Goal: Task Accomplishment & Management: Manage account settings

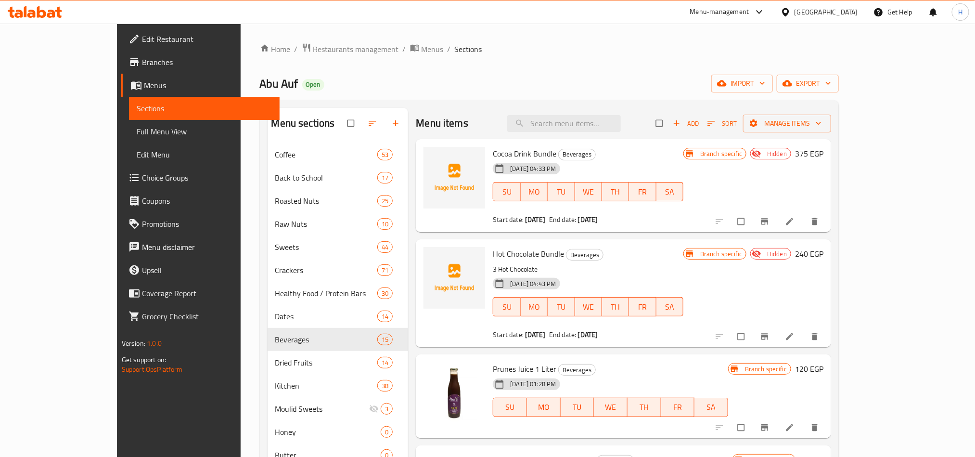
click at [53, 7] on icon at bounding box center [35, 12] width 54 height 12
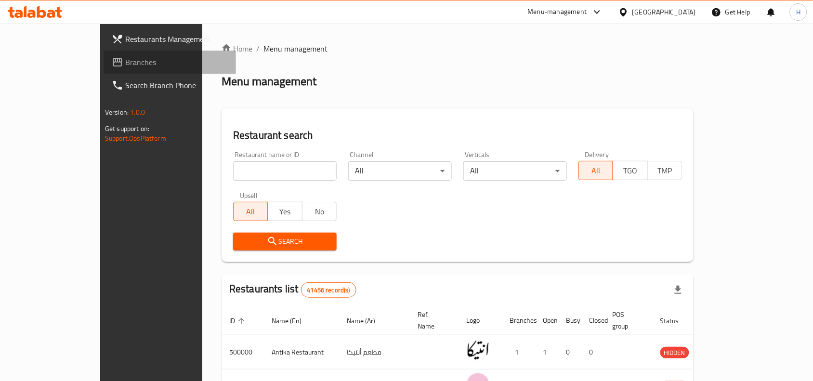
click at [125, 65] on span "Branches" at bounding box center [176, 62] width 103 height 12
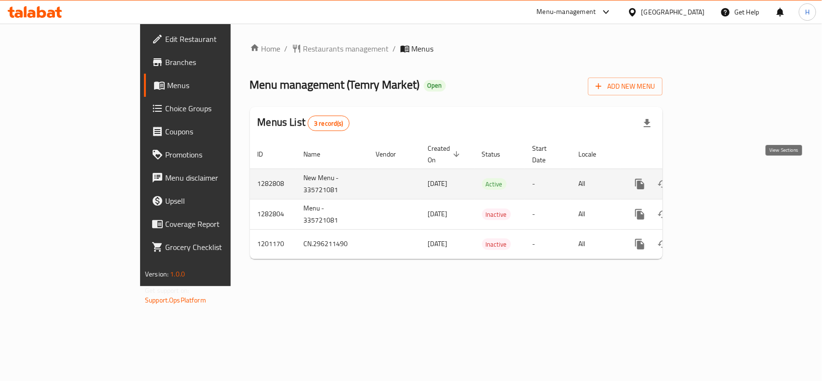
click at [721, 173] on link "enhanced table" at bounding box center [709, 183] width 23 height 23
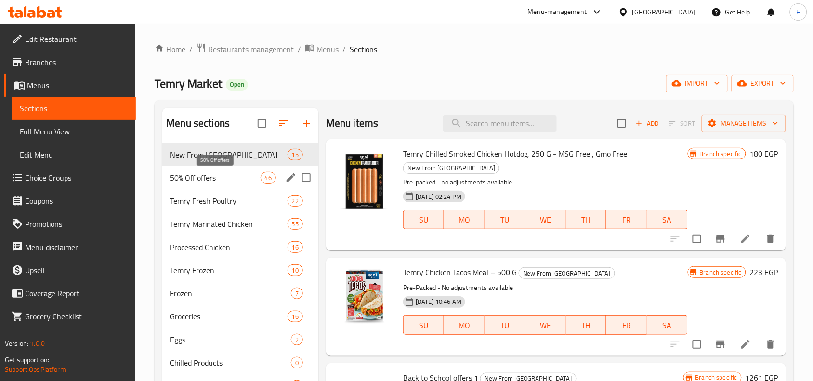
click at [213, 179] on span "50% Off offers" at bounding box center [215, 178] width 90 height 12
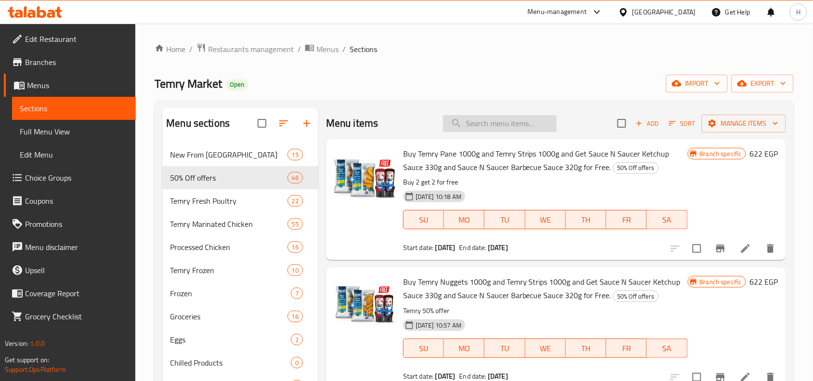
click at [493, 121] on input "search" at bounding box center [500, 123] width 114 height 17
type input "خ"
type input "p"
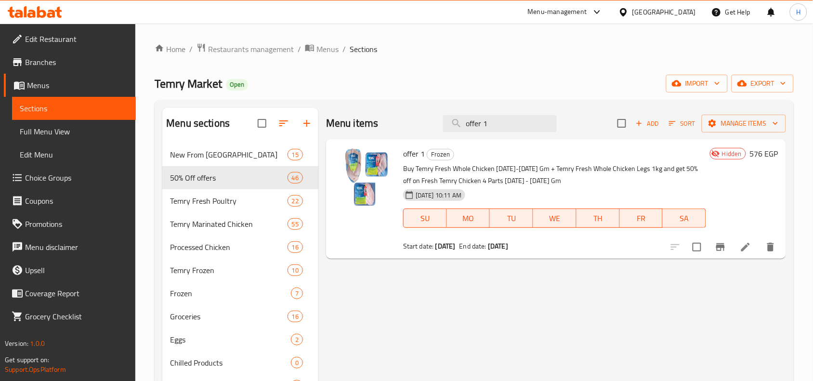
type input "offer 1"
click at [737, 251] on li at bounding box center [745, 246] width 27 height 17
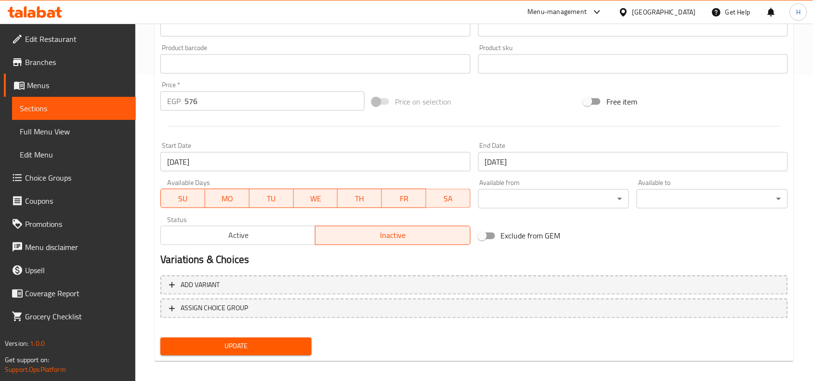
scroll to position [312, 0]
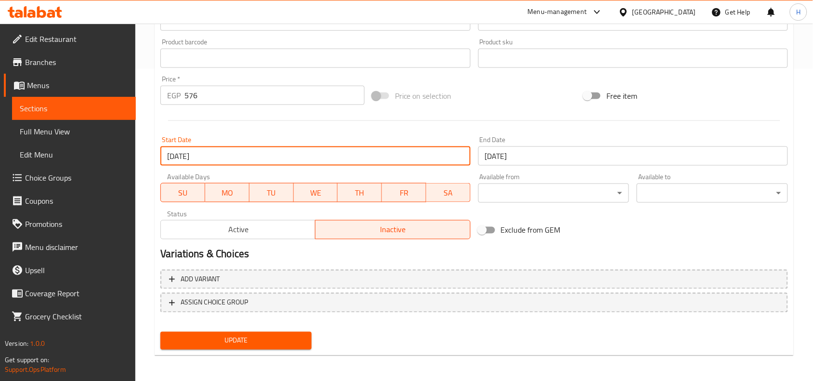
drag, startPoint x: 217, startPoint y: 159, endPoint x: 165, endPoint y: 155, distance: 52.7
click at [165, 155] on input "16-10-2025" at bounding box center [315, 155] width 310 height 19
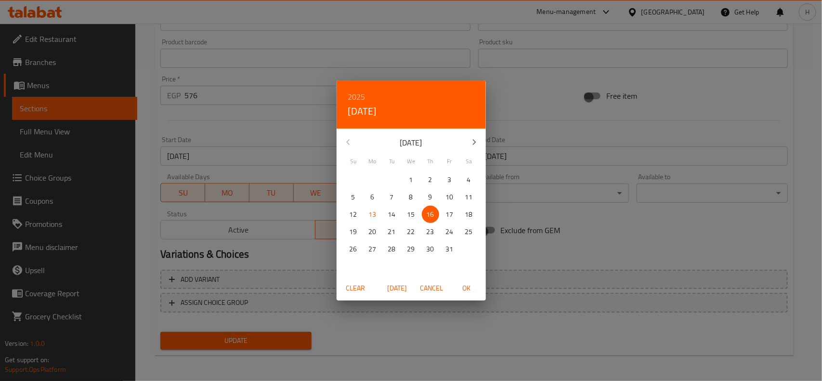
click at [431, 217] on p "16" at bounding box center [431, 214] width 8 height 12
click at [470, 292] on span "OK" at bounding box center [466, 288] width 23 height 12
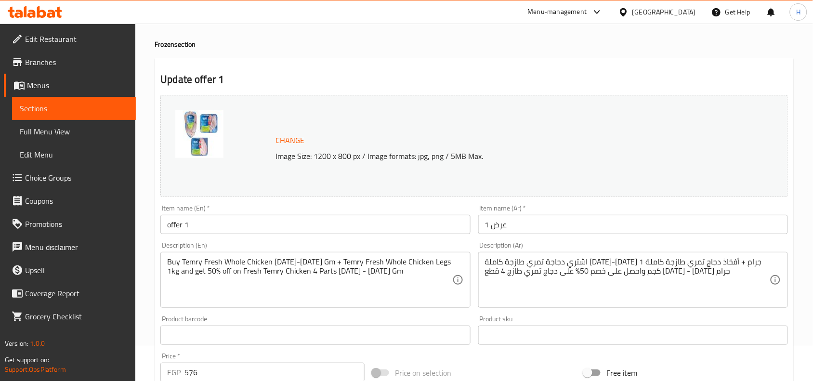
scroll to position [0, 0]
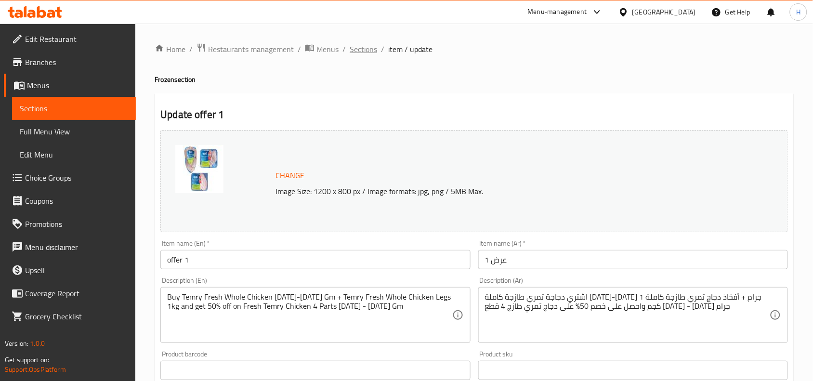
click at [362, 46] on span "Sections" at bounding box center [363, 49] width 27 height 12
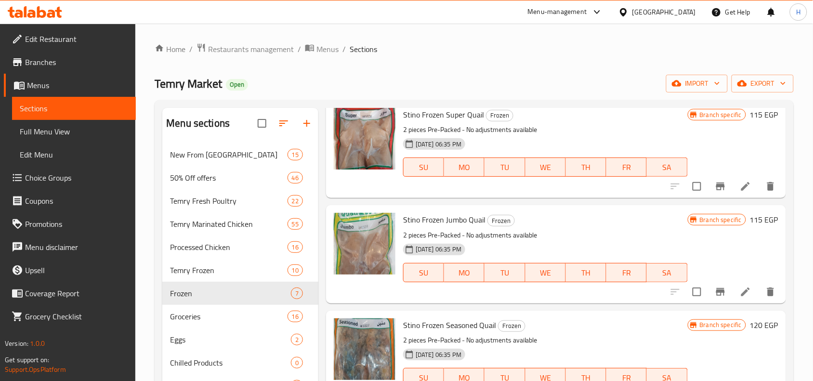
scroll to position [60, 0]
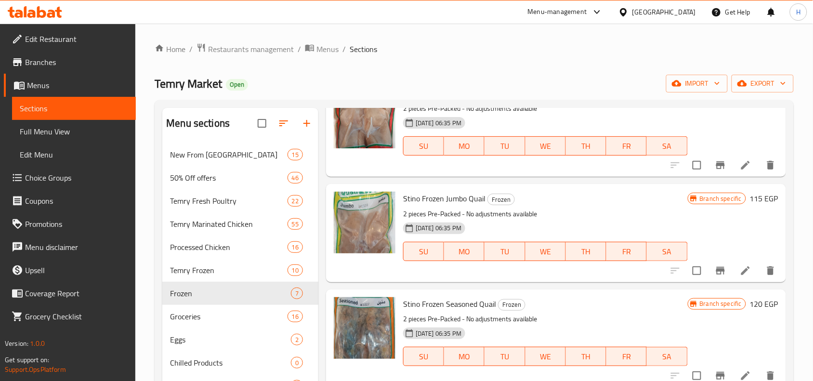
click at [495, 104] on div "Menu sections New From Temry 15 50% Off offers 46 Temry Fresh Poultry 22 Temry …" at bounding box center [474, 298] width 639 height 396
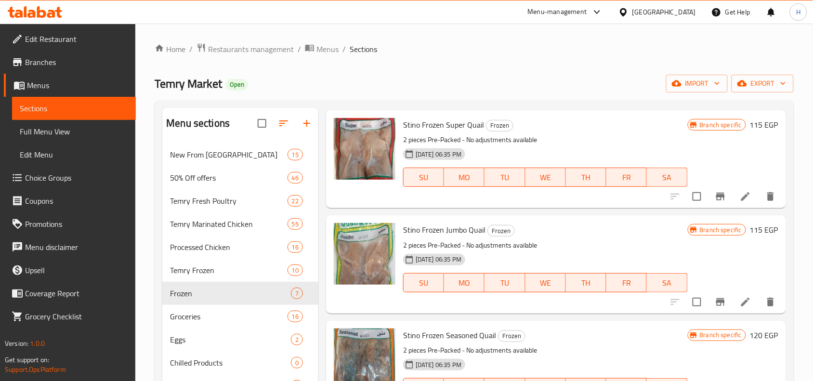
scroll to position [0, 0]
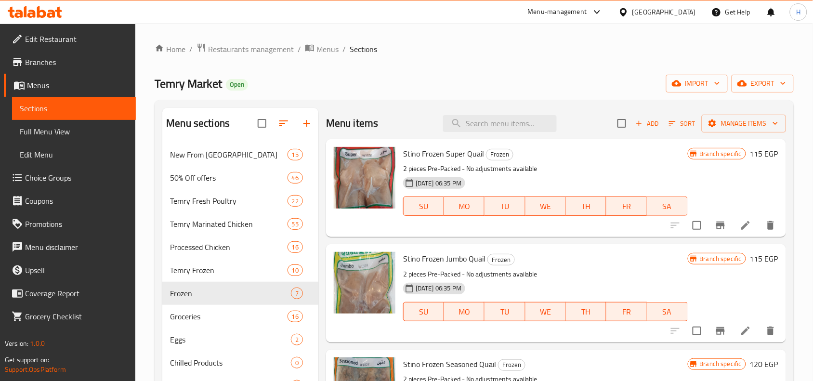
click at [475, 139] on div "Stino Frozen Super Quail Frozen 2 pieces Pre-Packed - No adjustments available …" at bounding box center [556, 188] width 460 height 98
click at [477, 128] on input "search" at bounding box center [500, 123] width 114 height 17
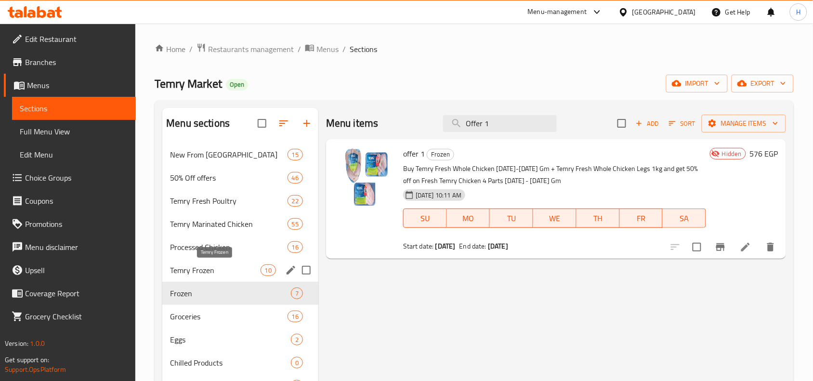
type input "Offer 1"
click at [215, 297] on span "Frozen" at bounding box center [230, 293] width 121 height 12
drag, startPoint x: 512, startPoint y: 114, endPoint x: 413, endPoint y: 134, distance: 101.2
click at [420, 130] on div "Menu items Offer 1 Add Sort Manage items" at bounding box center [556, 123] width 460 height 31
click at [492, 121] on input "Offer 1" at bounding box center [500, 123] width 114 height 17
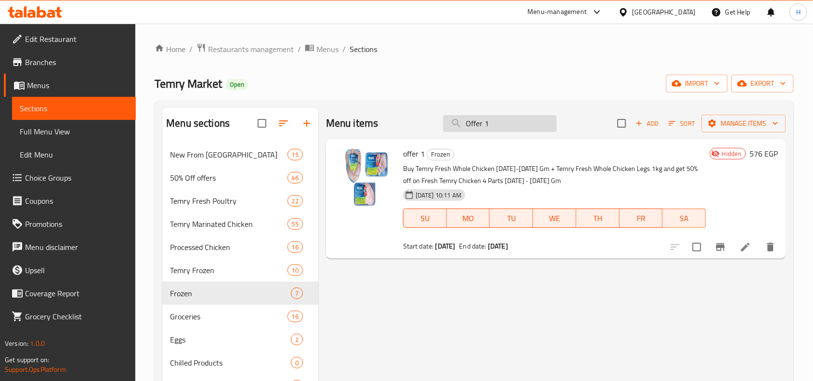
click at [492, 121] on input "Offer 1" at bounding box center [500, 123] width 114 height 17
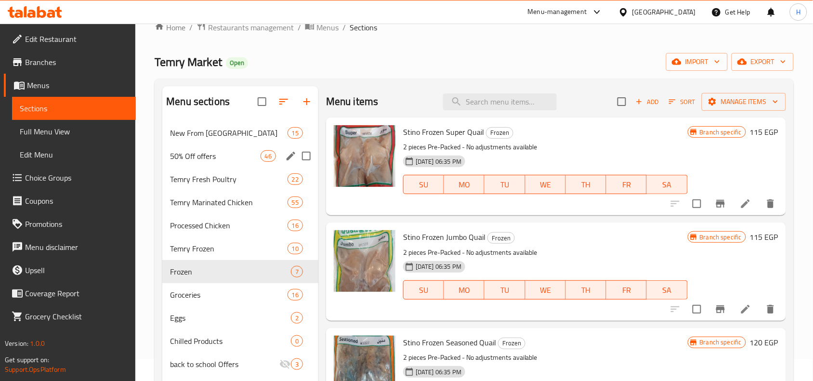
scroll to position [60, 0]
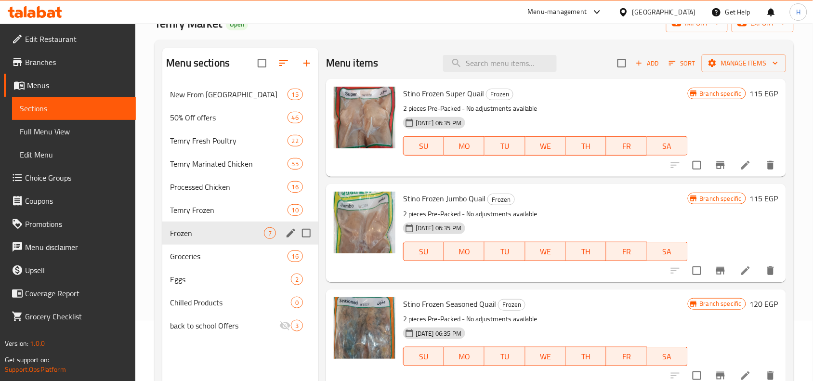
click at [232, 241] on div "Frozen 7" at bounding box center [240, 232] width 156 height 23
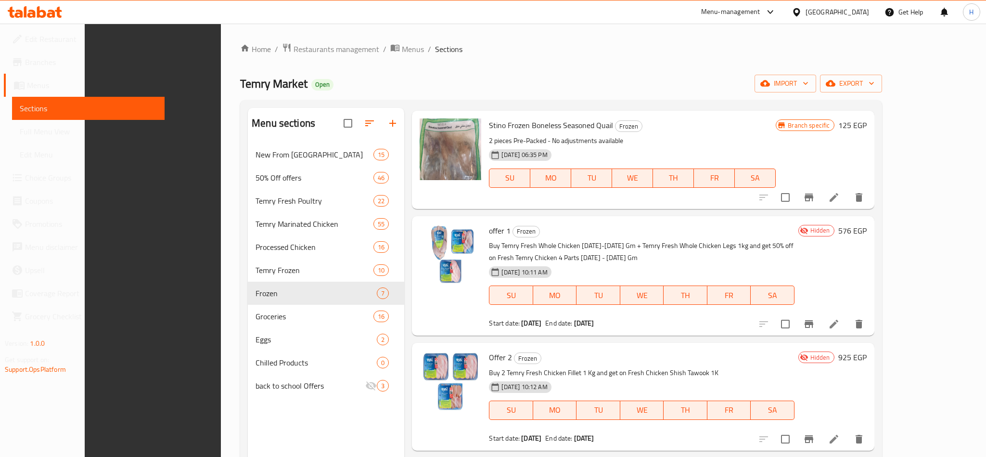
scroll to position [135, 0]
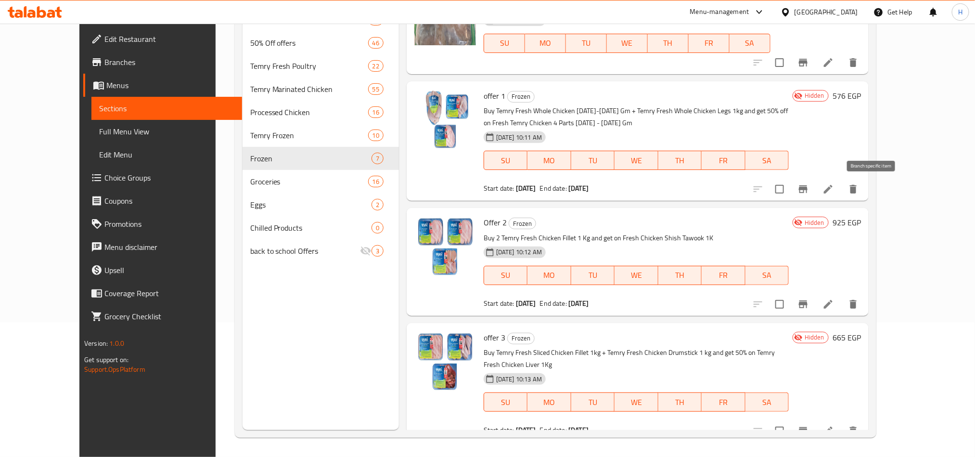
click at [809, 191] on icon "Branch-specific-item" at bounding box center [804, 189] width 12 height 12
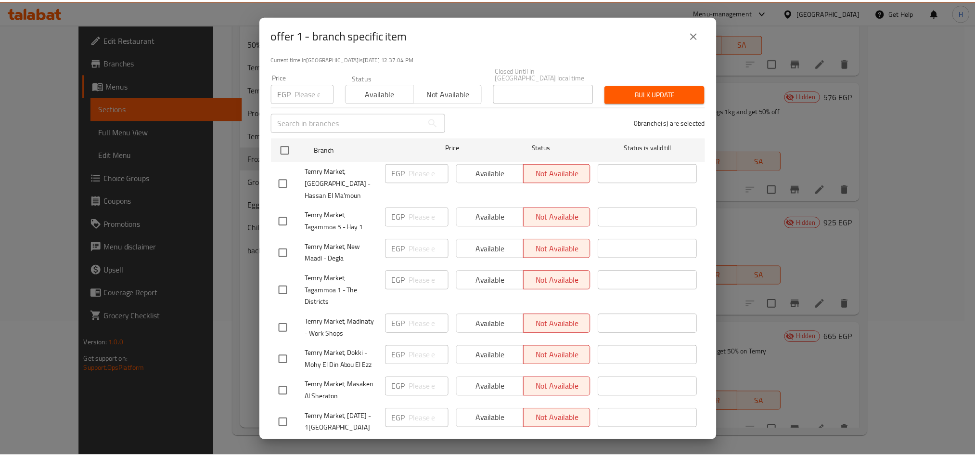
scroll to position [72, 0]
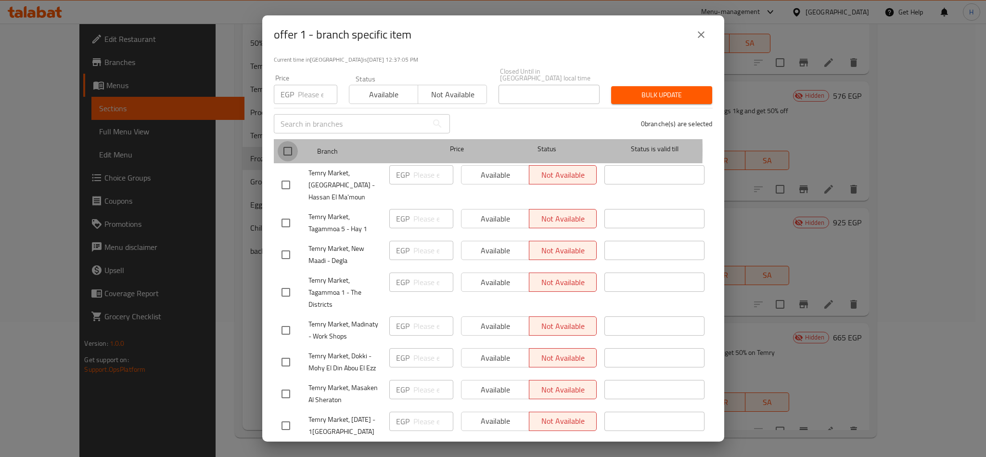
click at [285, 143] on input "checkbox" at bounding box center [288, 151] width 20 height 20
checkbox input "true"
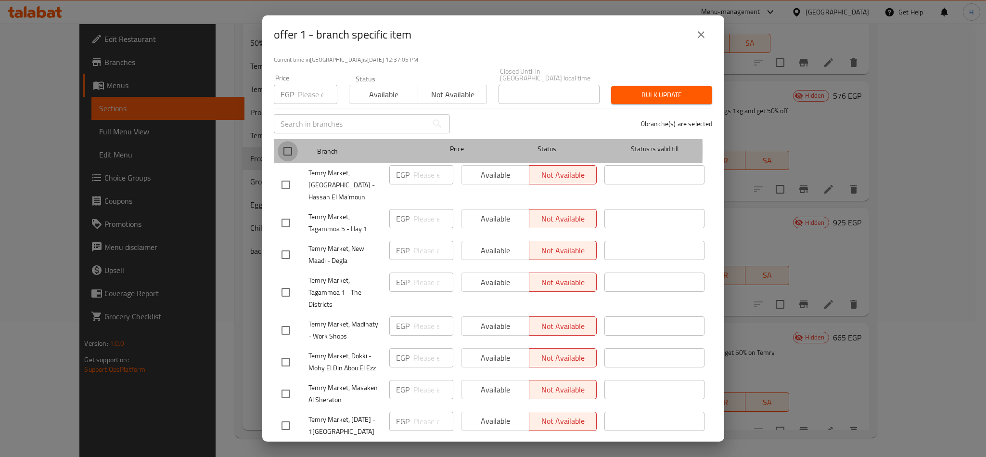
checkbox input "true"
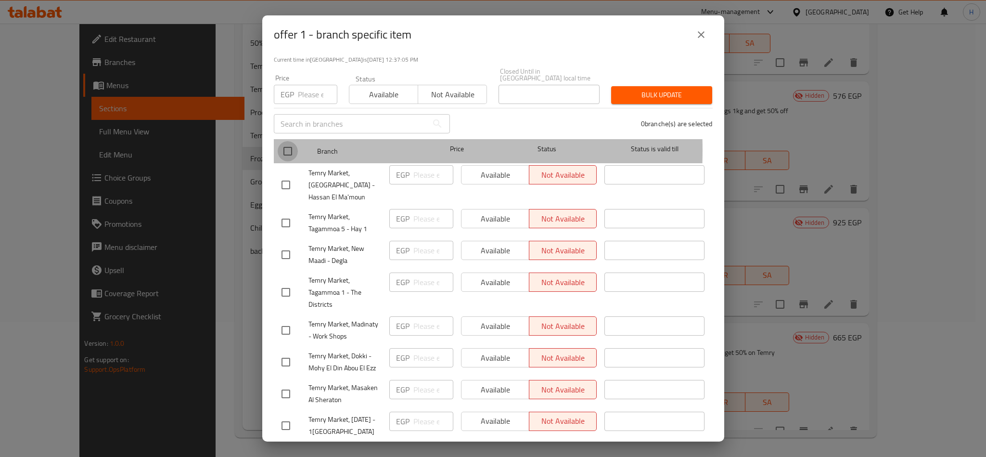
checkbox input "true"
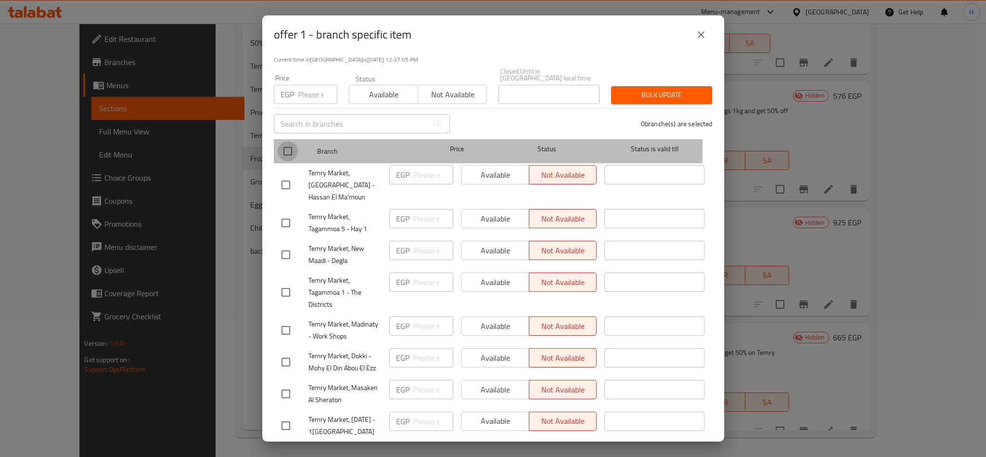
checkbox input "true"
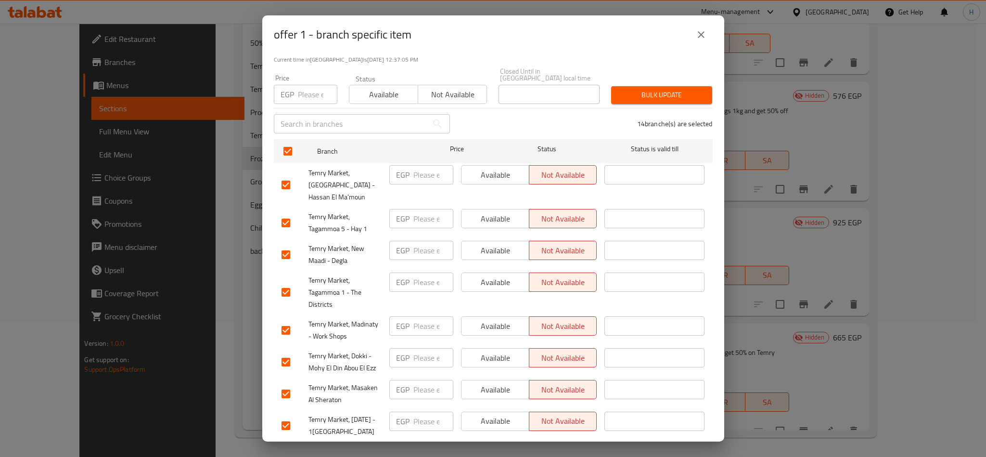
click at [376, 85] on button "Available" at bounding box center [383, 94] width 69 height 19
click at [633, 89] on span "Bulk update" at bounding box center [662, 95] width 86 height 12
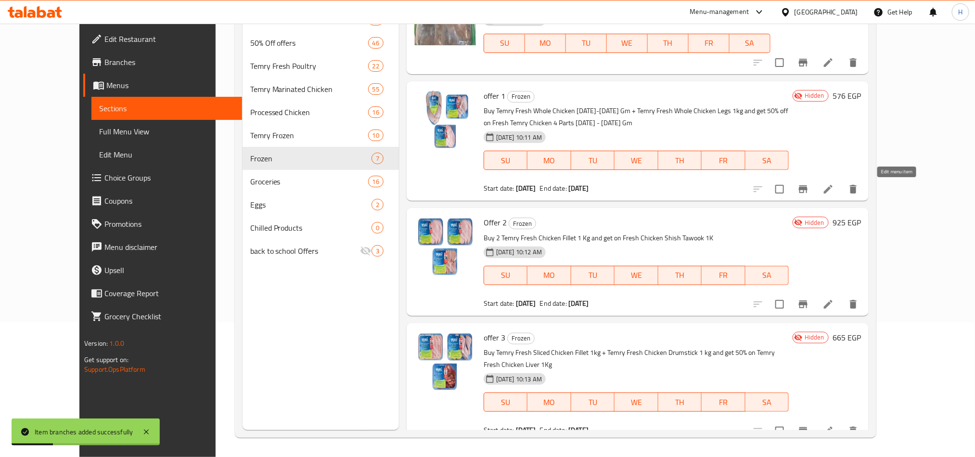
click at [821, 188] on icon at bounding box center [829, 189] width 12 height 12
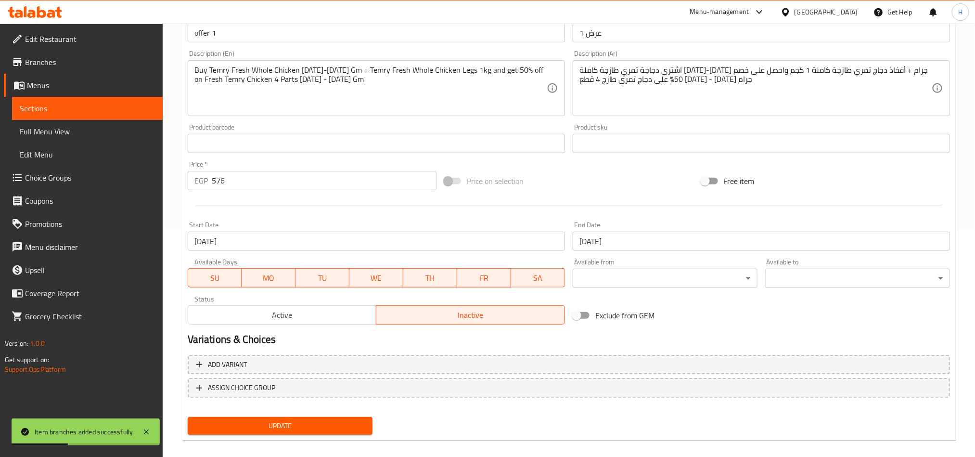
scroll to position [230, 0]
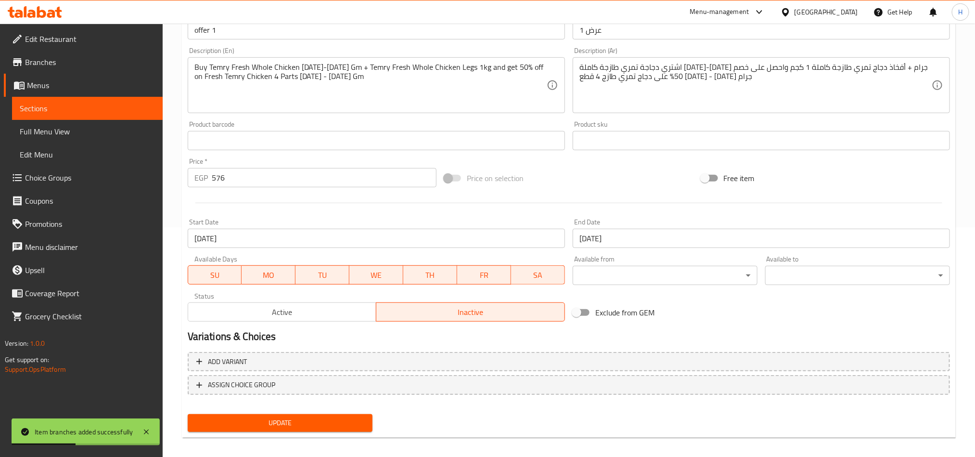
click at [354, 294] on div "Active Inactive" at bounding box center [376, 307] width 377 height 29
click at [349, 306] on span "Active" at bounding box center [282, 312] width 181 height 14
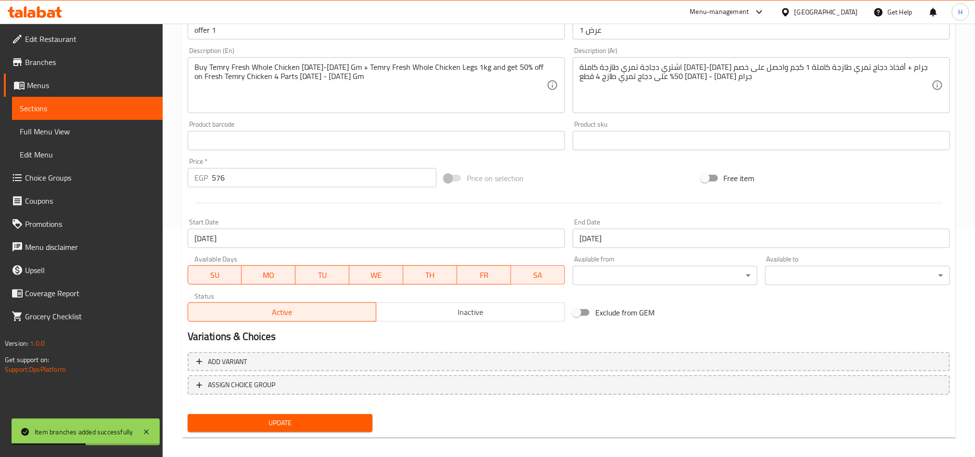
drag, startPoint x: 350, startPoint y: 424, endPoint x: 355, endPoint y: 411, distance: 14.2
click at [350, 380] on span "Update" at bounding box center [279, 423] width 169 height 12
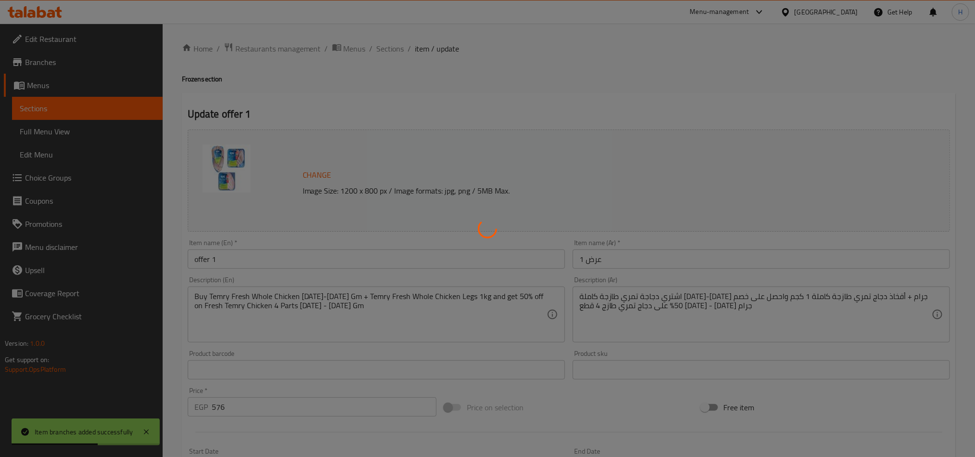
scroll to position [0, 0]
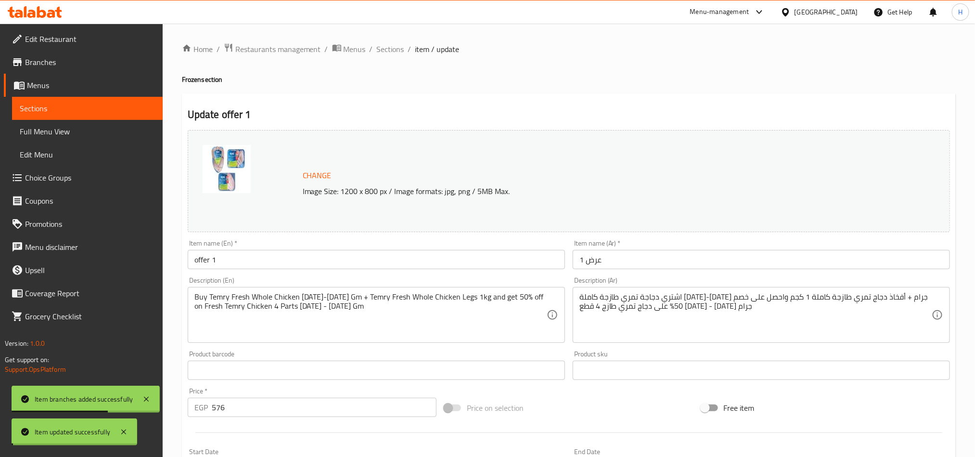
click at [391, 51] on span "Sections" at bounding box center [390, 49] width 27 height 12
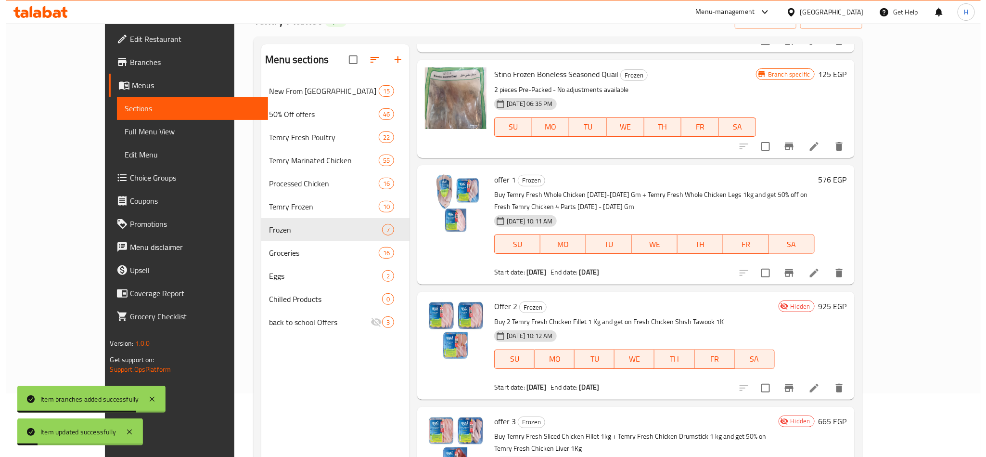
scroll to position [135, 0]
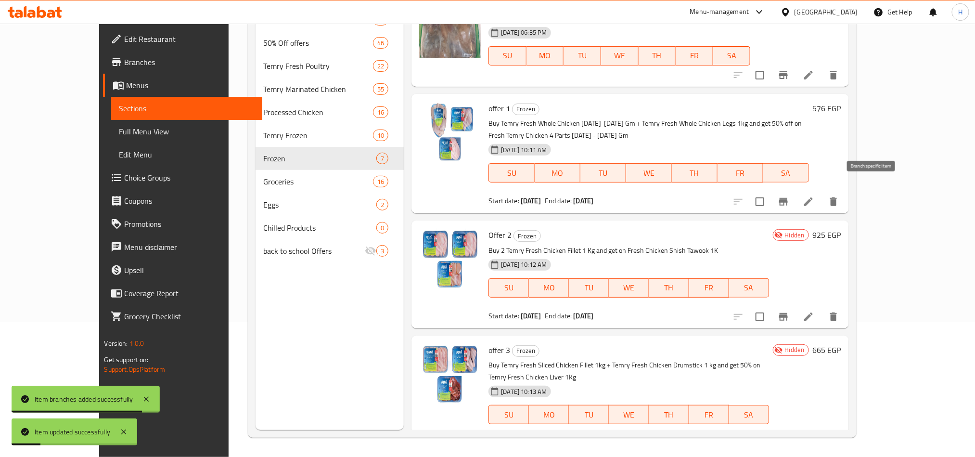
click at [788, 198] on icon "Branch-specific-item" at bounding box center [783, 202] width 9 height 8
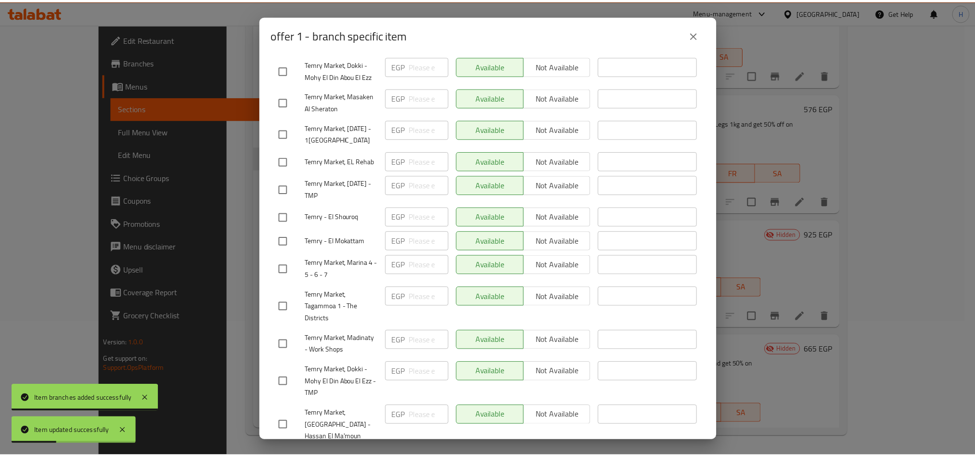
scroll to position [257, 0]
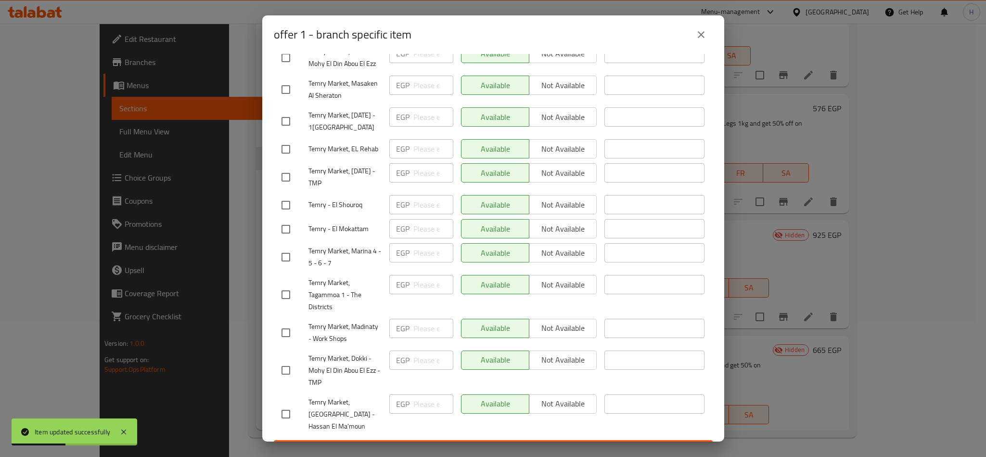
click at [705, 37] on icon "close" at bounding box center [702, 35] width 12 height 12
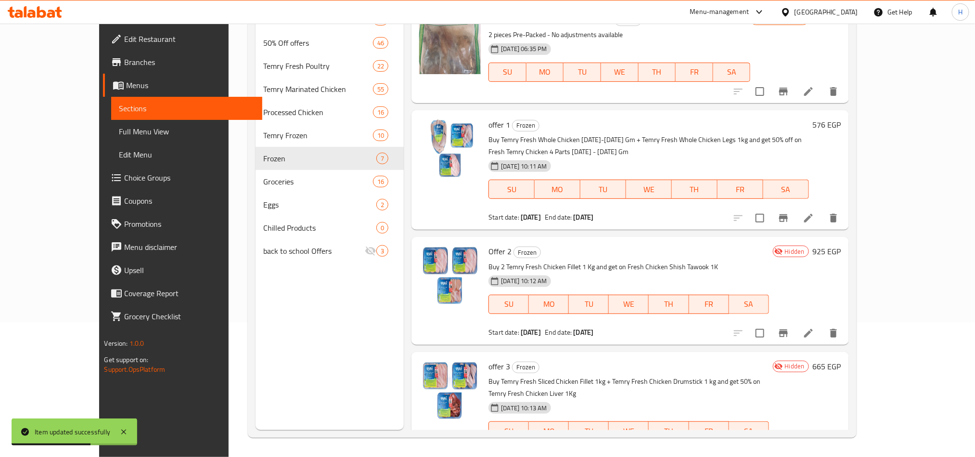
scroll to position [331, 0]
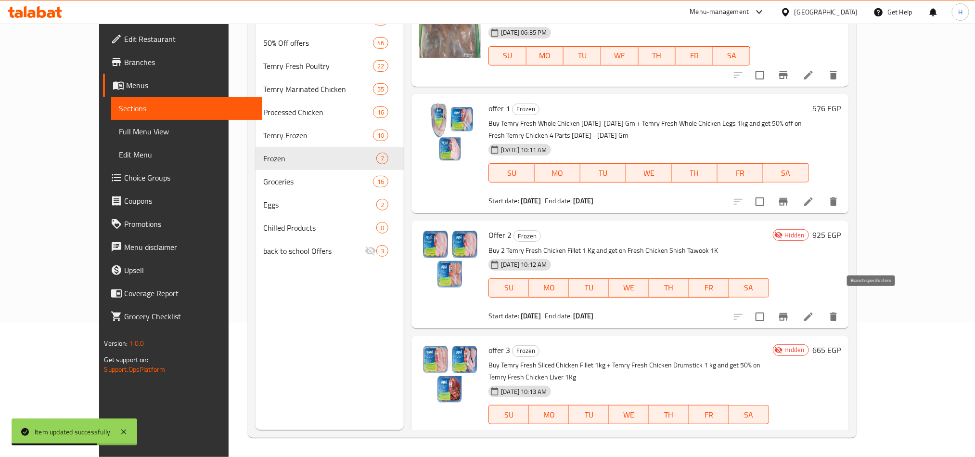
click at [790, 311] on icon "Branch-specific-item" at bounding box center [784, 317] width 12 height 12
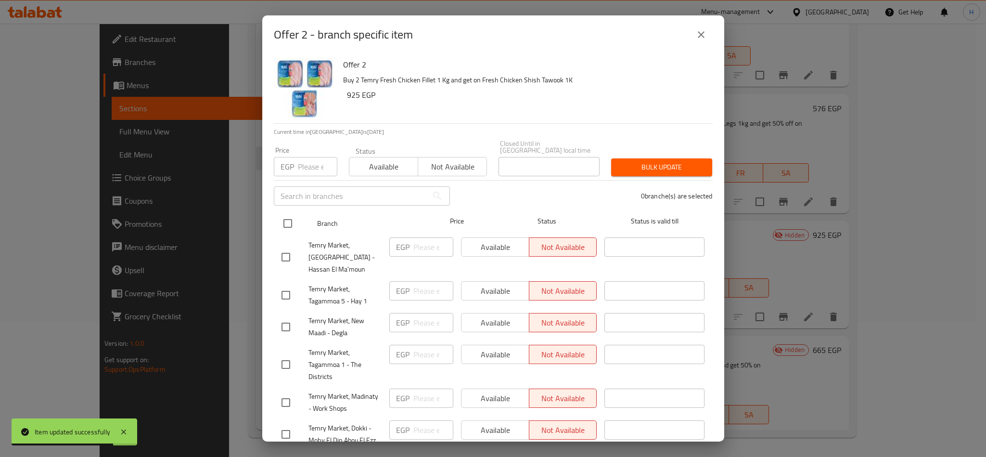
click at [286, 215] on input "checkbox" at bounding box center [288, 223] width 20 height 20
checkbox input "true"
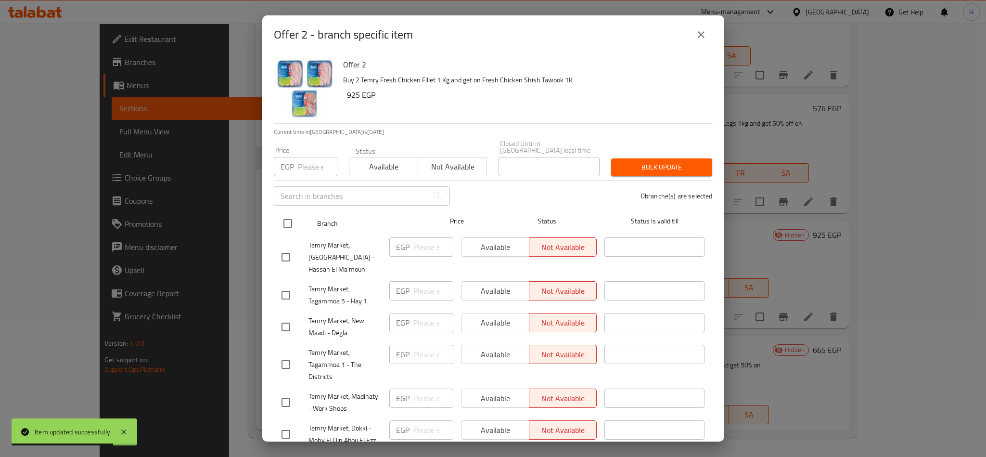
checkbox input "true"
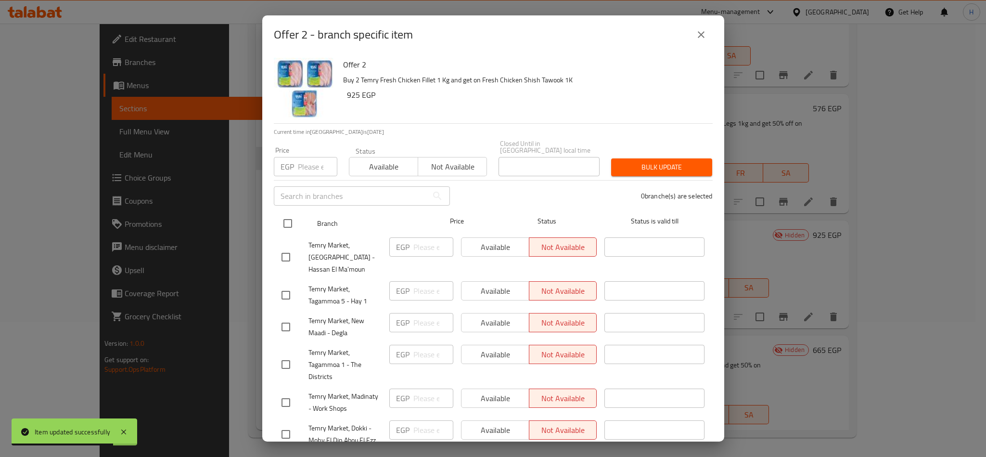
checkbox input "true"
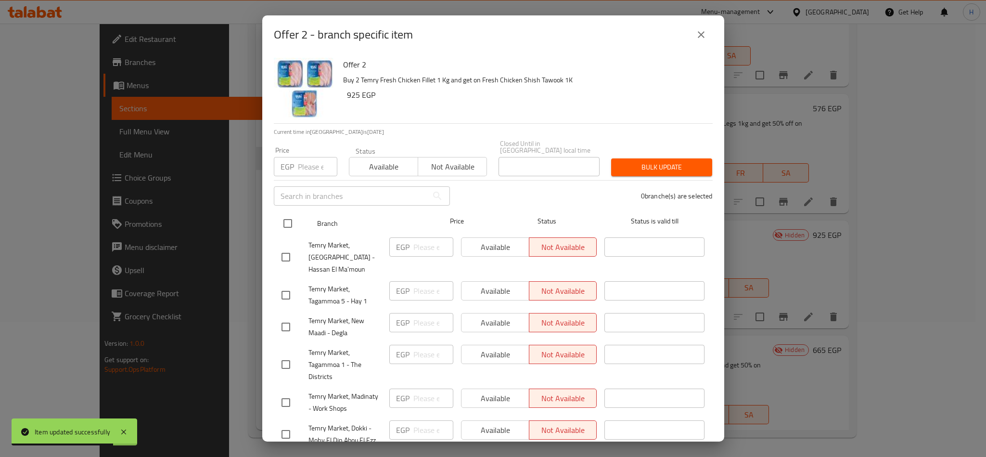
checkbox input "true"
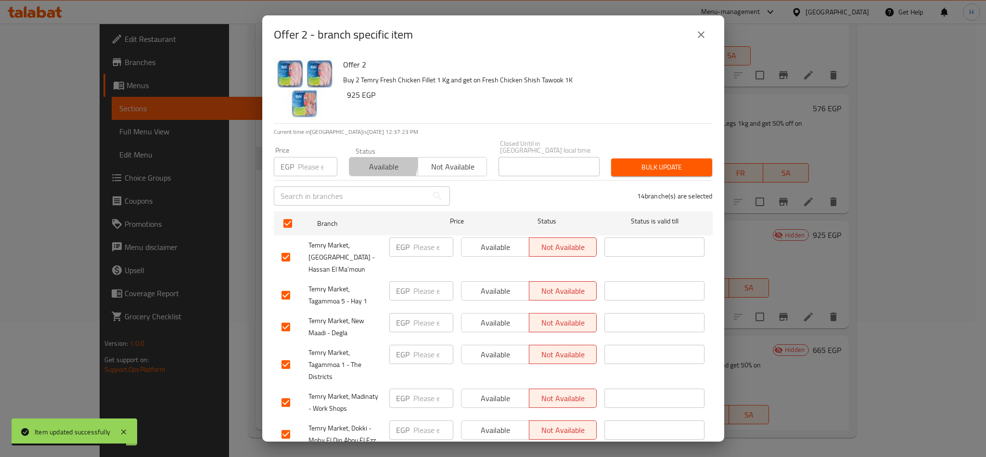
click at [357, 160] on span "Available" at bounding box center [383, 167] width 61 height 14
click at [653, 161] on span "Bulk update" at bounding box center [662, 167] width 86 height 12
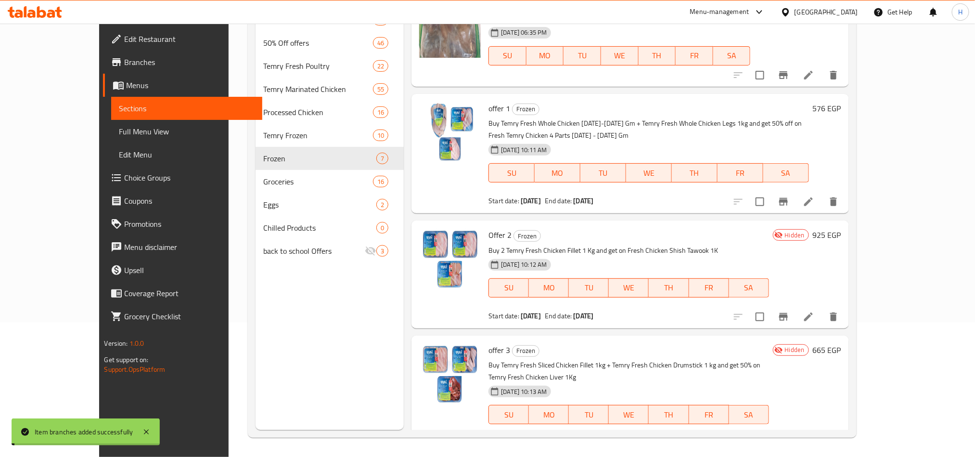
click at [815, 311] on icon at bounding box center [809, 317] width 12 height 12
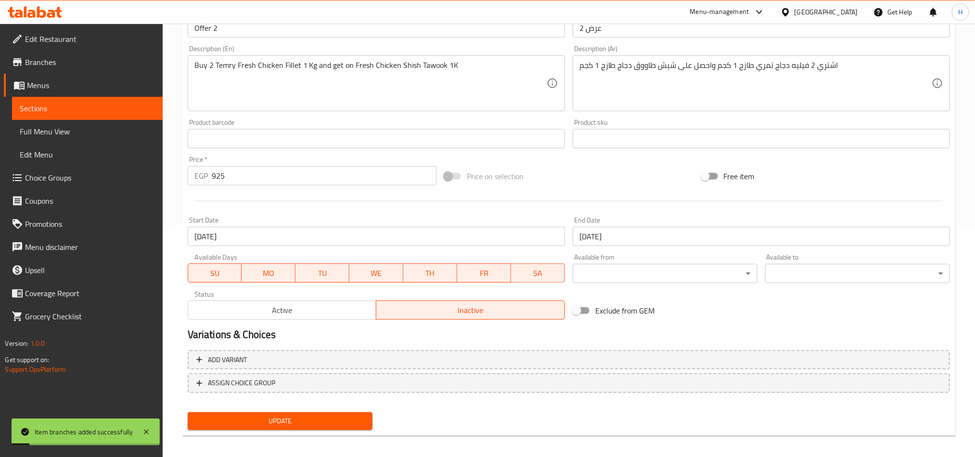
scroll to position [236, 0]
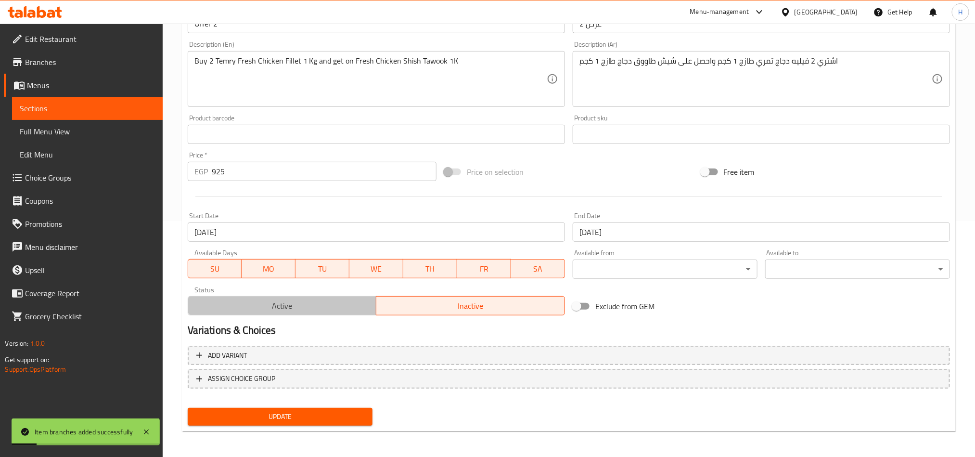
click at [306, 302] on span "Active" at bounding box center [282, 306] width 181 height 14
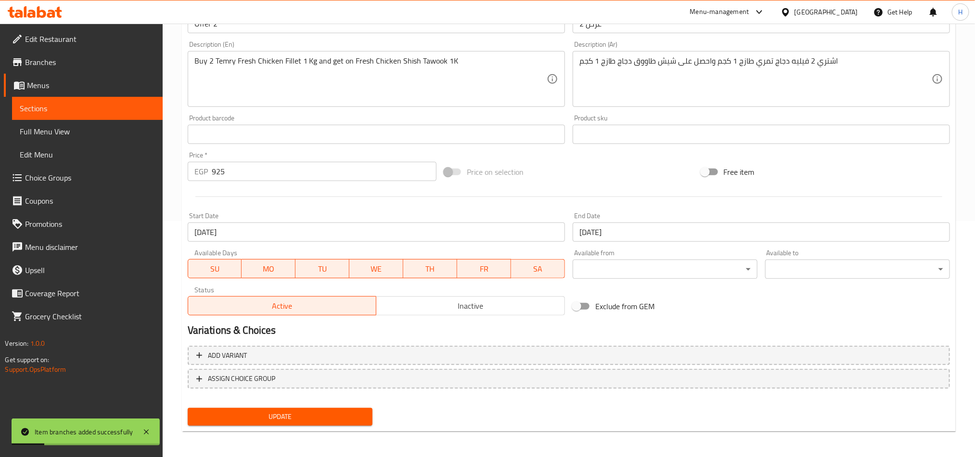
click at [329, 380] on span "Update" at bounding box center [279, 417] width 169 height 12
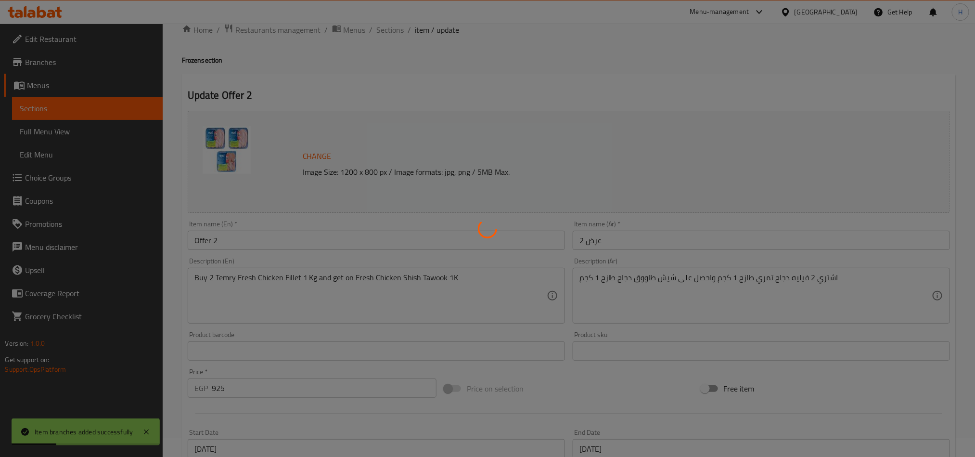
scroll to position [0, 0]
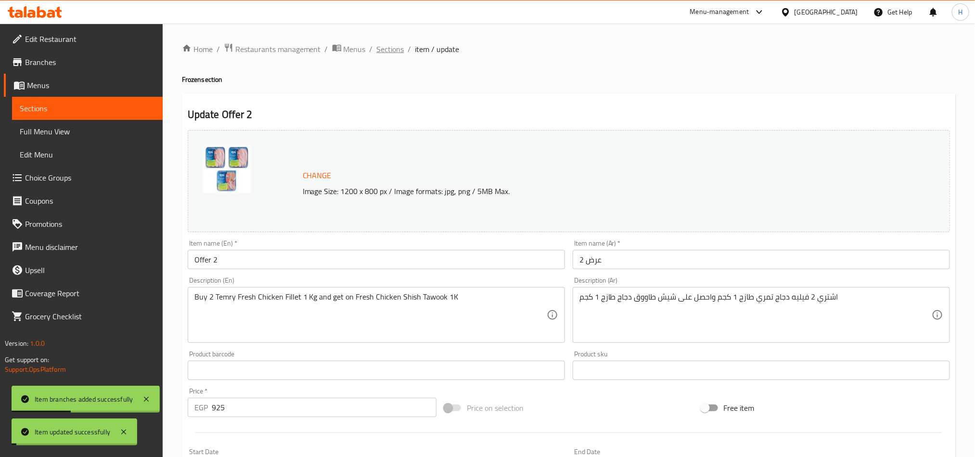
click at [394, 47] on span "Sections" at bounding box center [390, 49] width 27 height 12
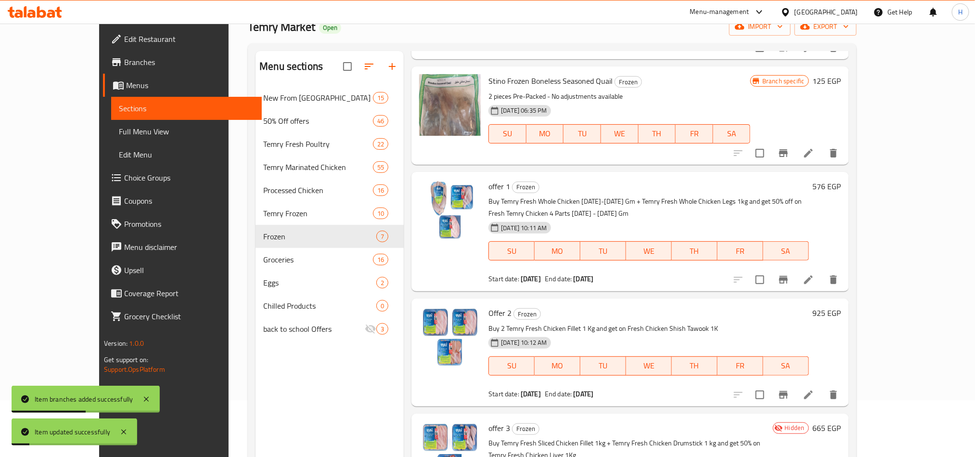
scroll to position [135, 0]
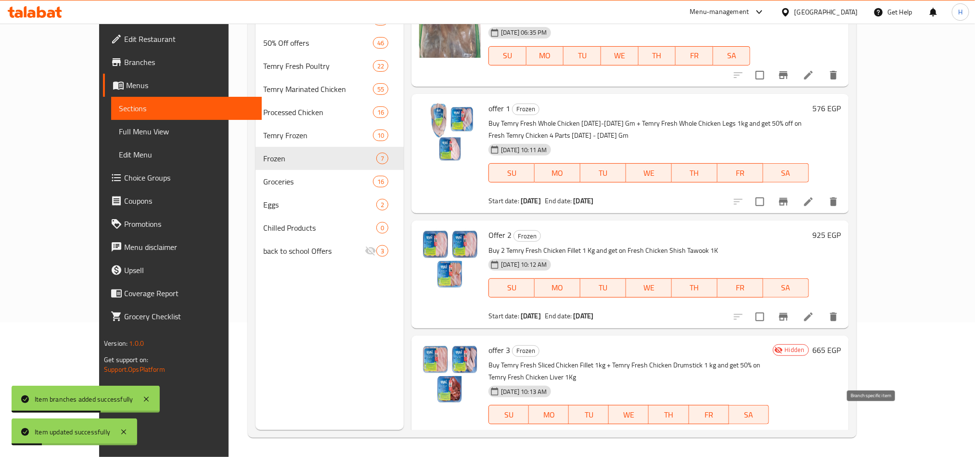
click at [788, 380] on icon "Branch-specific-item" at bounding box center [783, 444] width 9 height 8
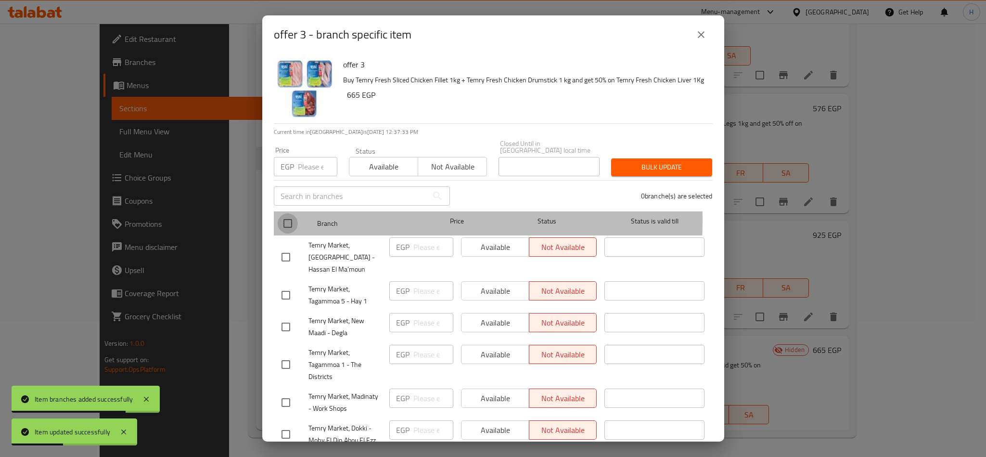
click at [292, 213] on input "checkbox" at bounding box center [288, 223] width 20 height 20
checkbox input "true"
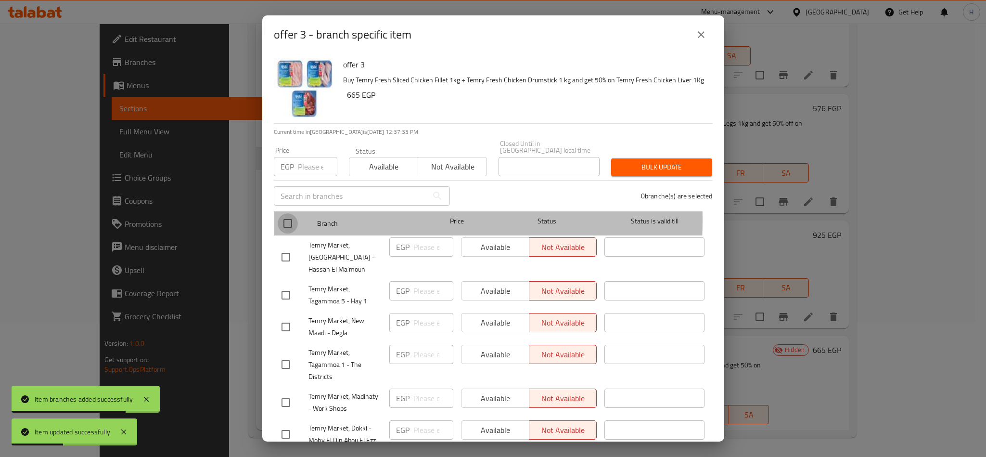
checkbox input "true"
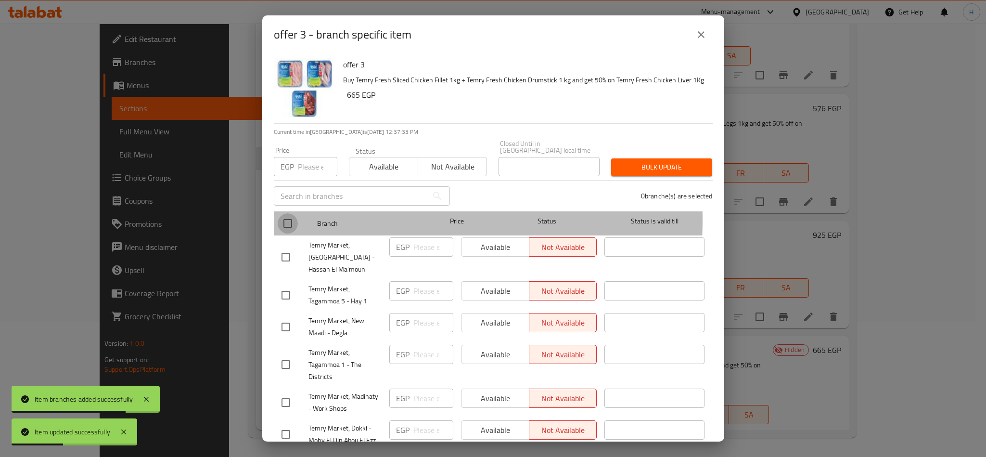
checkbox input "true"
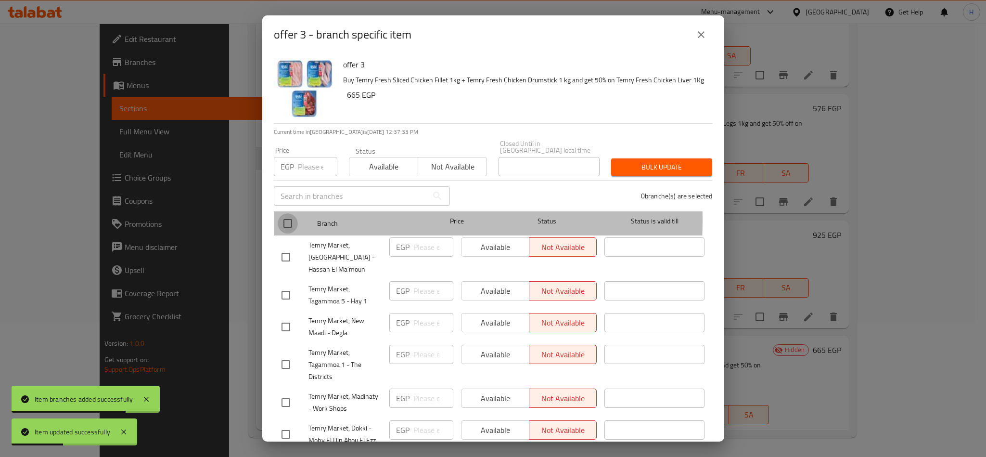
checkbox input "true"
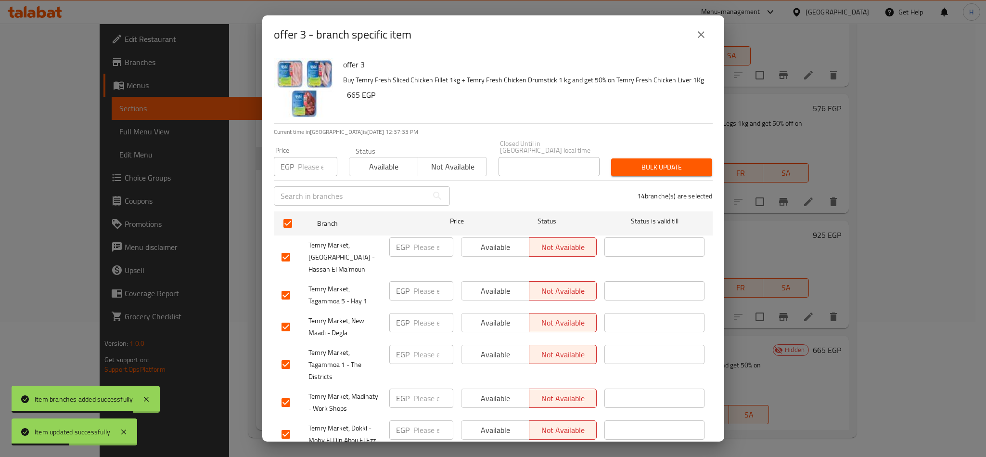
click at [376, 162] on span "Available" at bounding box center [383, 167] width 61 height 14
click at [627, 164] on span "Bulk update" at bounding box center [662, 167] width 86 height 12
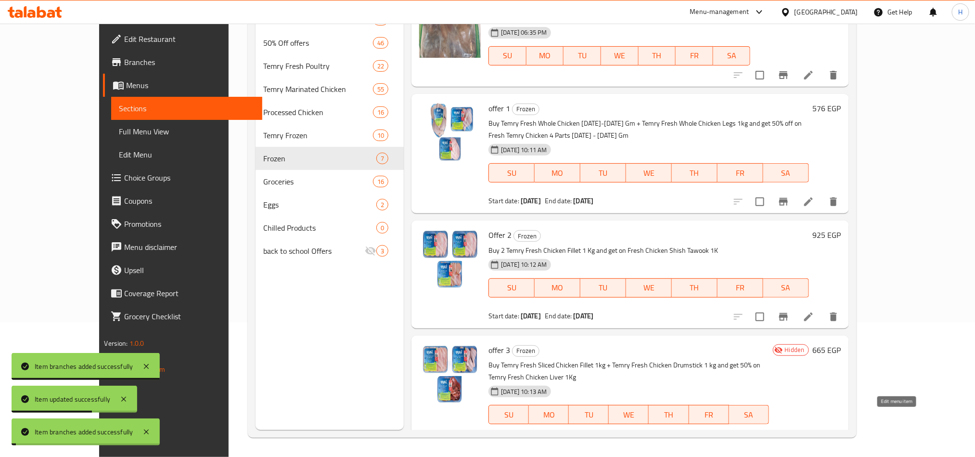
click at [815, 380] on icon at bounding box center [809, 444] width 12 height 12
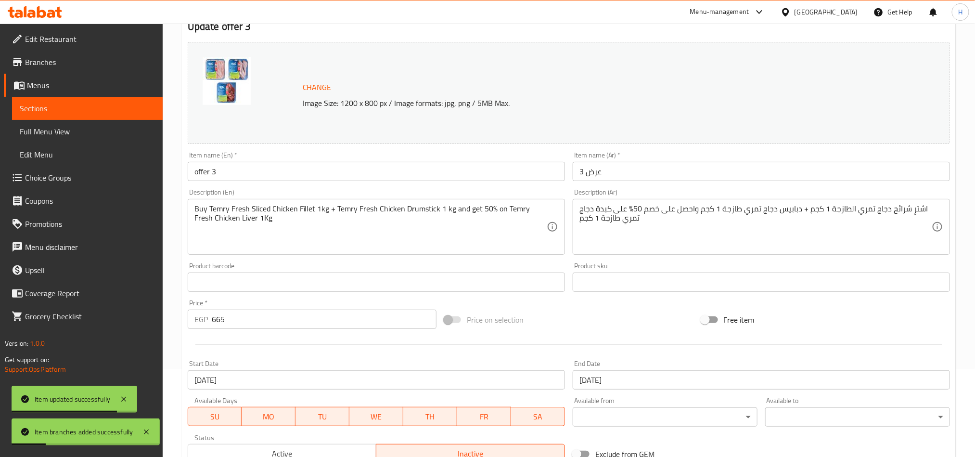
scroll to position [217, 0]
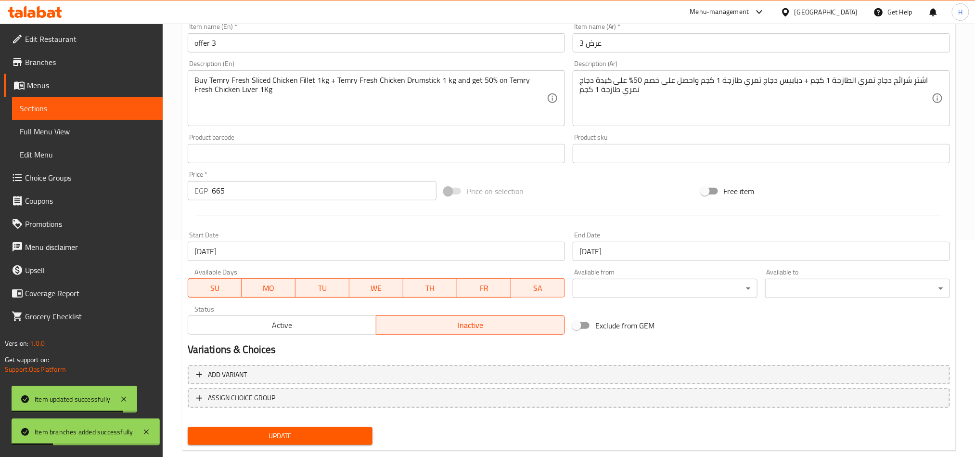
click at [312, 308] on div "Active Inactive" at bounding box center [376, 320] width 377 height 29
click at [331, 334] on button "Active" at bounding box center [282, 324] width 189 height 19
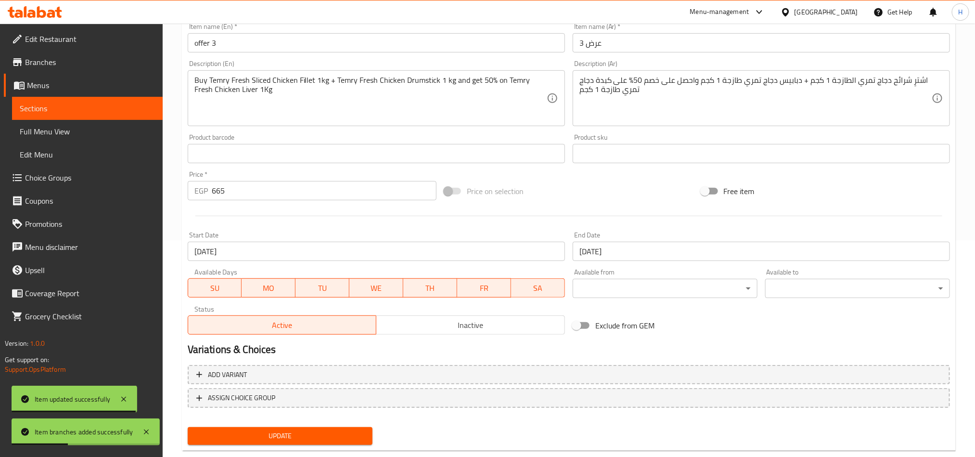
click at [346, 380] on span "Update" at bounding box center [279, 436] width 169 height 12
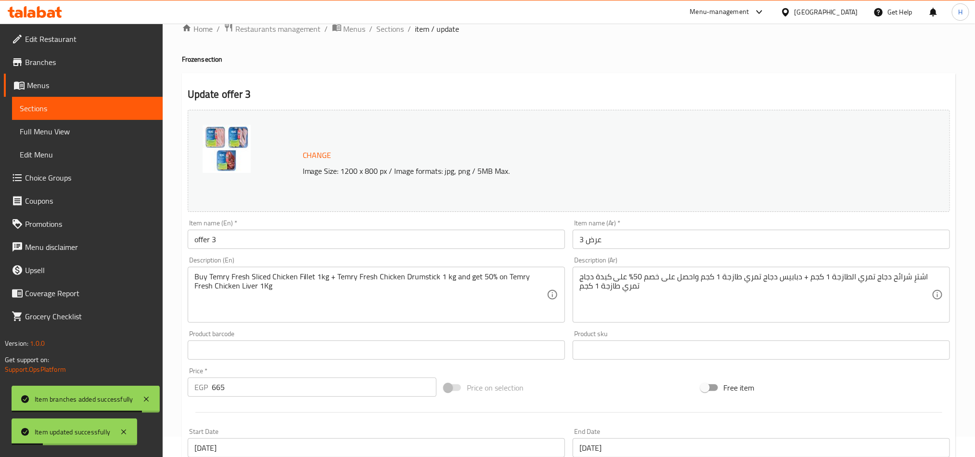
scroll to position [0, 0]
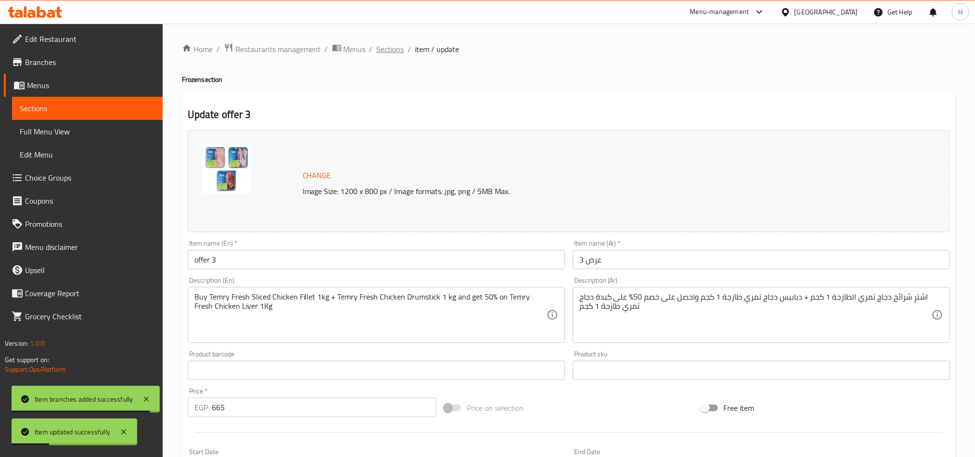
click at [386, 44] on span "Sections" at bounding box center [390, 49] width 27 height 12
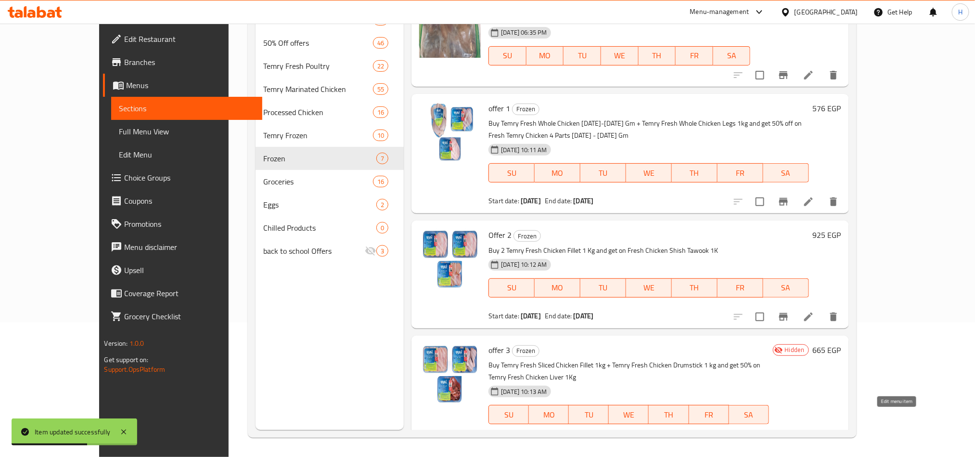
click at [815, 380] on icon at bounding box center [809, 444] width 12 height 12
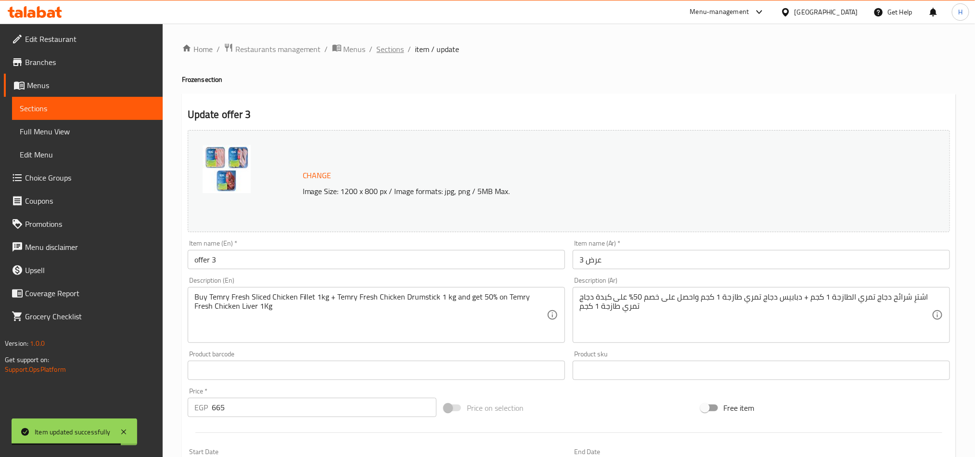
click at [399, 52] on span "Sections" at bounding box center [390, 49] width 27 height 12
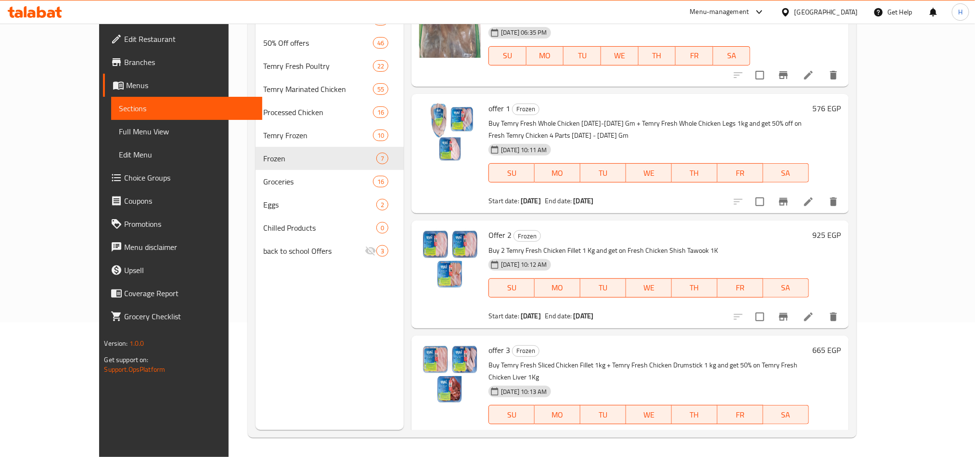
click at [119, 126] on span "Full Menu View" at bounding box center [186, 132] width 135 height 12
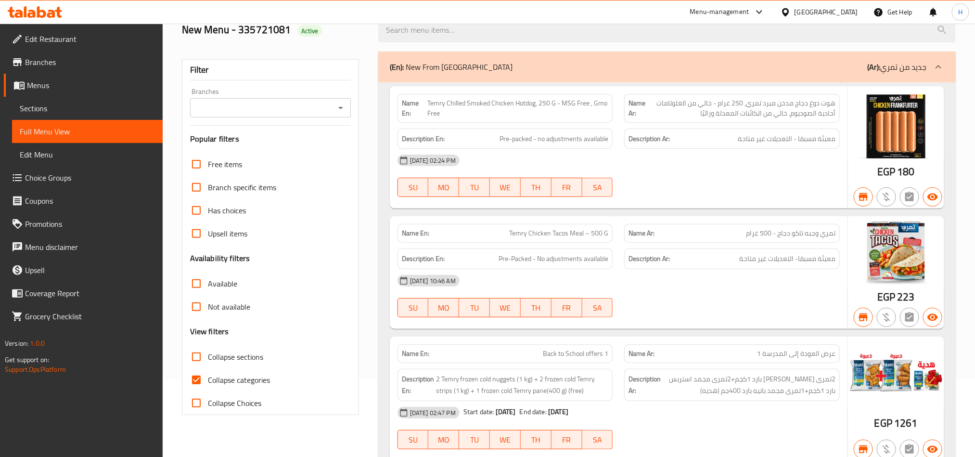
scroll to position [63, 0]
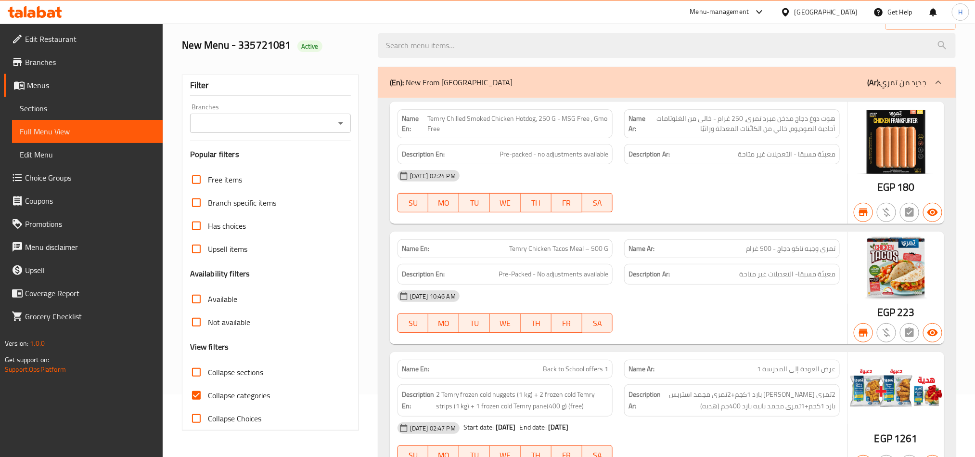
click at [258, 123] on input "Branches" at bounding box center [262, 123] width 139 height 13
click at [352, 107] on div "Filter Branches Branches Popular filters Free items Branch specific items Has c…" at bounding box center [270, 253] width 177 height 356
click at [321, 128] on input "Branches" at bounding box center [262, 123] width 139 height 13
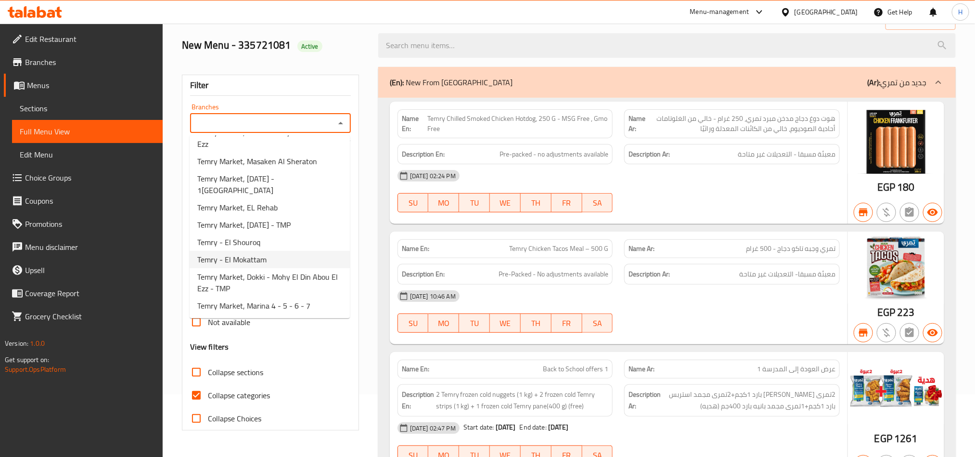
scroll to position [74, 0]
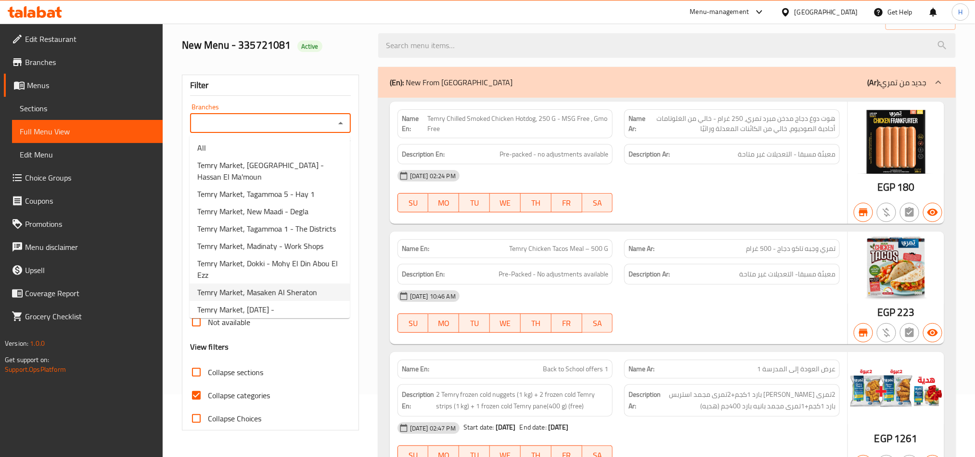
click at [287, 380] on div "Collapse sections" at bounding box center [270, 372] width 161 height 23
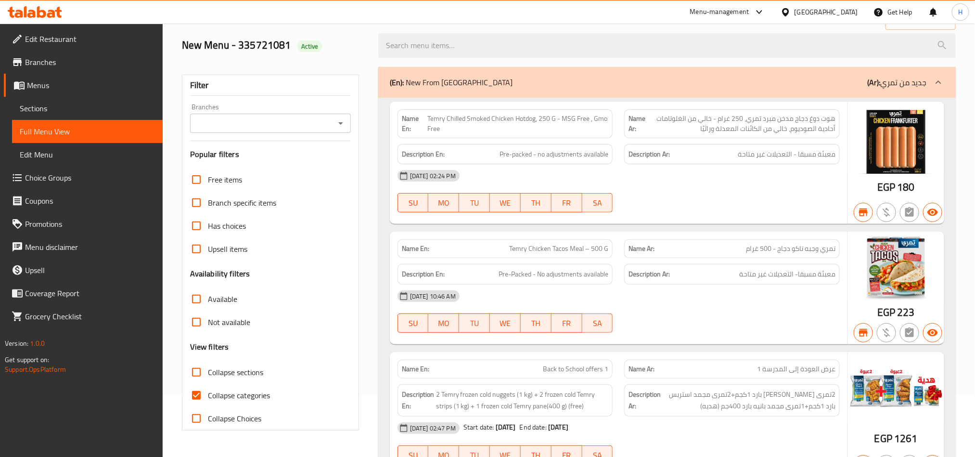
click at [196, 375] on input "Collapse sections" at bounding box center [196, 372] width 23 height 23
checkbox input "true"
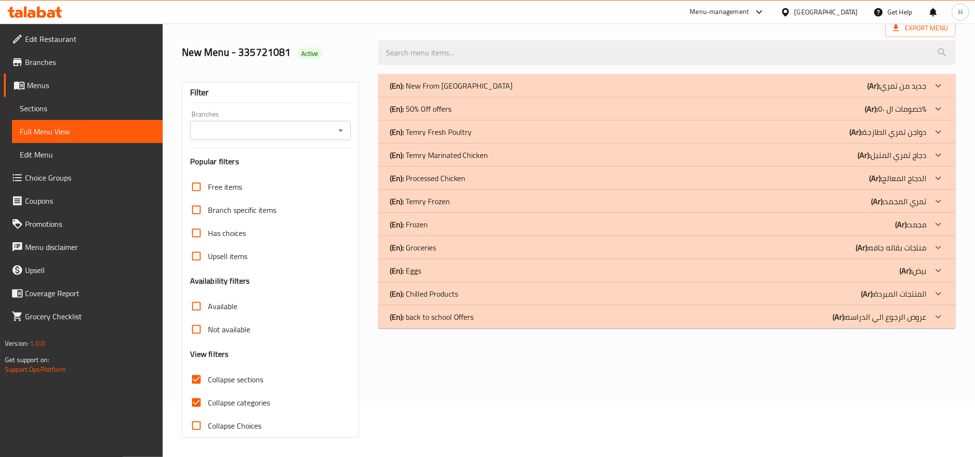
click at [197, 380] on input "Collapse categories" at bounding box center [196, 402] width 23 height 23
checkbox input "false"
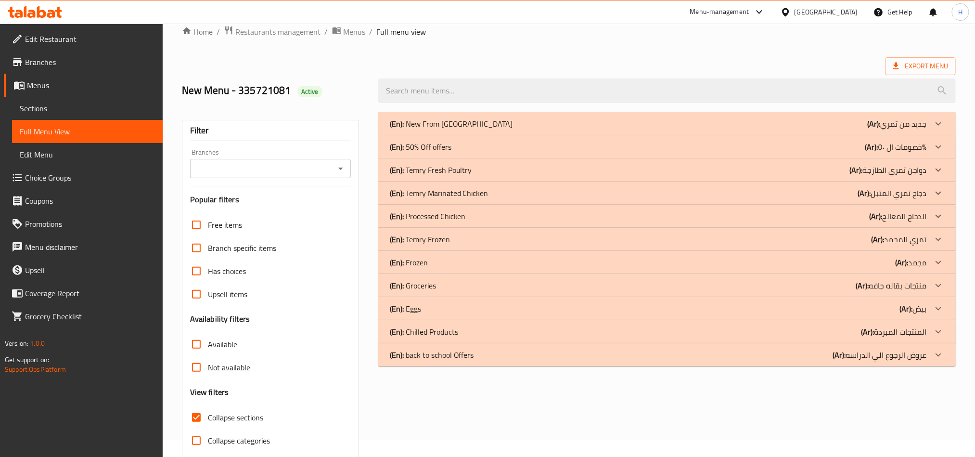
scroll to position [0, 0]
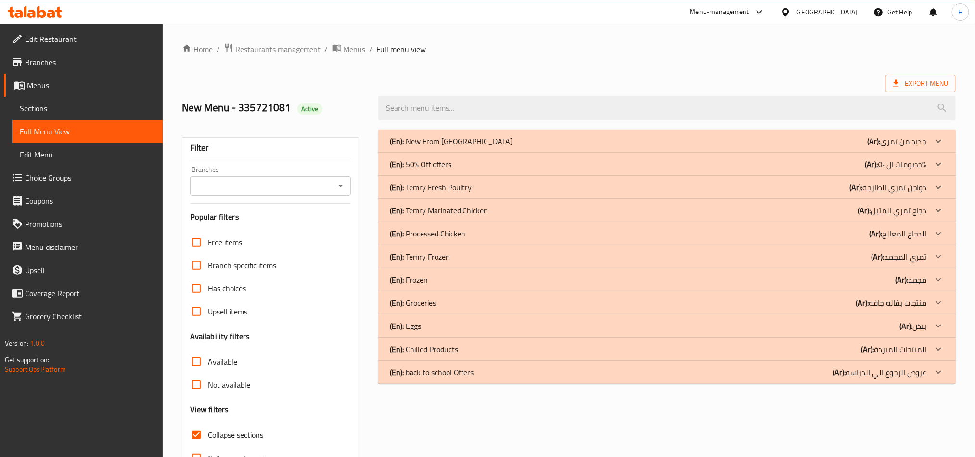
click at [453, 277] on div "(En): Frozen (Ar): مجمد" at bounding box center [658, 280] width 537 height 12
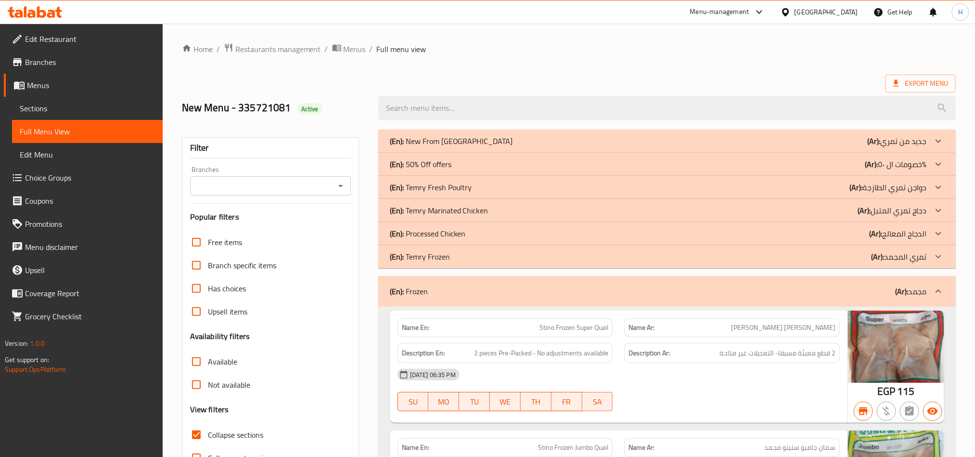
click at [248, 195] on div "Branches" at bounding box center [270, 185] width 161 height 19
click at [259, 188] on input "Branches" at bounding box center [262, 185] width 139 height 13
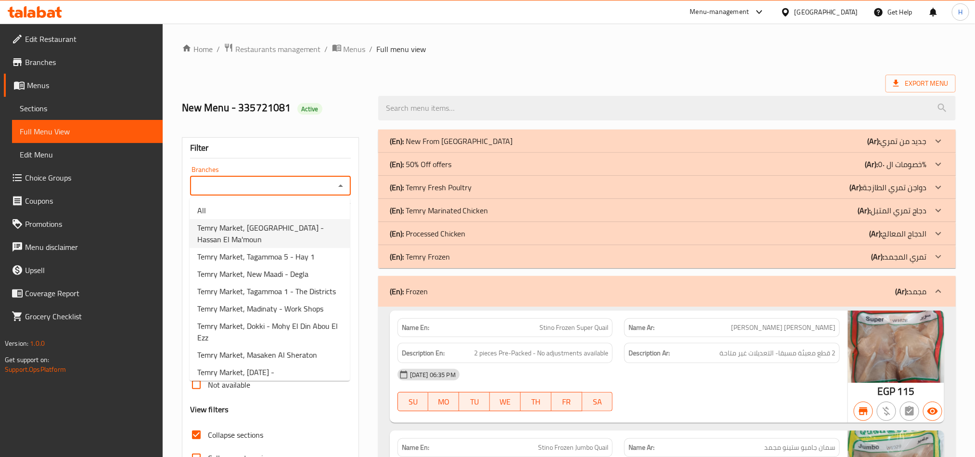
click at [272, 241] on span "Temry Market, Nasr City - Hassan El Ma'moun" at bounding box center [269, 233] width 145 height 23
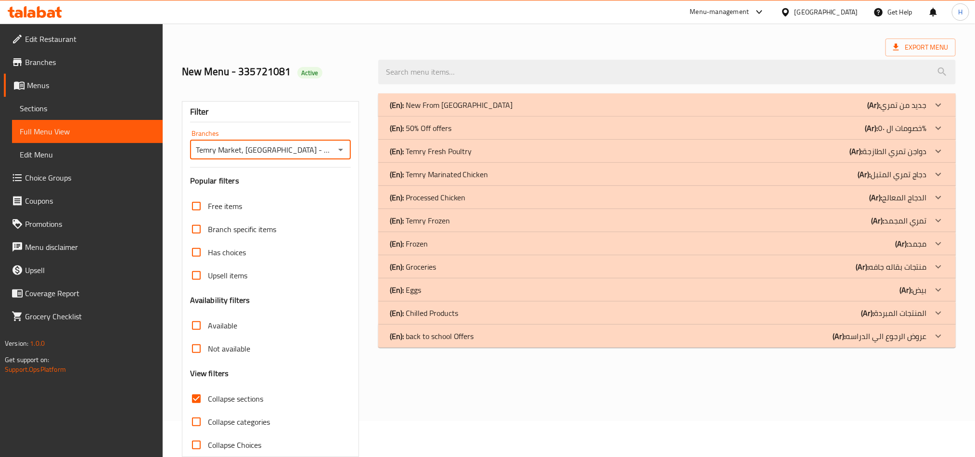
scroll to position [56, 0]
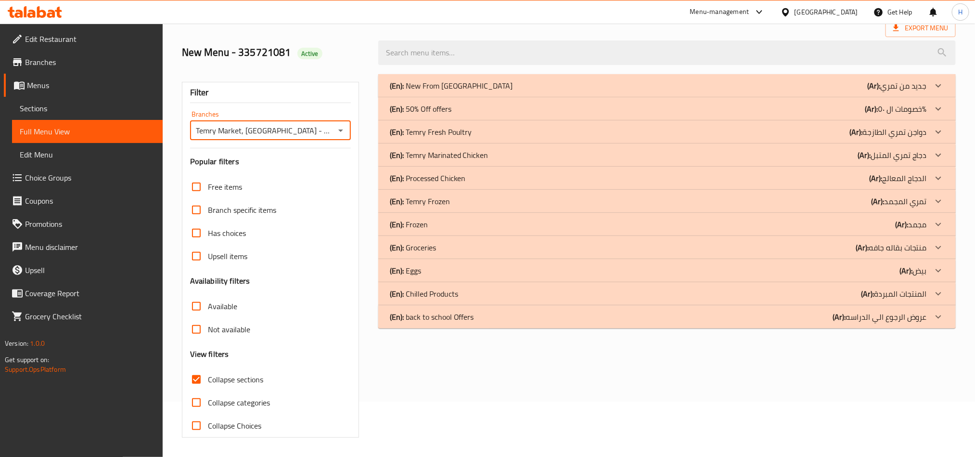
click at [463, 229] on div "(En): Frozen (Ar): مجمد" at bounding box center [658, 225] width 537 height 12
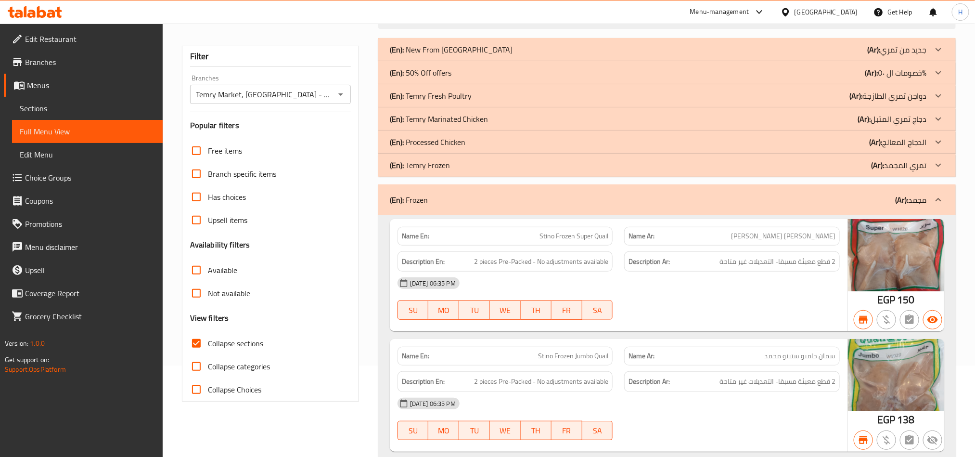
scroll to position [0, 0]
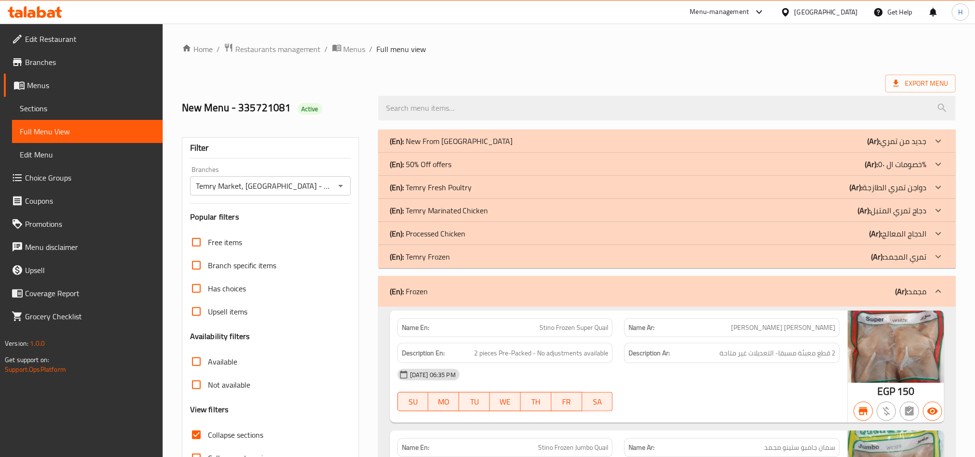
click at [298, 185] on input "Temry Market, Nasr City - Hassan El Ma'moun" at bounding box center [262, 185] width 139 height 13
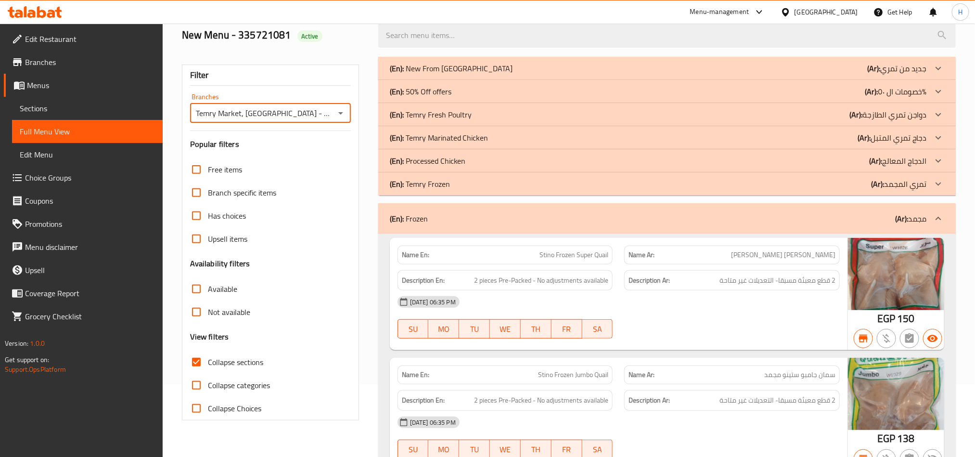
scroll to position [72, 0]
click at [345, 112] on icon "Open" at bounding box center [341, 114] width 12 height 12
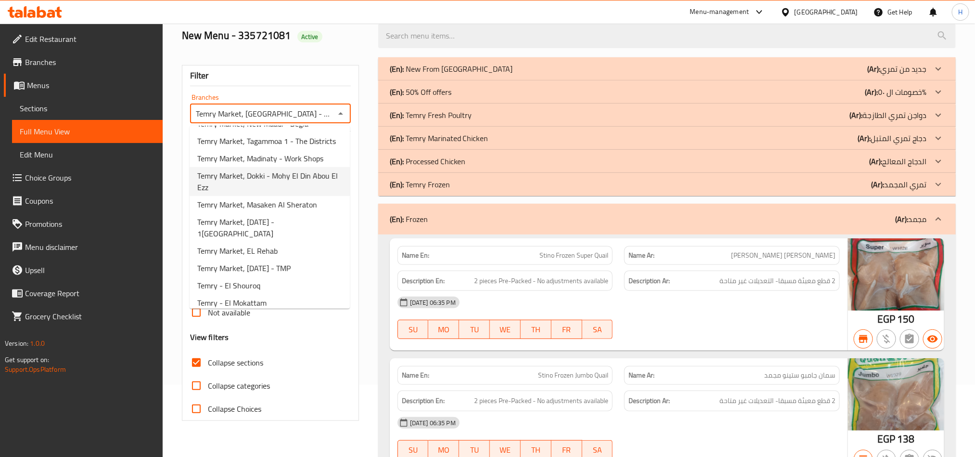
scroll to position [142, 0]
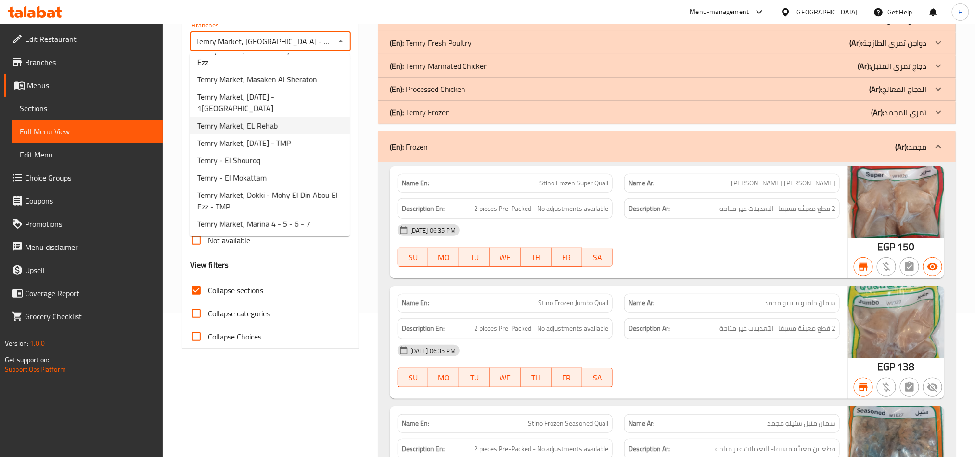
click at [289, 132] on li "Temry Market, EL Rehab" at bounding box center [270, 125] width 160 height 17
type input "Temry Market, EL Rehab"
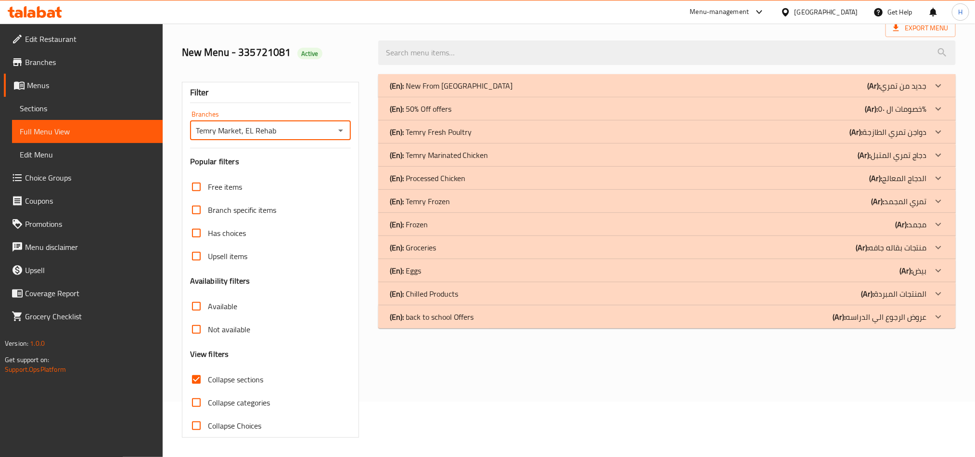
click at [495, 224] on div "(En): Frozen (Ar): مجمد" at bounding box center [658, 225] width 537 height 12
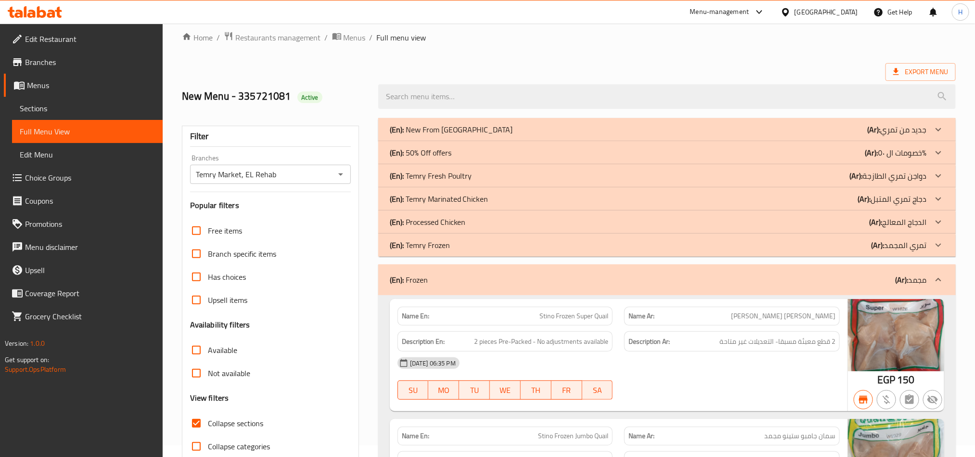
scroll to position [0, 0]
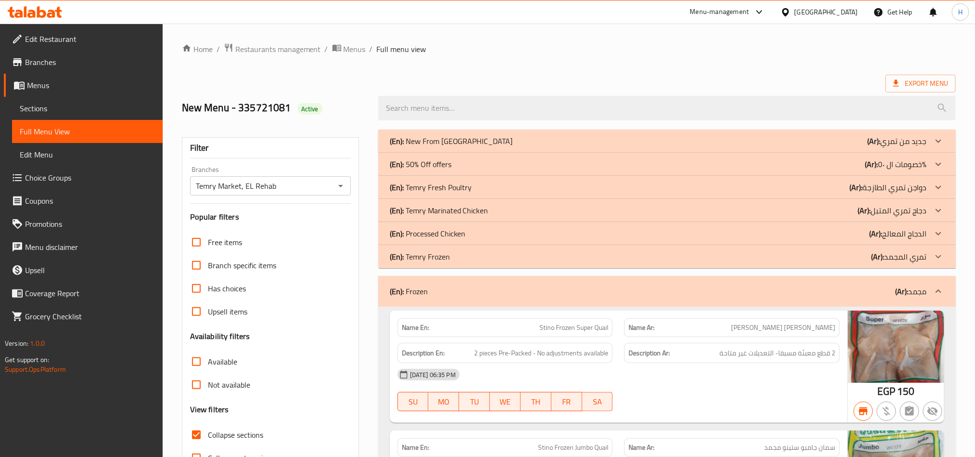
click at [117, 64] on span "Branches" at bounding box center [90, 62] width 130 height 12
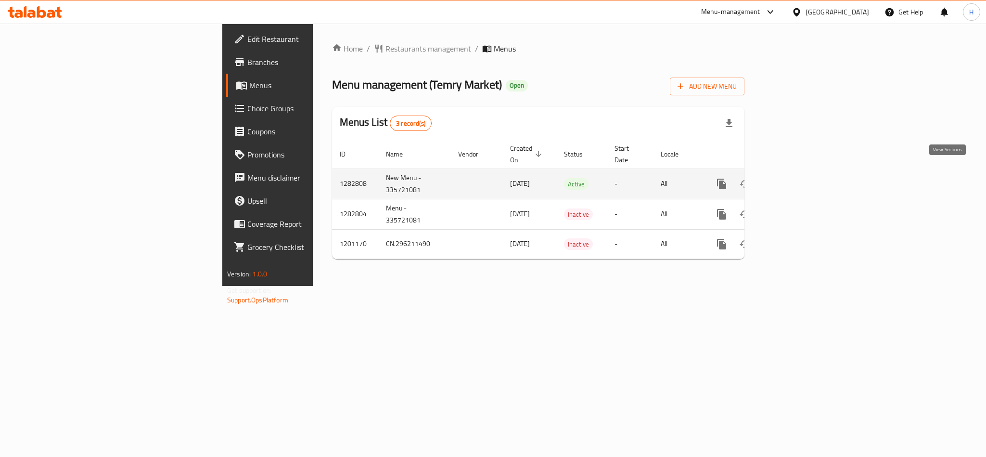
click at [796, 180] on icon "enhanced table" at bounding box center [791, 184] width 9 height 9
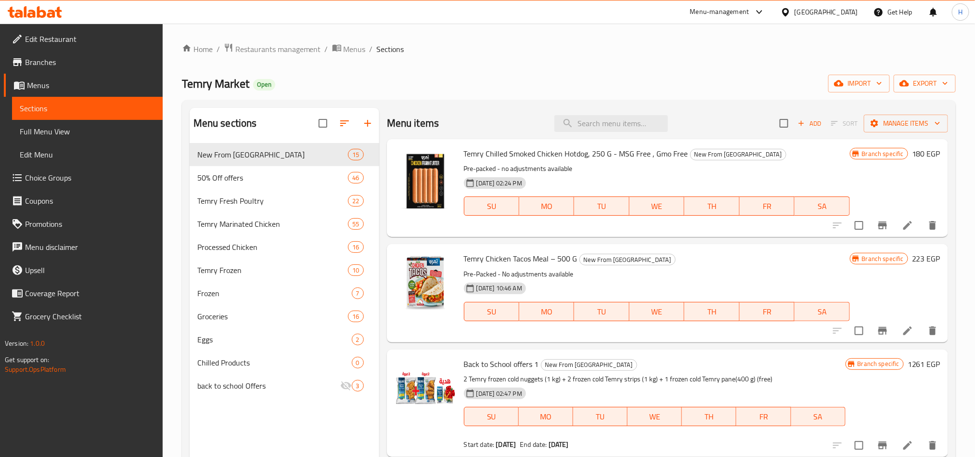
click at [51, 14] on icon at bounding box center [51, 14] width 8 height 8
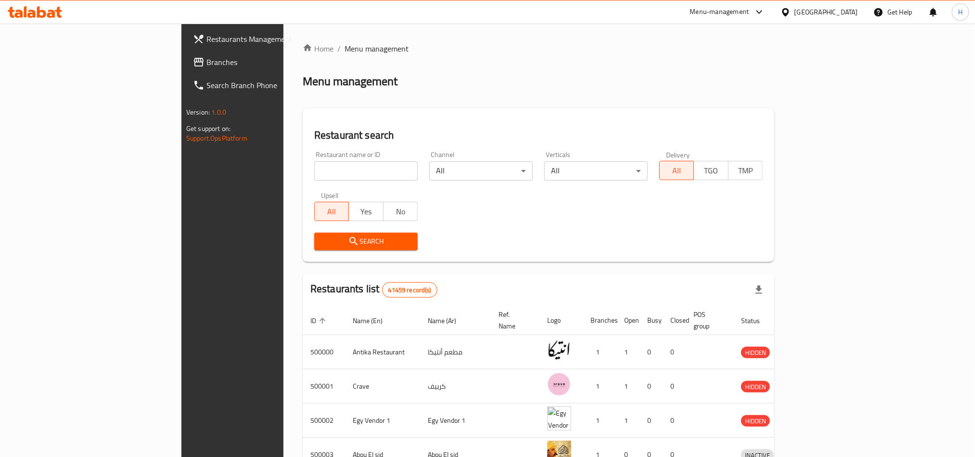
click at [207, 56] on span "Branches" at bounding box center [272, 62] width 130 height 12
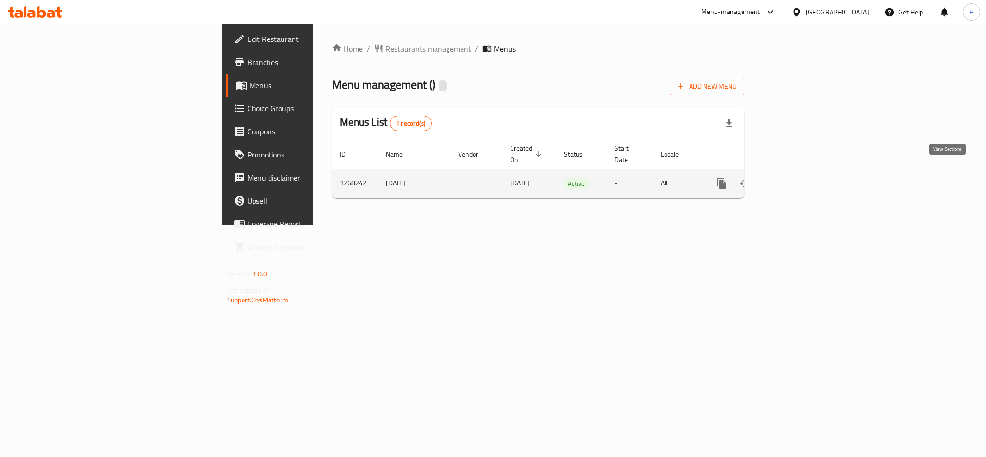
click at [803, 175] on link "enhanced table" at bounding box center [791, 183] width 23 height 23
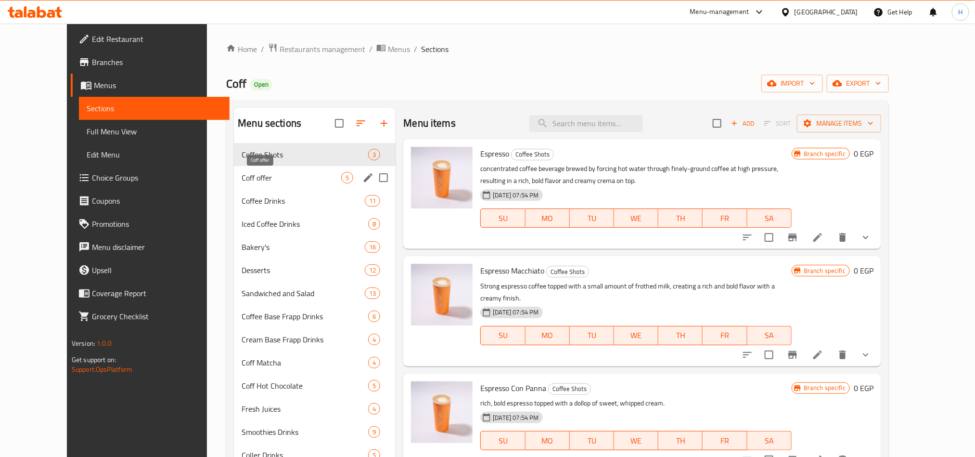
click at [242, 175] on span "Coff offer" at bounding box center [292, 178] width 100 height 12
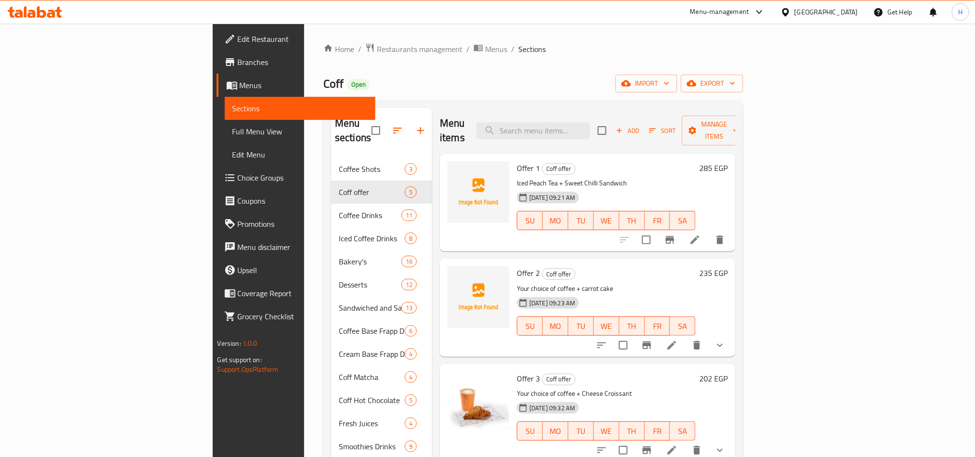
click at [517, 161] on span "Offer 1" at bounding box center [528, 168] width 23 height 14
click at [217, 76] on link "Menus" at bounding box center [296, 85] width 159 height 23
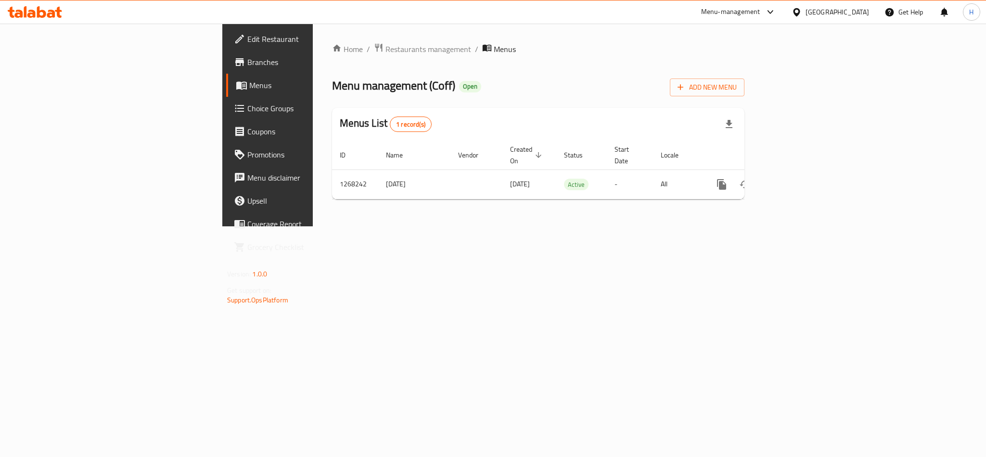
click at [226, 68] on link "Branches" at bounding box center [306, 62] width 161 height 23
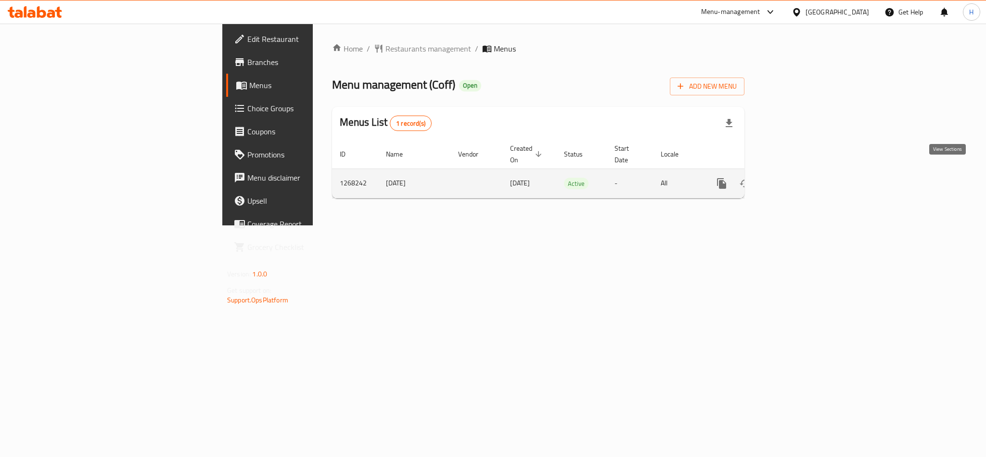
click at [797, 178] on icon "enhanced table" at bounding box center [792, 184] width 12 height 12
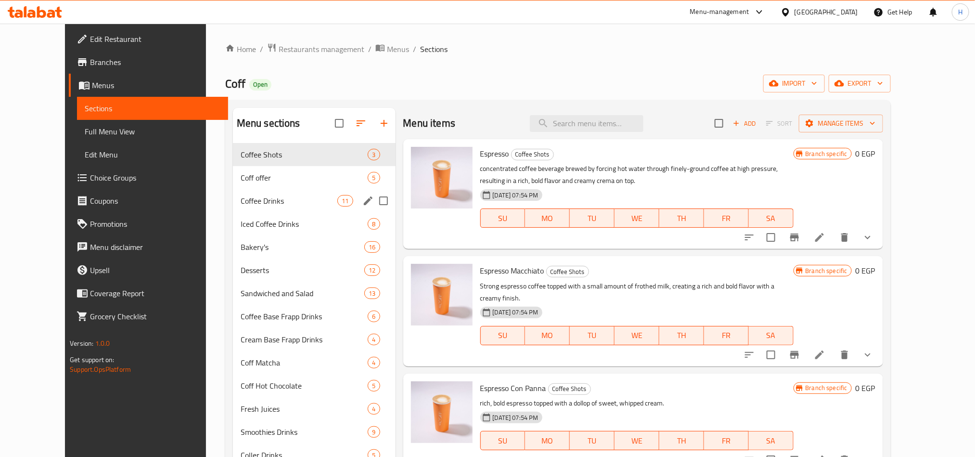
click at [255, 204] on span "Coffee Drinks" at bounding box center [289, 201] width 97 height 12
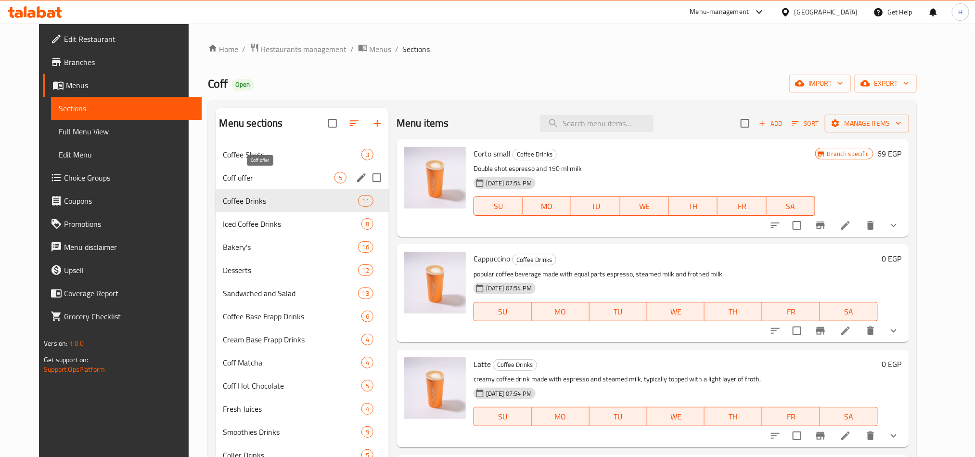
click at [262, 175] on span "Coff offer" at bounding box center [278, 178] width 111 height 12
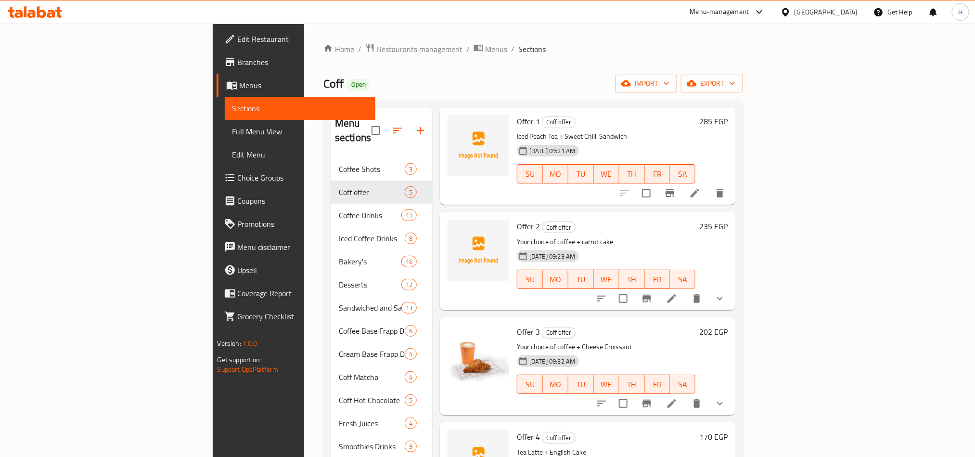
scroll to position [72, 0]
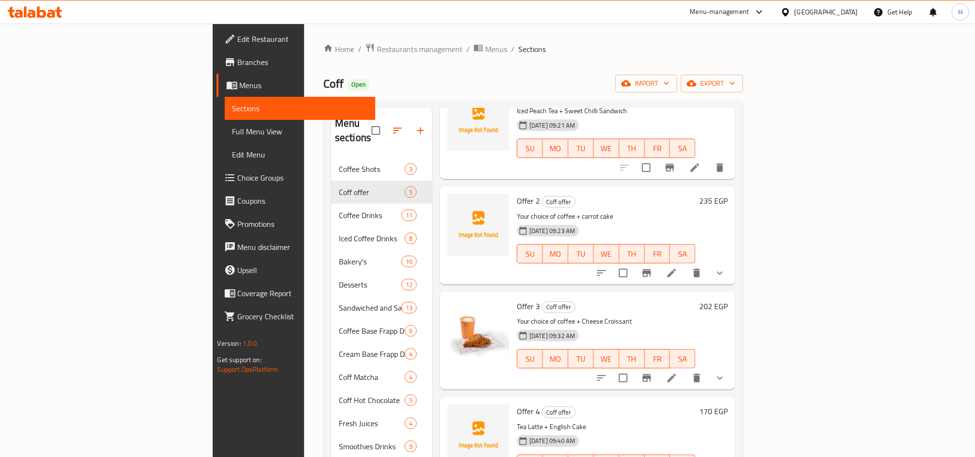
click at [726, 267] on icon "show more" at bounding box center [720, 273] width 12 height 12
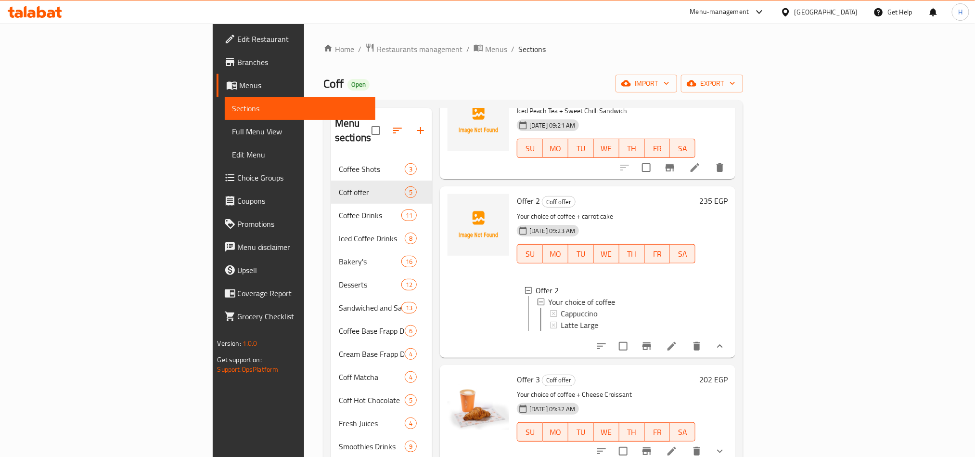
scroll to position [1, 0]
click at [726, 340] on icon "show more" at bounding box center [720, 346] width 12 height 12
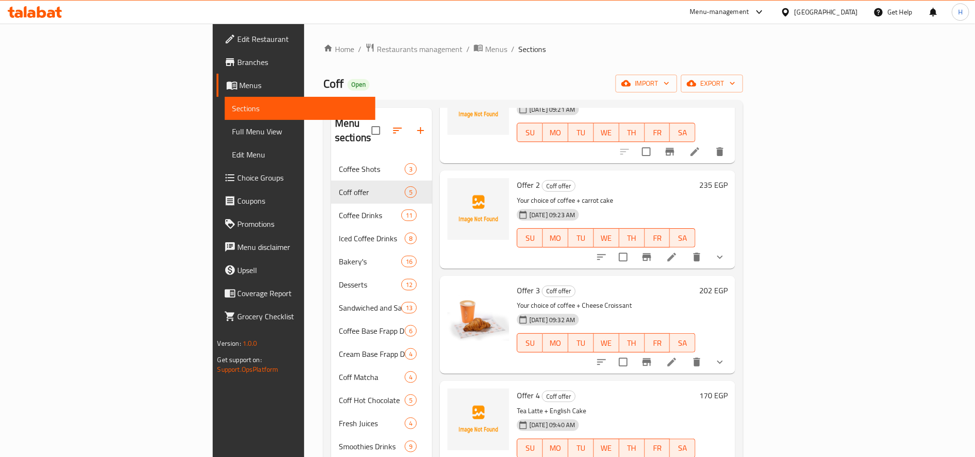
scroll to position [92, 0]
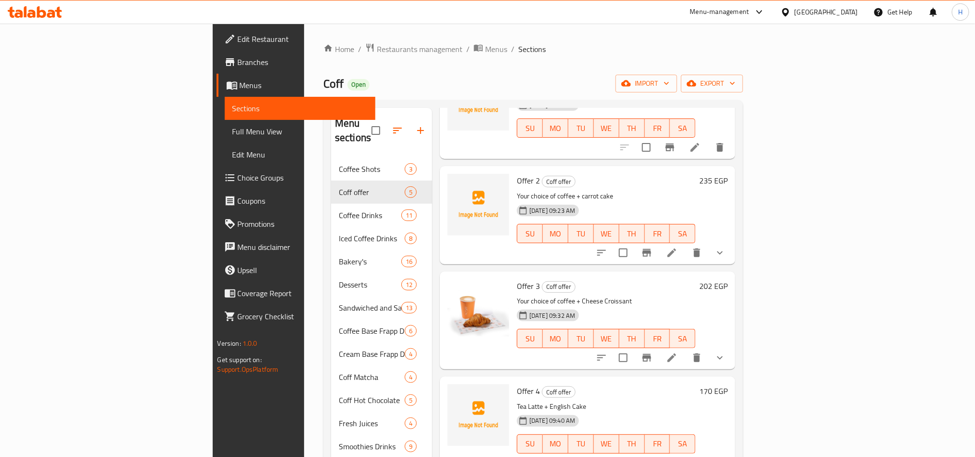
click at [732, 350] on button "show more" at bounding box center [720, 357] width 23 height 23
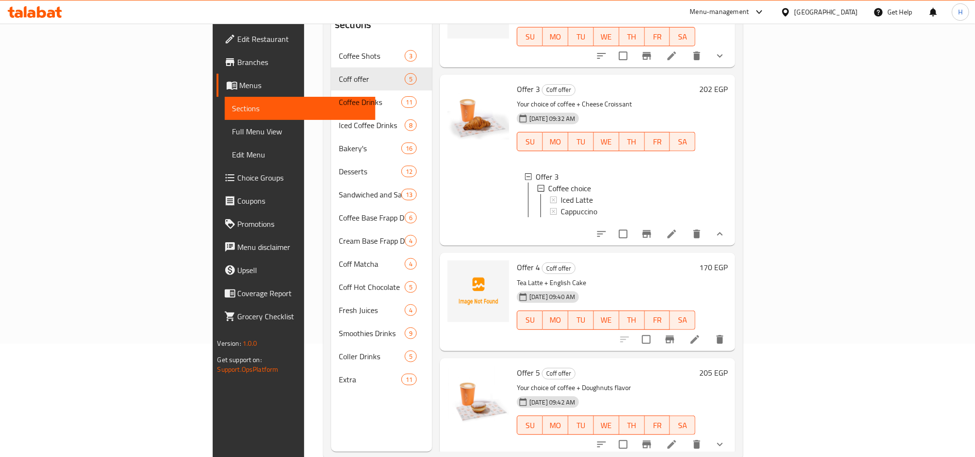
scroll to position [135, 0]
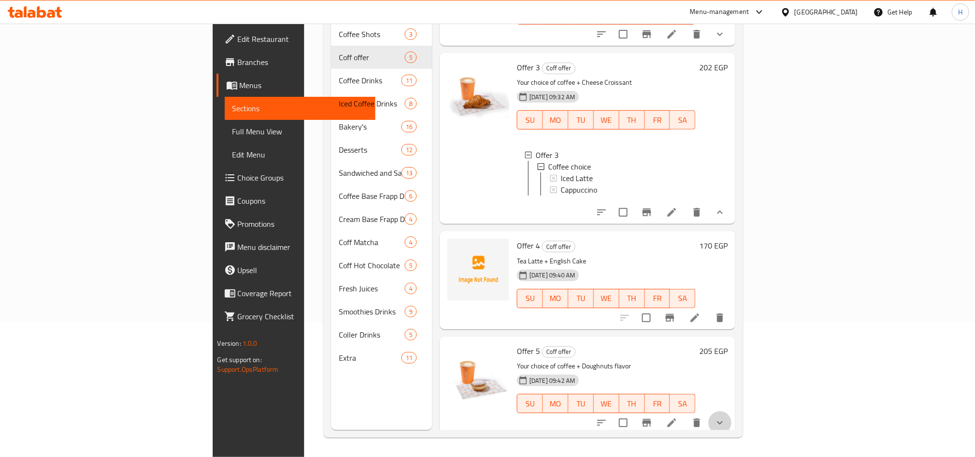
click at [732, 425] on button "show more" at bounding box center [720, 422] width 23 height 23
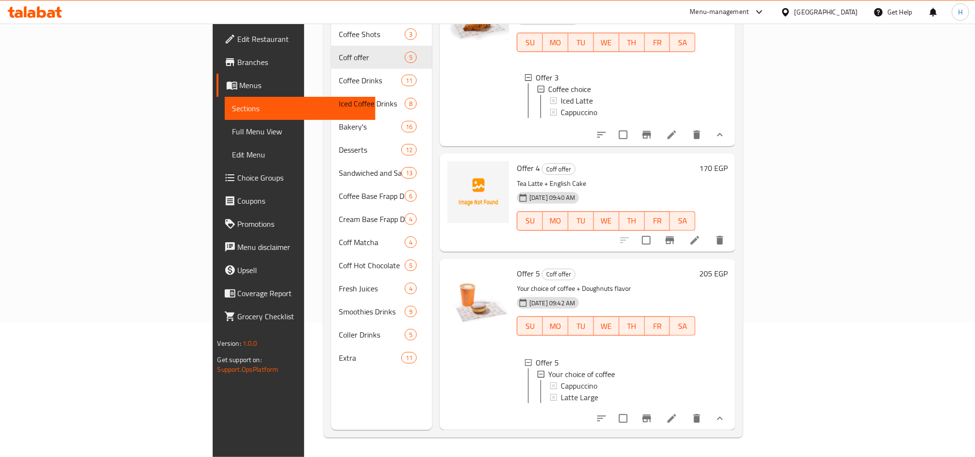
scroll to position [260, 0]
click at [659, 419] on button "Branch-specific-item" at bounding box center [646, 418] width 23 height 23
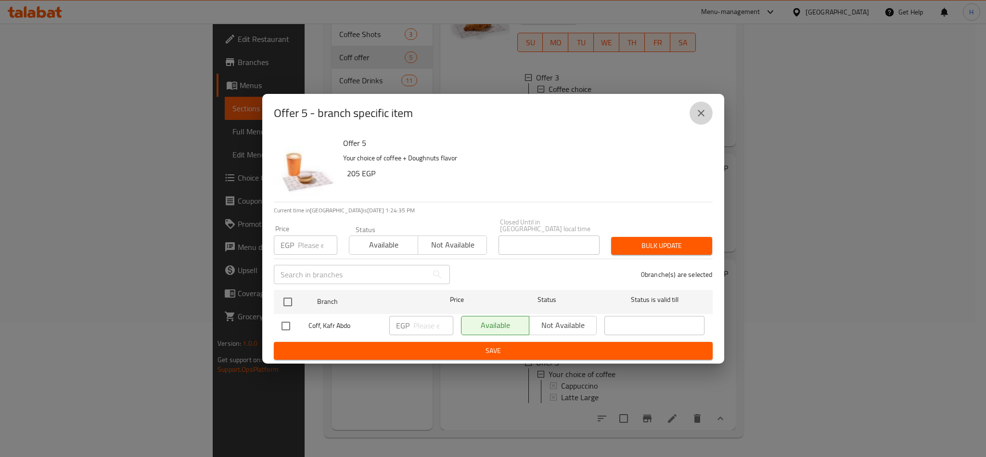
click at [698, 111] on icon "close" at bounding box center [702, 113] width 12 height 12
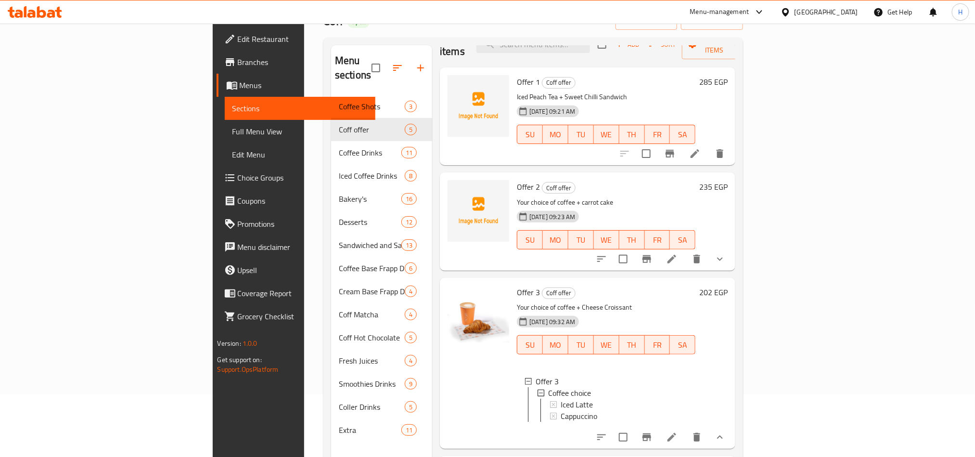
scroll to position [0, 0]
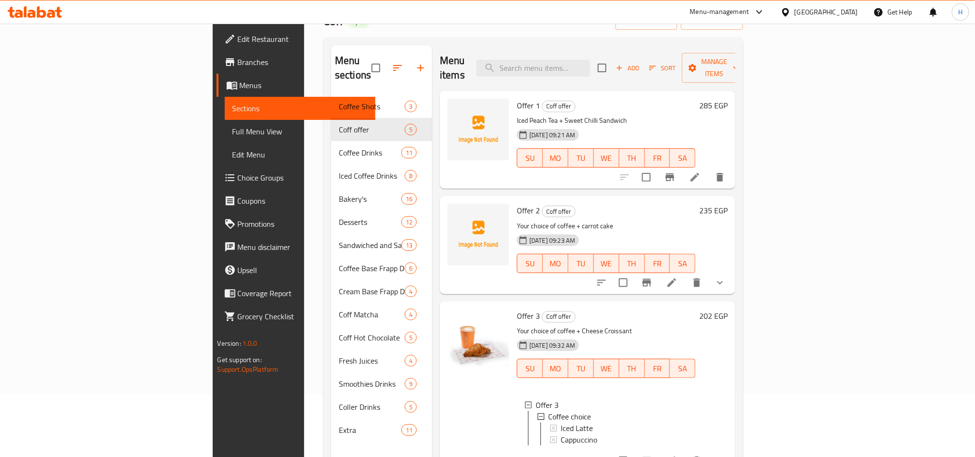
drag, startPoint x: 845, startPoint y: 167, endPoint x: 835, endPoint y: 166, distance: 10.1
click at [657, 167] on input "checkbox" at bounding box center [646, 177] width 20 height 20
checkbox input "false"
click at [676, 171] on icon "Branch-specific-item" at bounding box center [670, 177] width 12 height 12
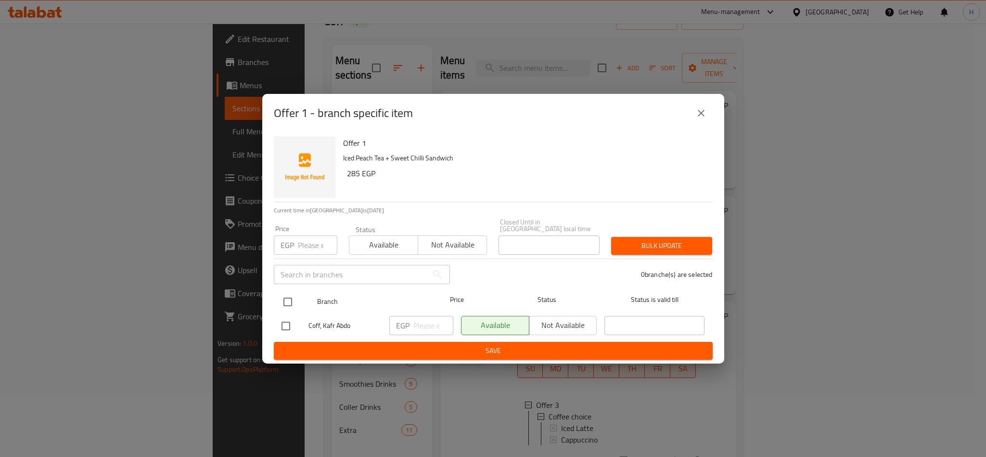
click at [279, 297] on input "checkbox" at bounding box center [288, 302] width 20 height 20
checkbox input "true"
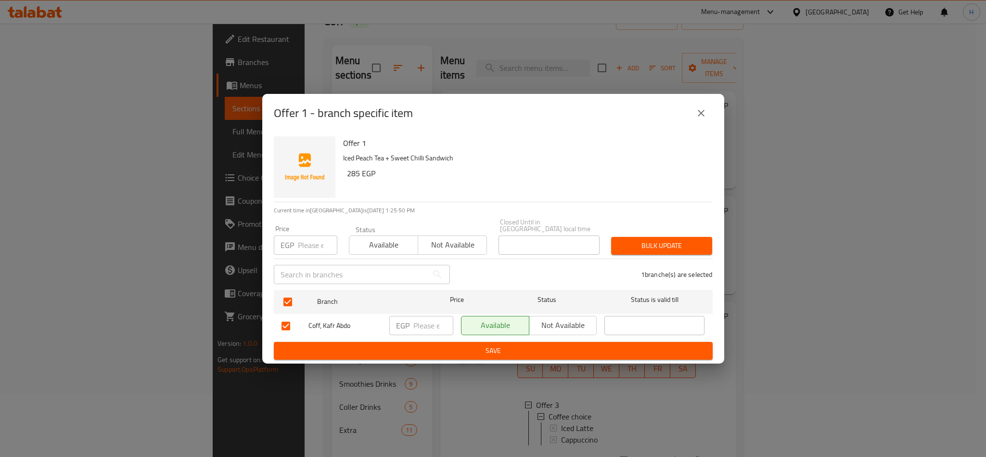
click at [431, 244] on span "Not available" at bounding box center [452, 245] width 61 height 14
click at [666, 231] on div "Bulk update" at bounding box center [662, 245] width 113 height 29
click at [664, 240] on span "Bulk update" at bounding box center [662, 246] width 86 height 12
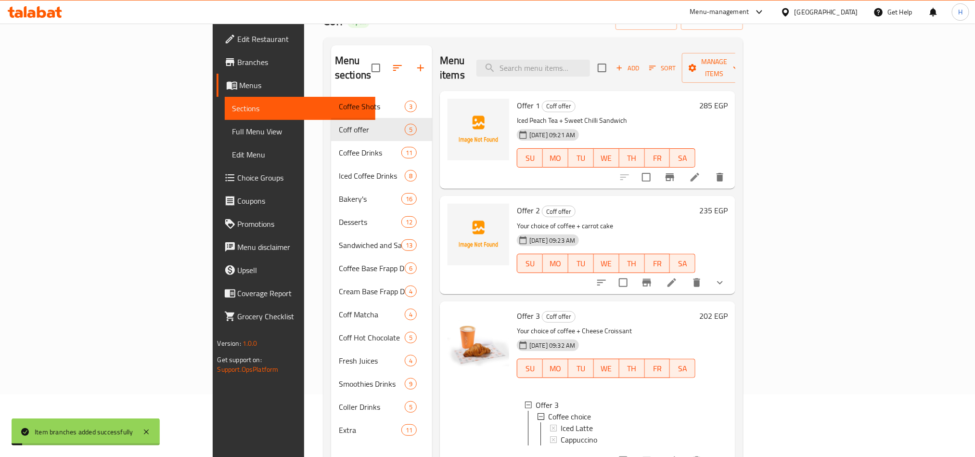
scroll to position [72, 0]
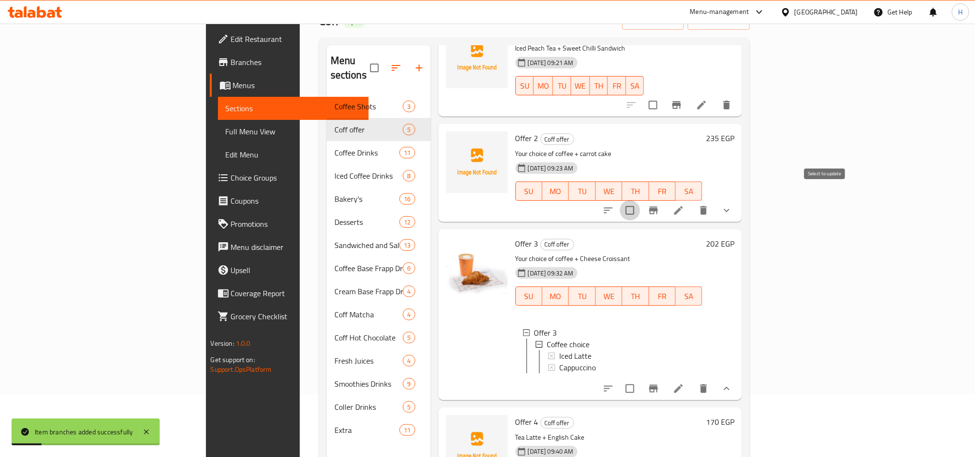
click at [640, 200] on input "checkbox" at bounding box center [630, 210] width 20 height 20
checkbox input "false"
click at [665, 199] on button "Branch-specific-item" at bounding box center [653, 210] width 23 height 23
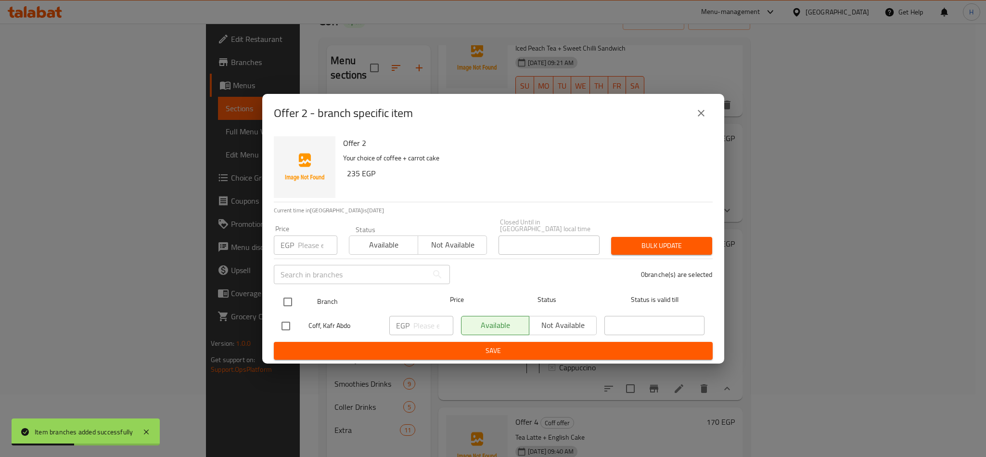
click at [295, 299] on input "checkbox" at bounding box center [288, 302] width 20 height 20
checkbox input "true"
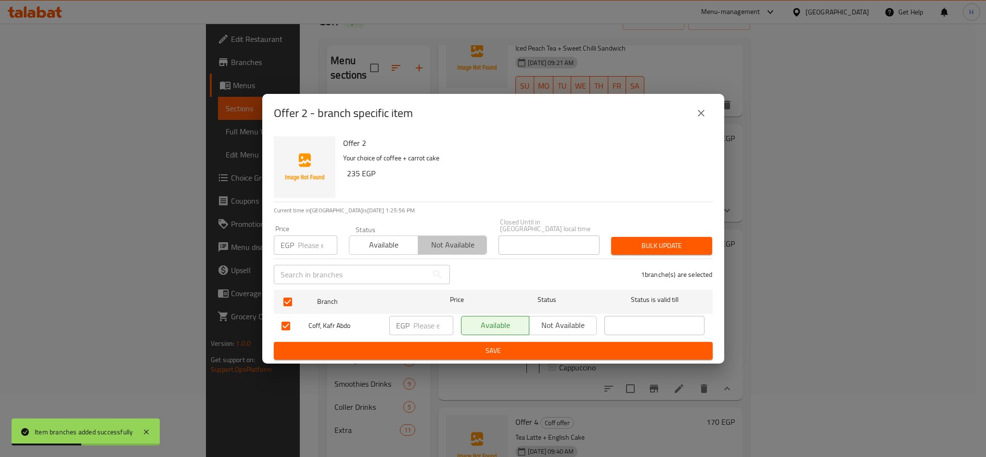
click at [423, 241] on span "Not available" at bounding box center [452, 245] width 61 height 14
drag, startPoint x: 681, startPoint y: 227, endPoint x: 647, endPoint y: 244, distance: 37.2
click at [681, 231] on div "Bulk update" at bounding box center [662, 245] width 113 height 29
click at [648, 244] on span "Bulk update" at bounding box center [662, 246] width 86 height 12
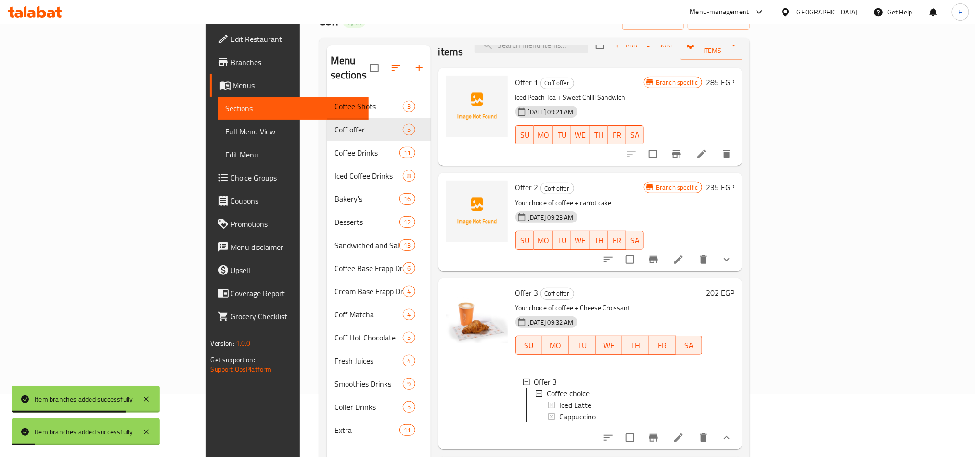
scroll to position [0, 0]
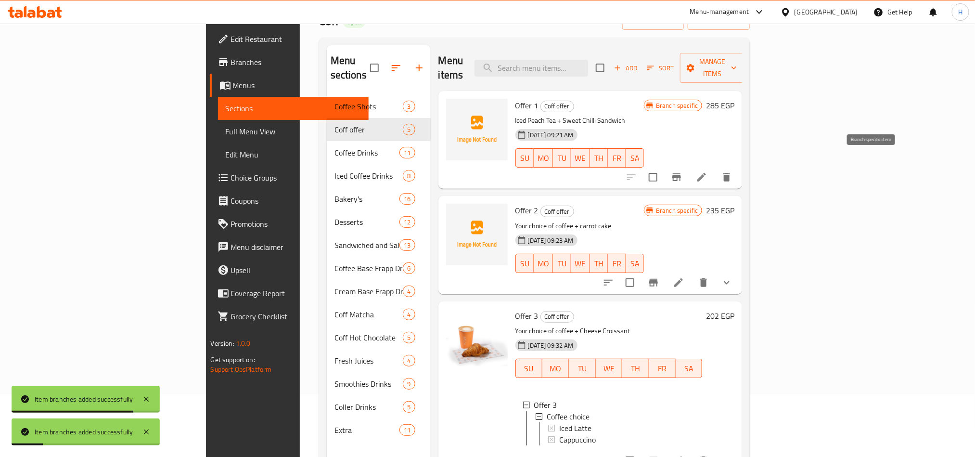
click at [683, 171] on icon "Branch-specific-item" at bounding box center [677, 177] width 12 height 12
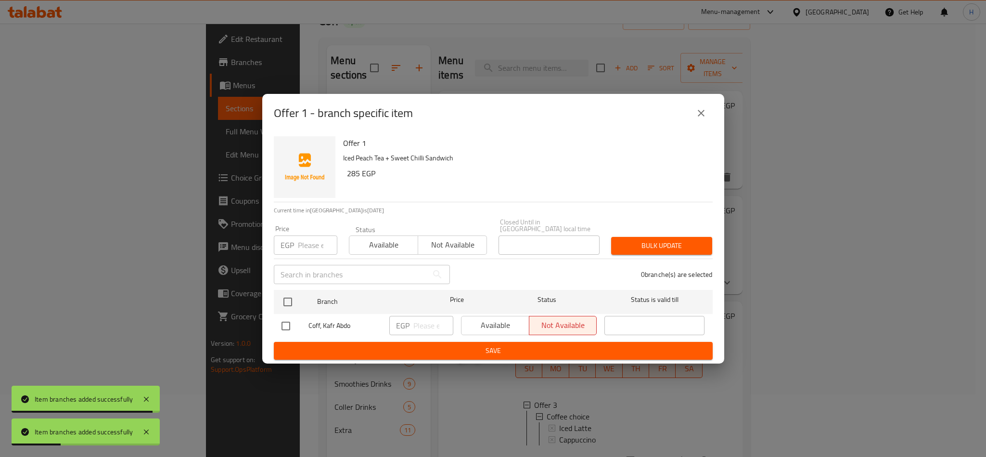
click at [693, 119] on button "close" at bounding box center [701, 113] width 23 height 23
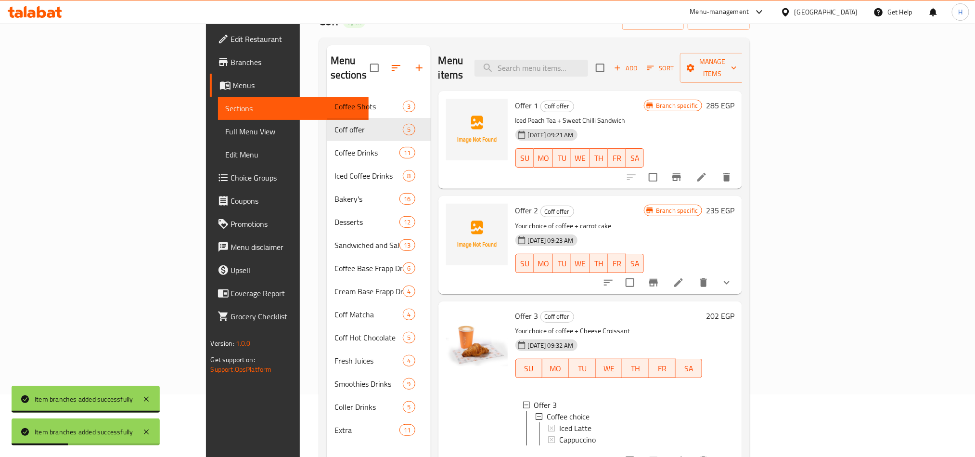
click at [715, 168] on li at bounding box center [701, 176] width 27 height 17
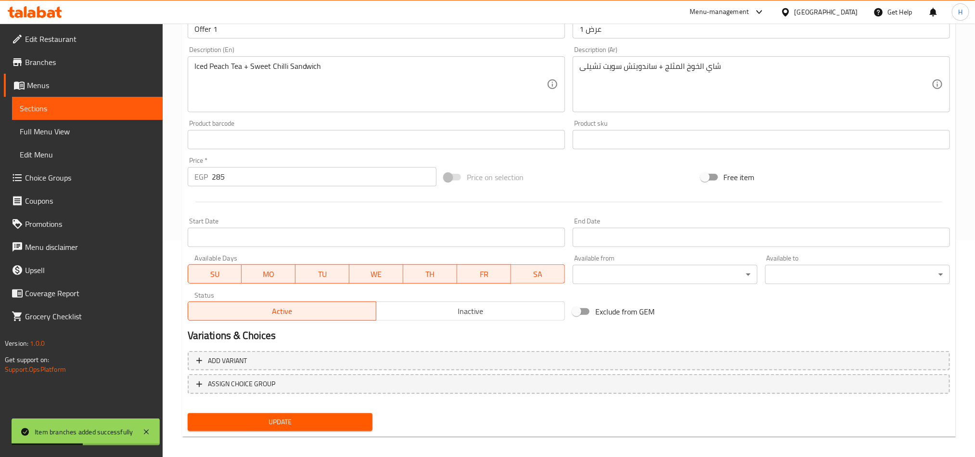
scroll to position [222, 0]
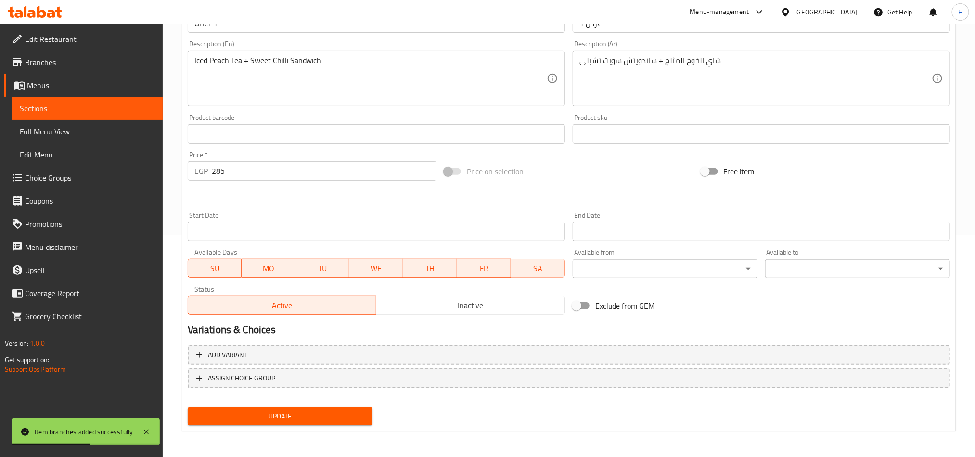
click at [453, 293] on div "Active Inactive" at bounding box center [376, 300] width 377 height 29
click at [453, 303] on span "Inactive" at bounding box center [470, 305] width 181 height 14
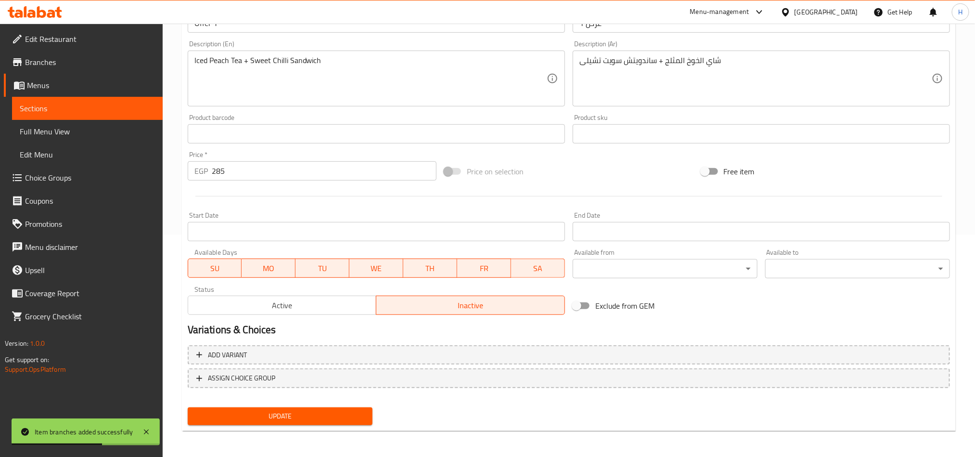
click at [291, 407] on button "Update" at bounding box center [280, 416] width 185 height 18
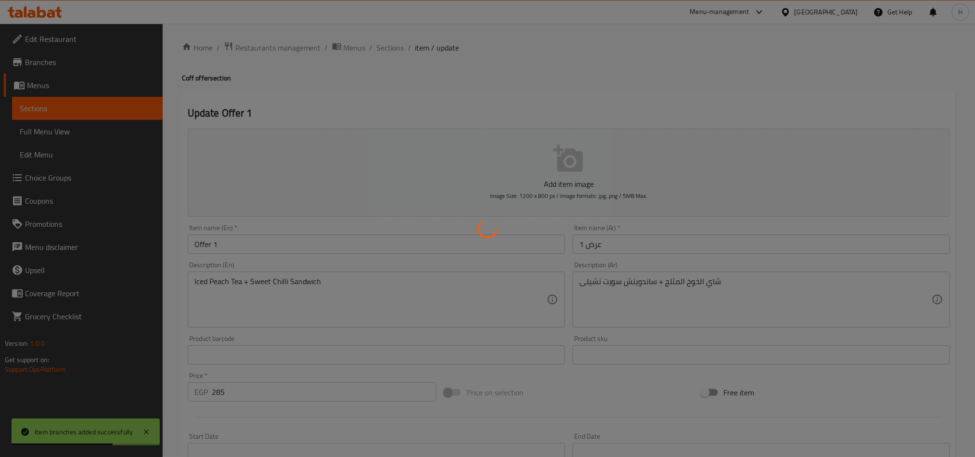
scroll to position [0, 0]
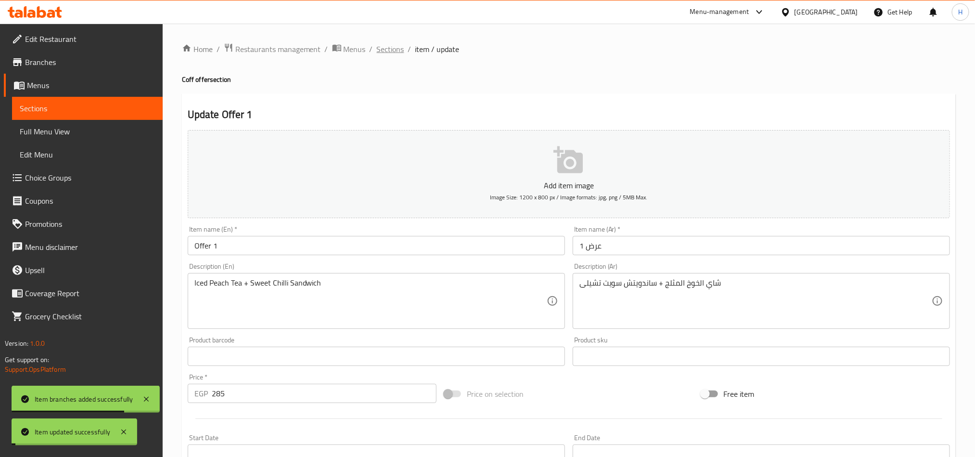
click at [390, 46] on span "Sections" at bounding box center [390, 49] width 27 height 12
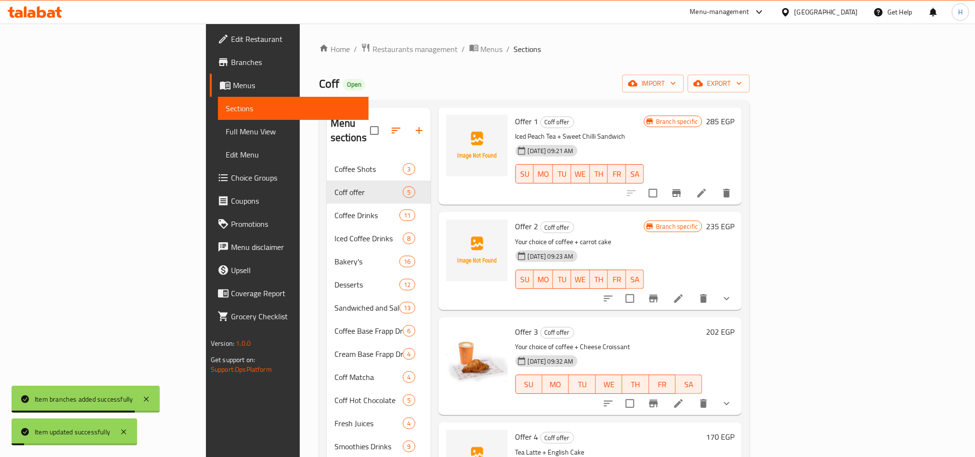
scroll to position [72, 0]
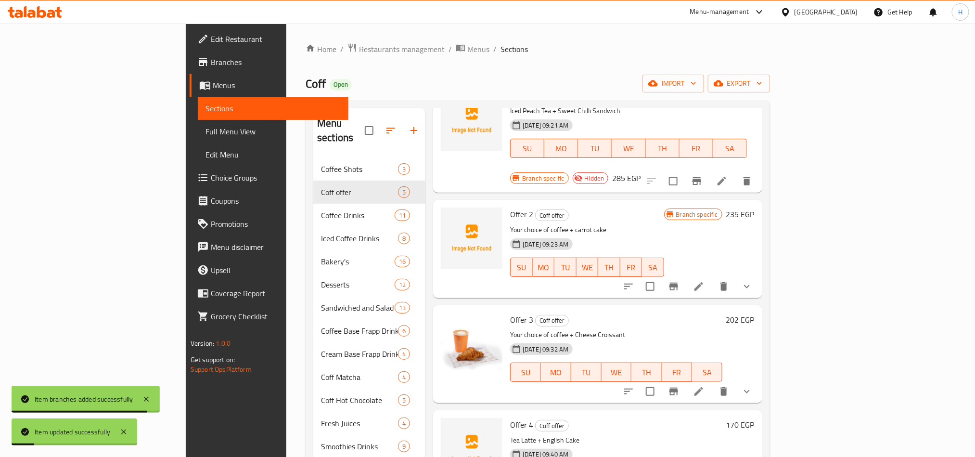
click at [712, 278] on li at bounding box center [699, 286] width 27 height 17
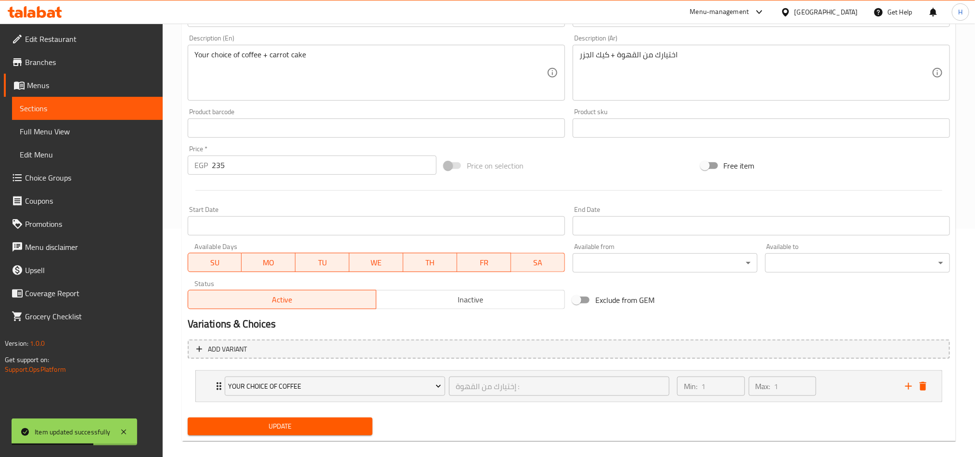
scroll to position [240, 0]
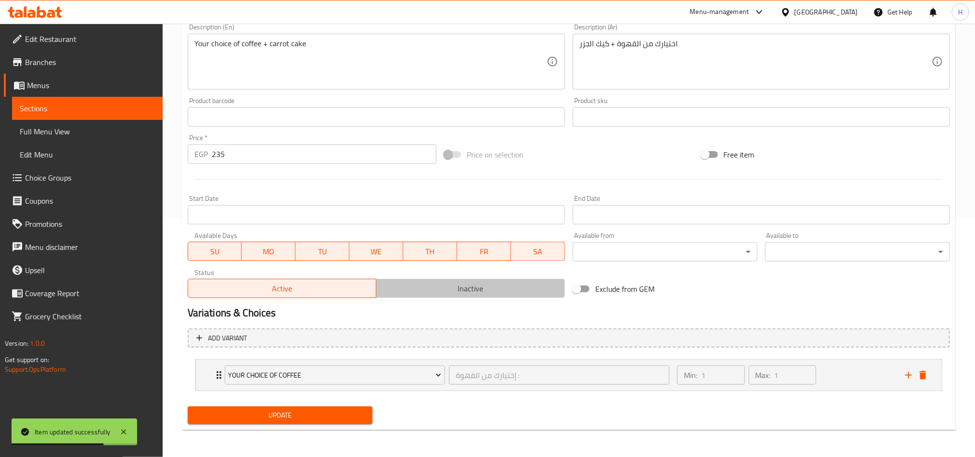
click at [436, 282] on span "Inactive" at bounding box center [470, 289] width 181 height 14
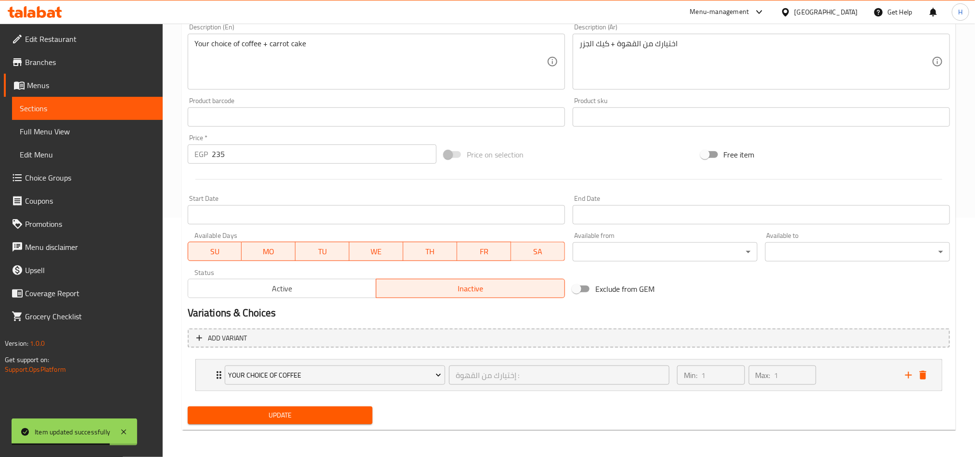
click at [338, 422] on button "Update" at bounding box center [280, 415] width 185 height 18
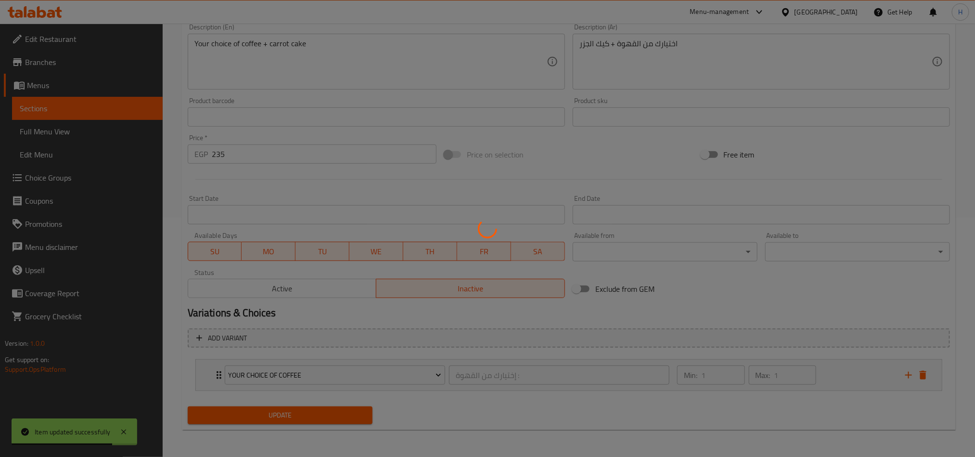
click at [337, 415] on div at bounding box center [487, 228] width 975 height 457
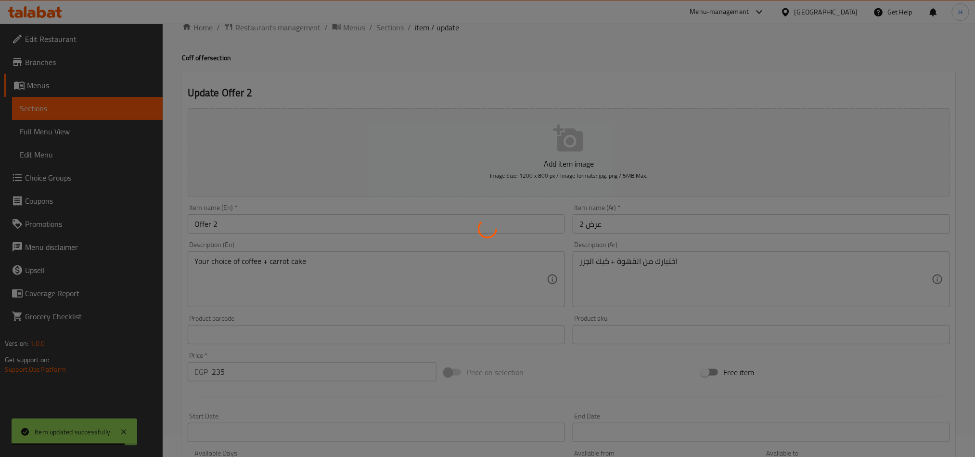
scroll to position [0, 0]
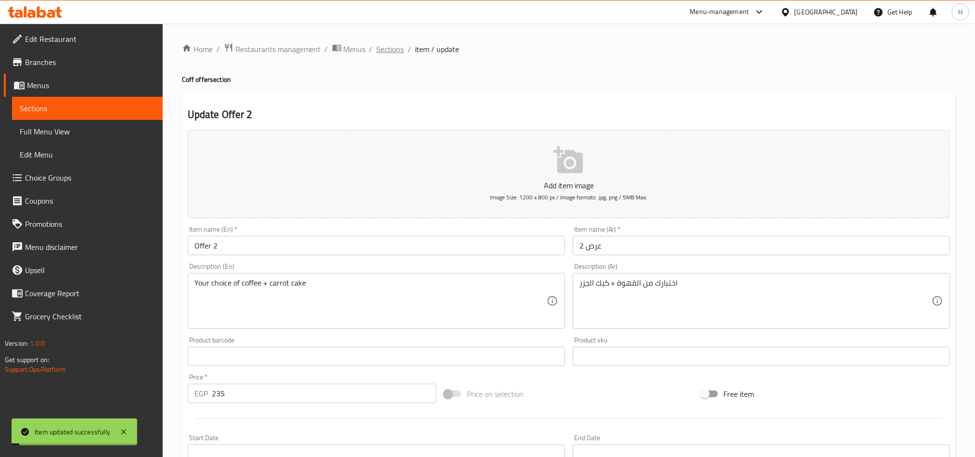
click at [380, 45] on span "Sections" at bounding box center [390, 49] width 27 height 12
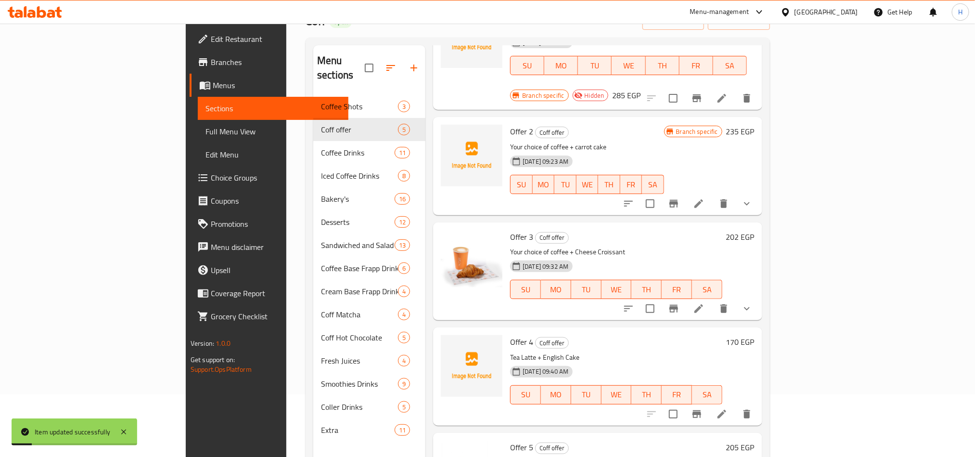
scroll to position [135, 0]
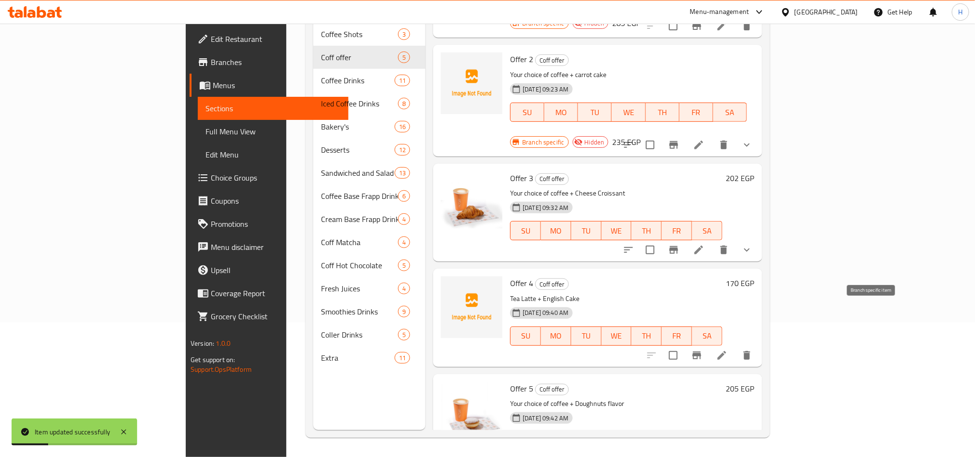
click at [703, 350] on icon "Branch-specific-item" at bounding box center [697, 356] width 12 height 12
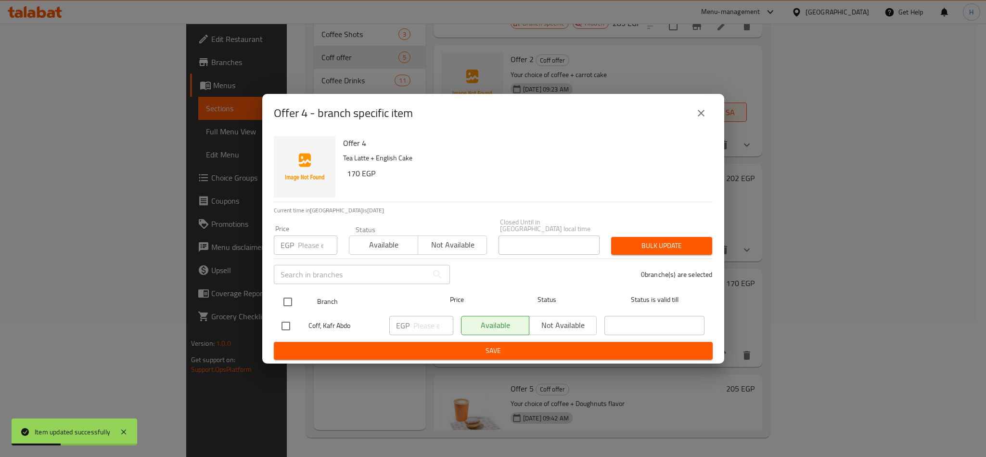
click at [285, 301] on input "checkbox" at bounding box center [288, 302] width 20 height 20
checkbox input "true"
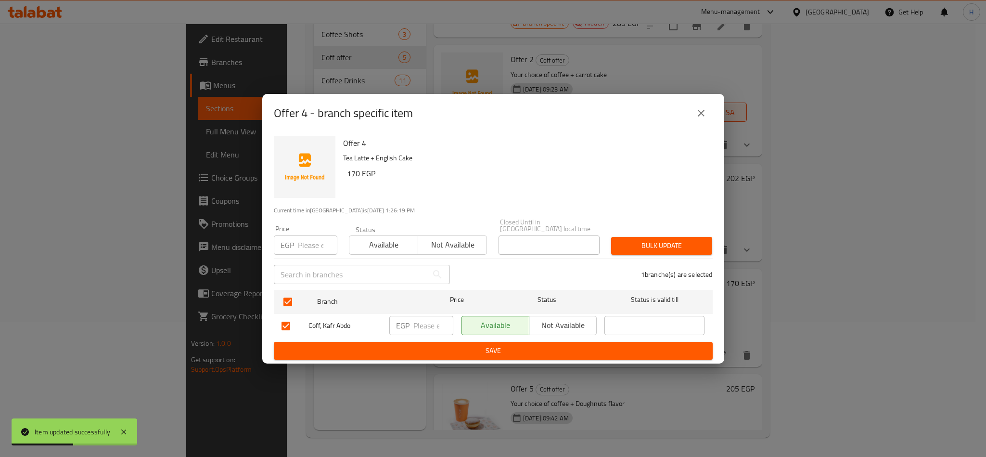
click at [468, 243] on span "Not available" at bounding box center [452, 245] width 61 height 14
click at [676, 249] on button "Bulk update" at bounding box center [661, 246] width 101 height 18
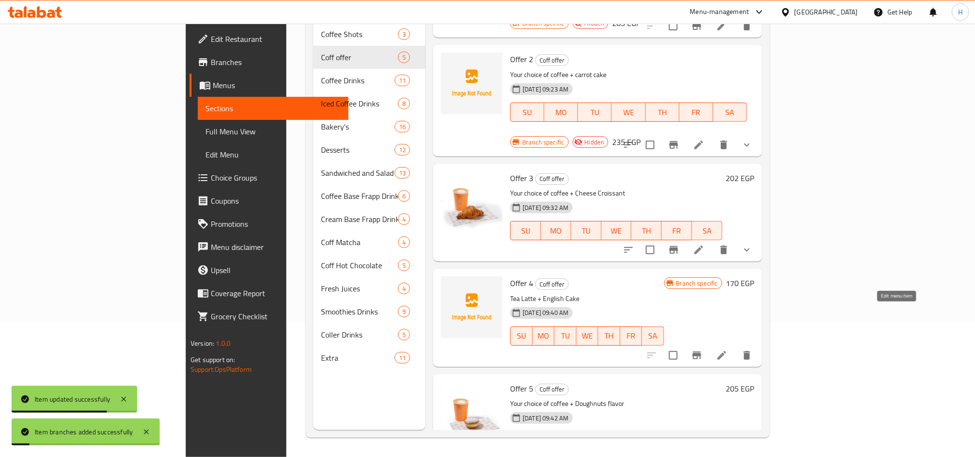
click at [726, 351] on icon at bounding box center [722, 355] width 9 height 9
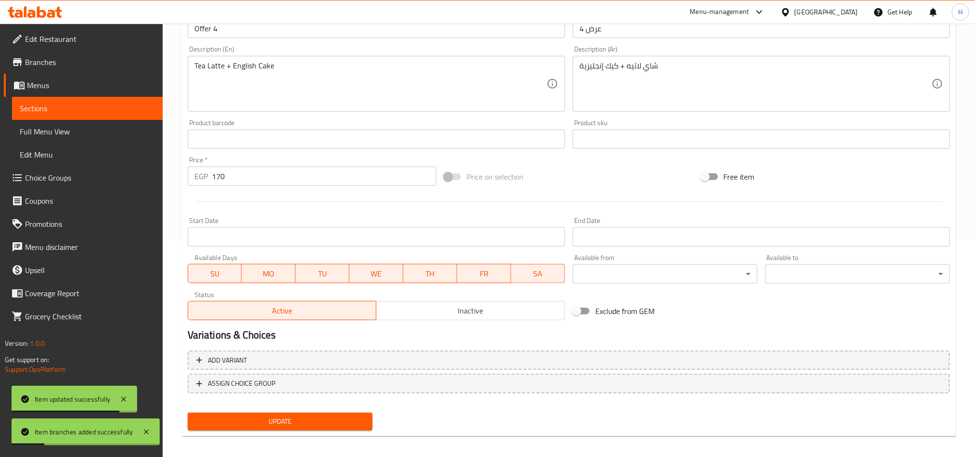
scroll to position [222, 0]
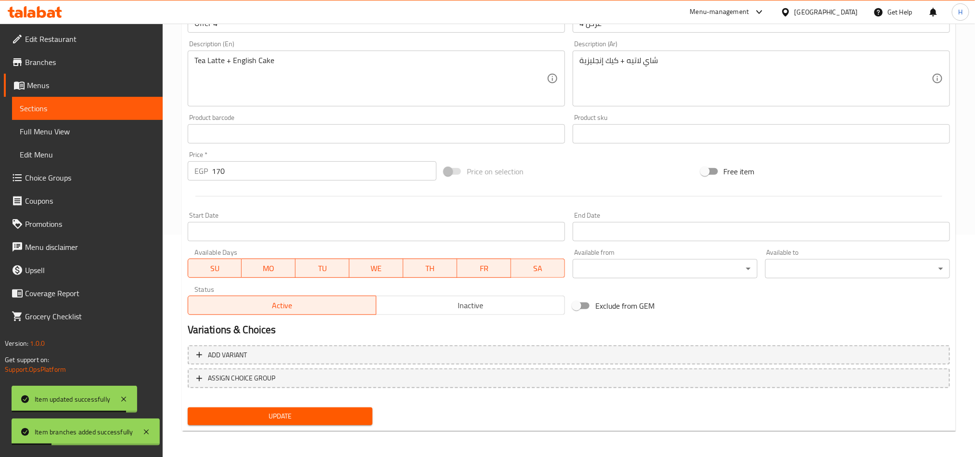
click at [480, 301] on span "Inactive" at bounding box center [470, 305] width 181 height 14
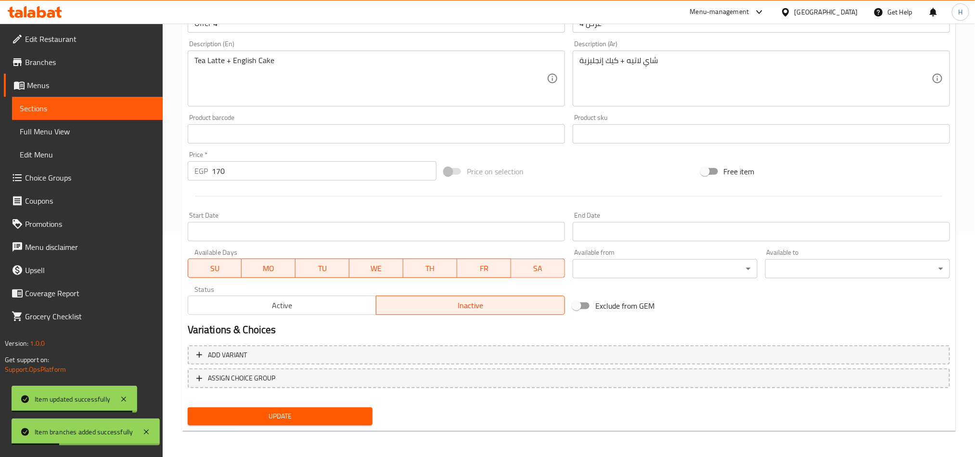
click at [354, 409] on button "Update" at bounding box center [280, 416] width 185 height 18
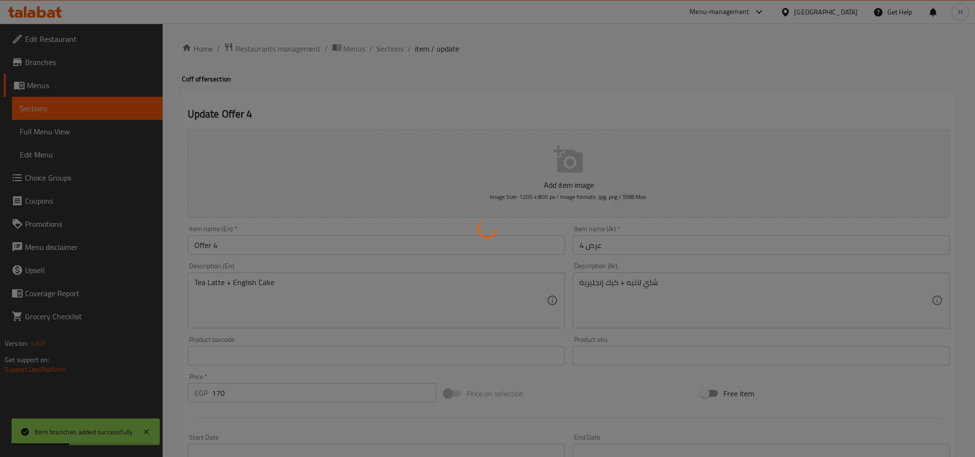
scroll to position [0, 0]
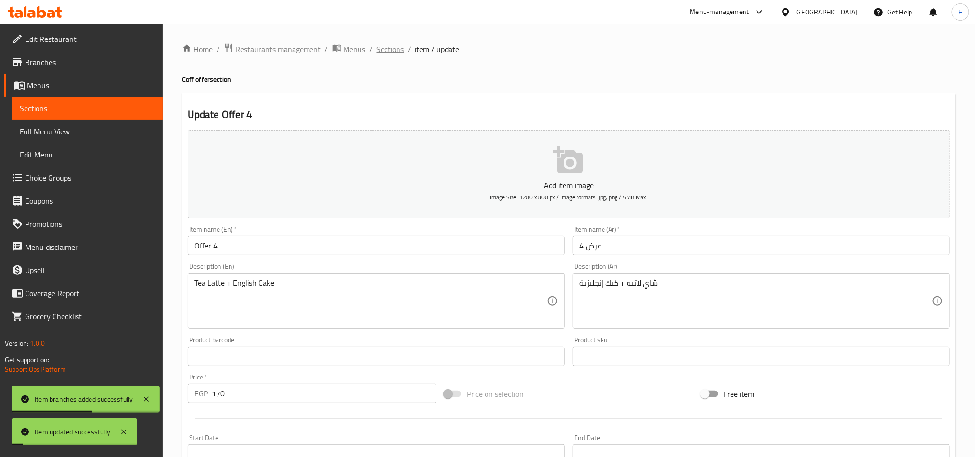
click at [388, 51] on span "Sections" at bounding box center [390, 49] width 27 height 12
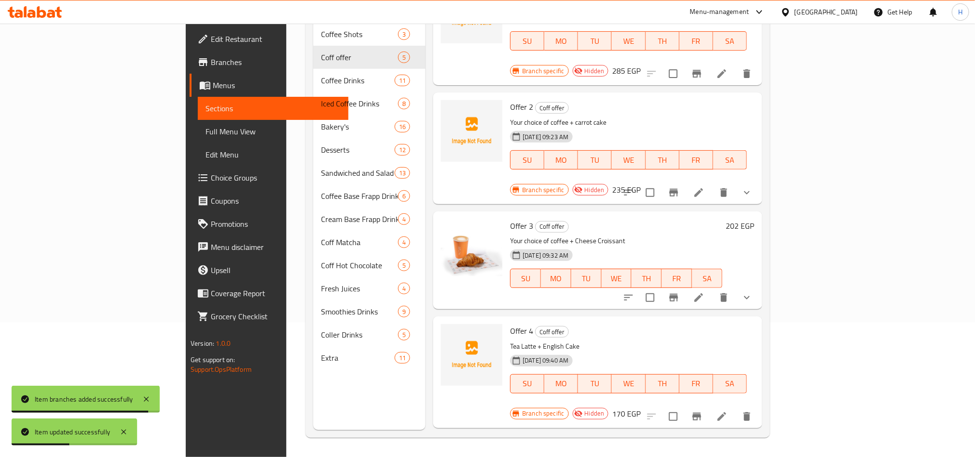
scroll to position [92, 0]
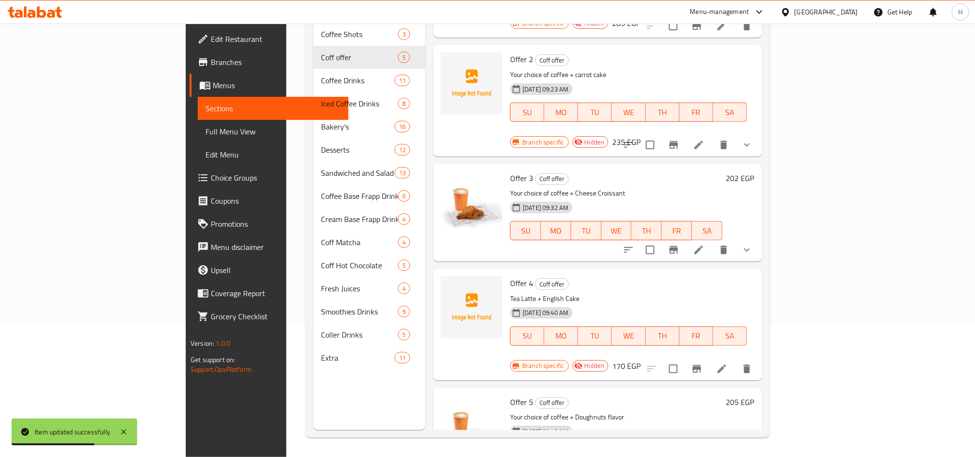
click at [510, 171] on span "Offer 3" at bounding box center [521, 178] width 23 height 14
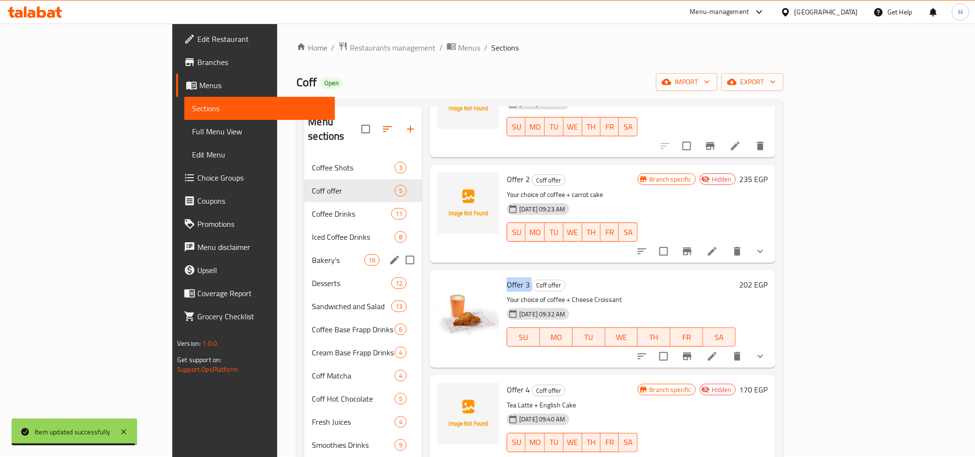
scroll to position [0, 0]
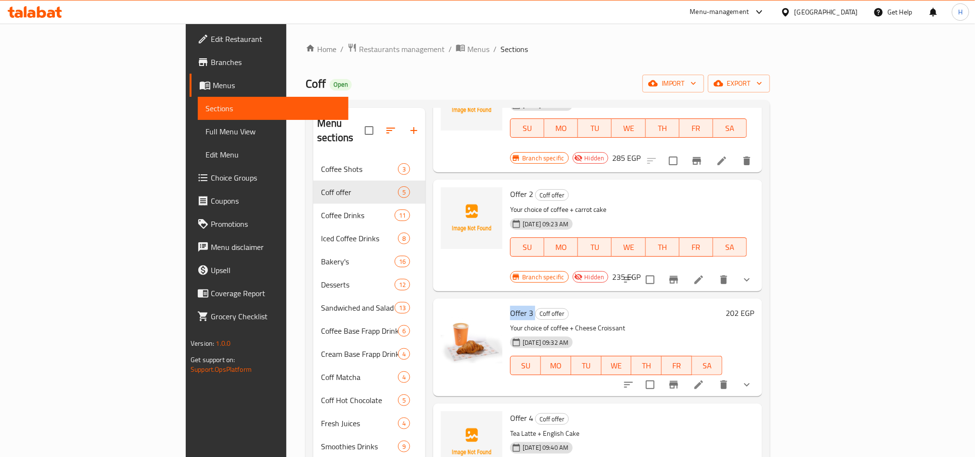
click at [211, 61] on span "Branches" at bounding box center [276, 62] width 130 height 12
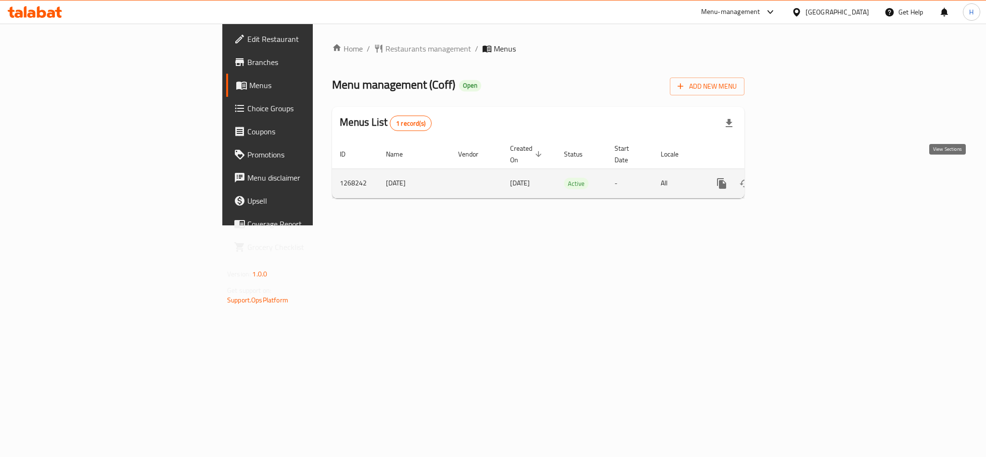
click at [797, 178] on icon "enhanced table" at bounding box center [792, 184] width 12 height 12
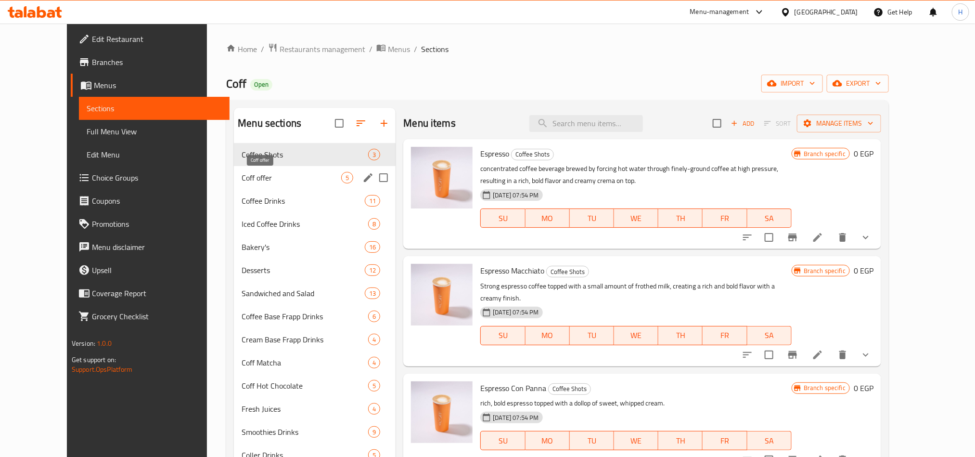
click at [242, 174] on span "Coff offer" at bounding box center [292, 178] width 100 height 12
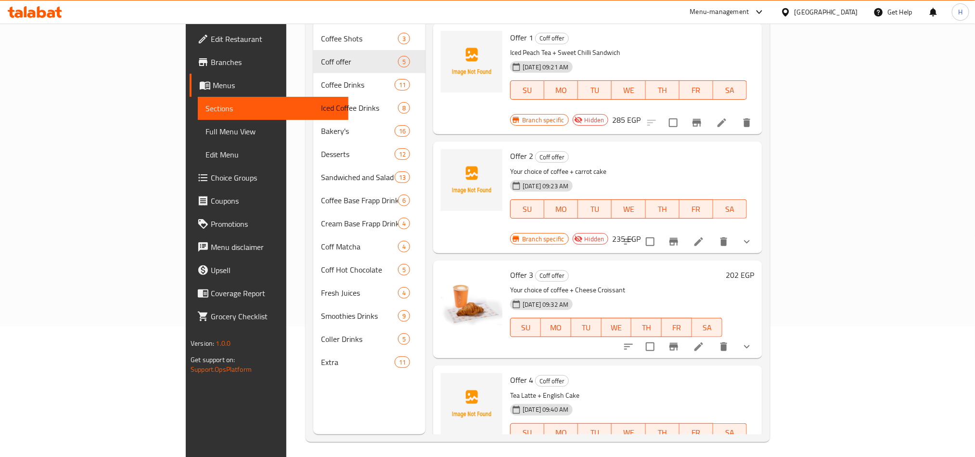
scroll to position [135, 0]
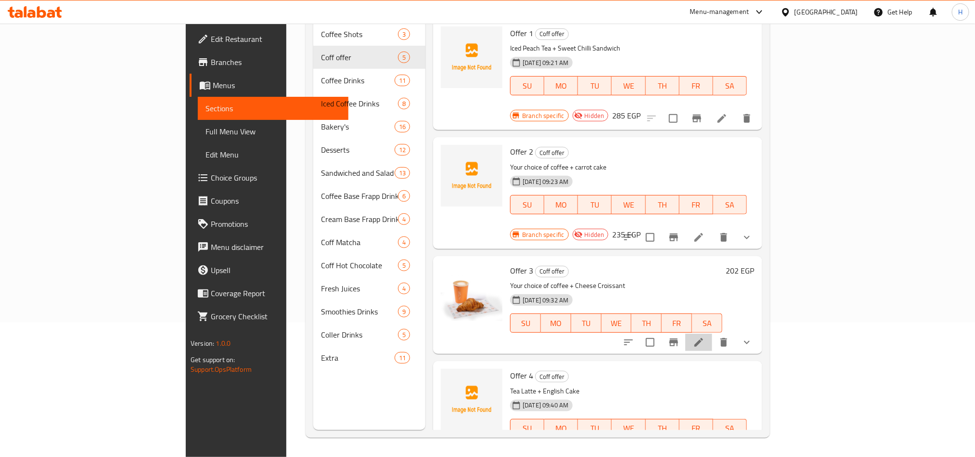
click at [705, 337] on icon at bounding box center [699, 343] width 12 height 12
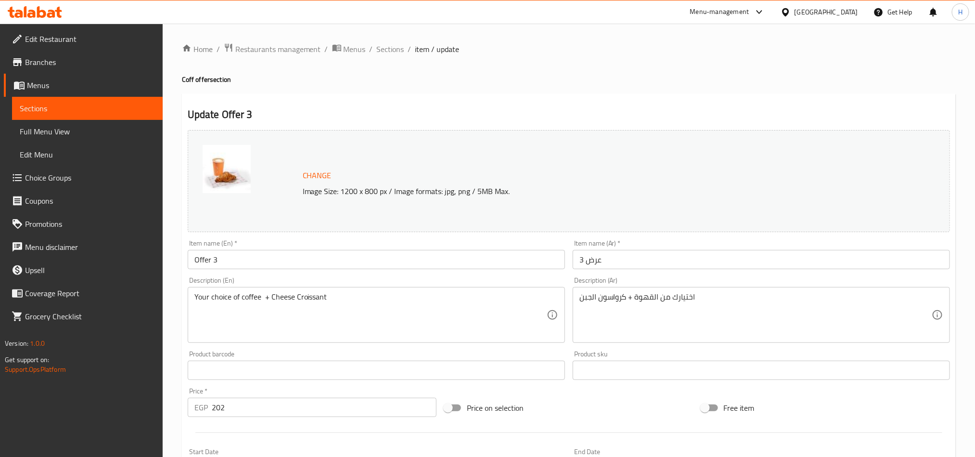
click at [87, 91] on link "Menus" at bounding box center [83, 85] width 159 height 23
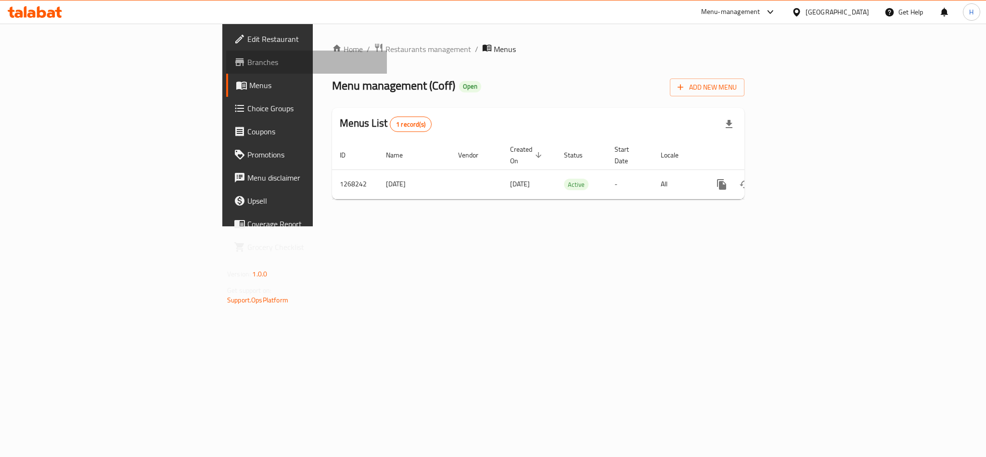
click at [247, 58] on span "Branches" at bounding box center [313, 62] width 132 height 12
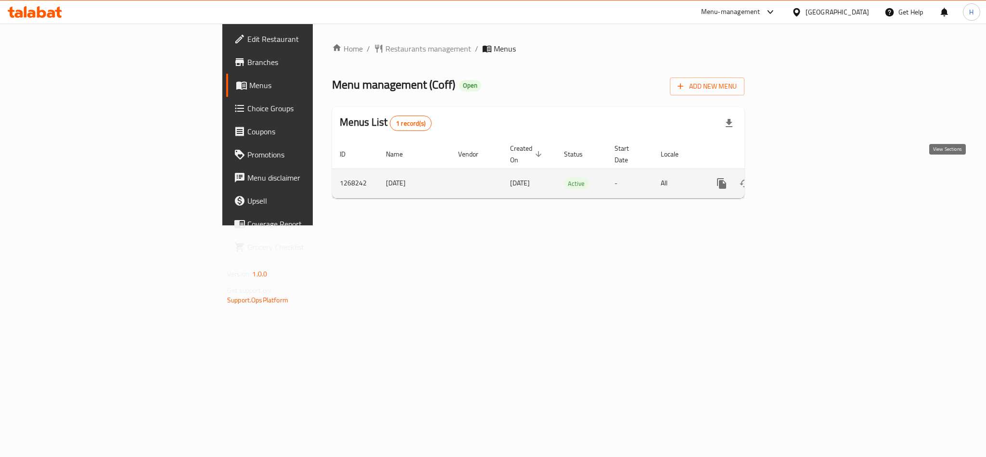
click at [797, 178] on icon "enhanced table" at bounding box center [792, 184] width 12 height 12
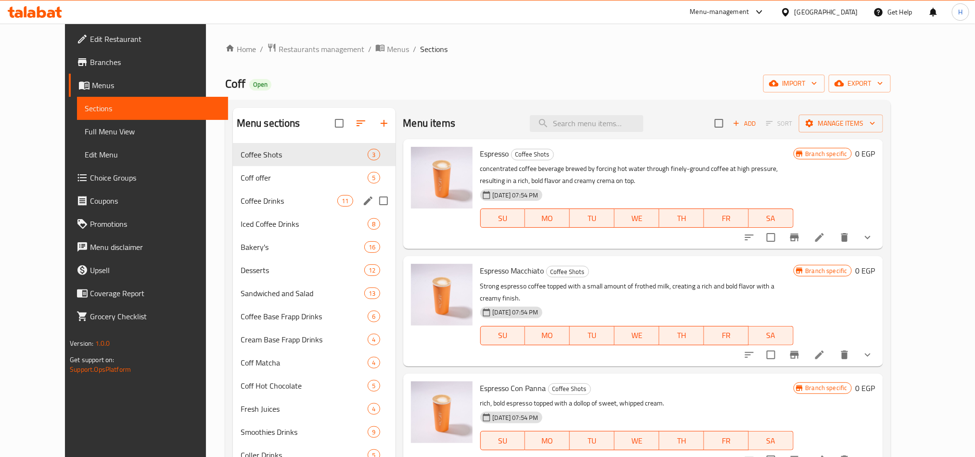
click at [233, 188] on div "Coff offer 5" at bounding box center [314, 177] width 163 height 23
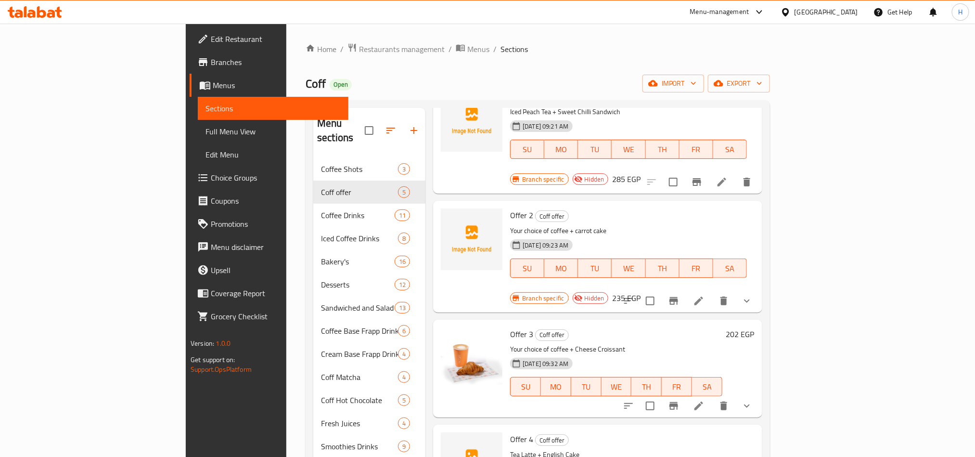
scroll to position [72, 0]
click at [712, 396] on li at bounding box center [699, 404] width 27 height 17
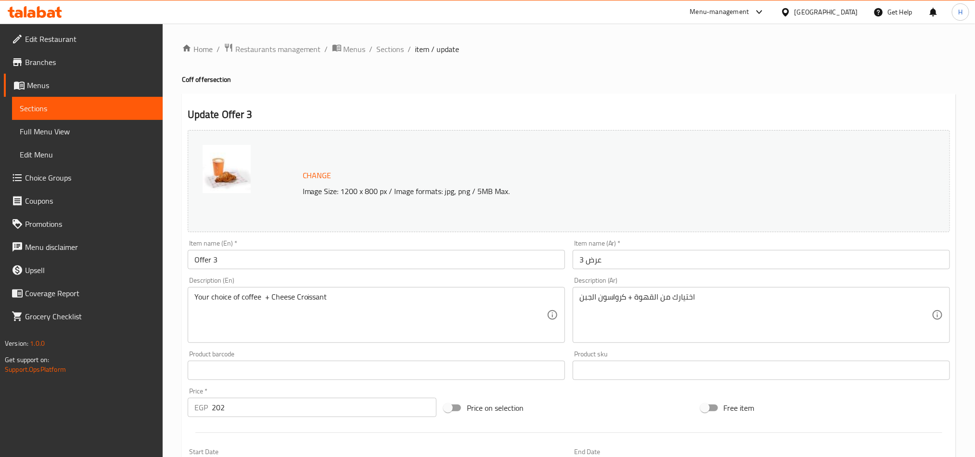
click at [86, 61] on span "Branches" at bounding box center [90, 62] width 130 height 12
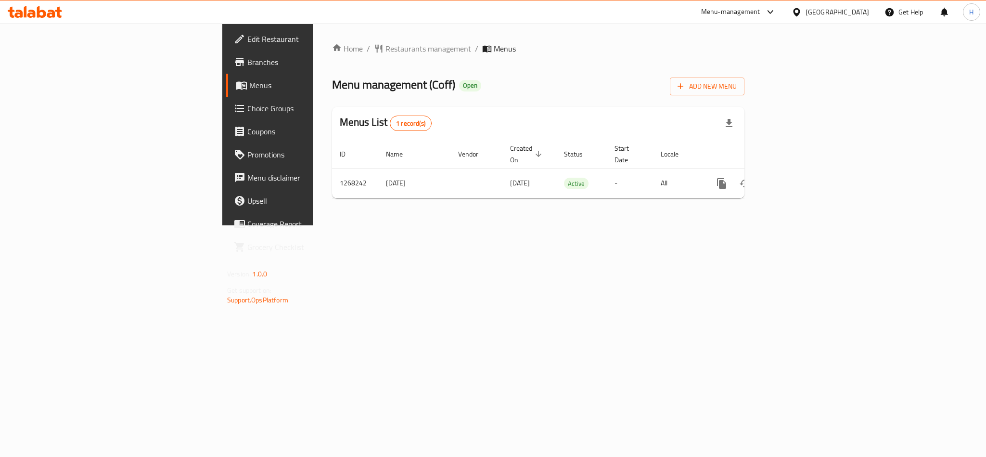
click at [226, 71] on link "Branches" at bounding box center [306, 62] width 161 height 23
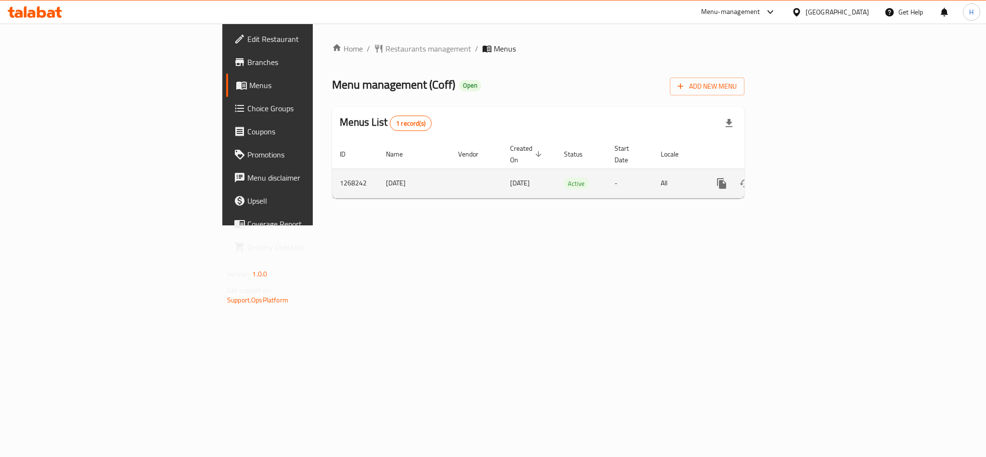
click at [796, 179] on icon "enhanced table" at bounding box center [791, 183] width 9 height 9
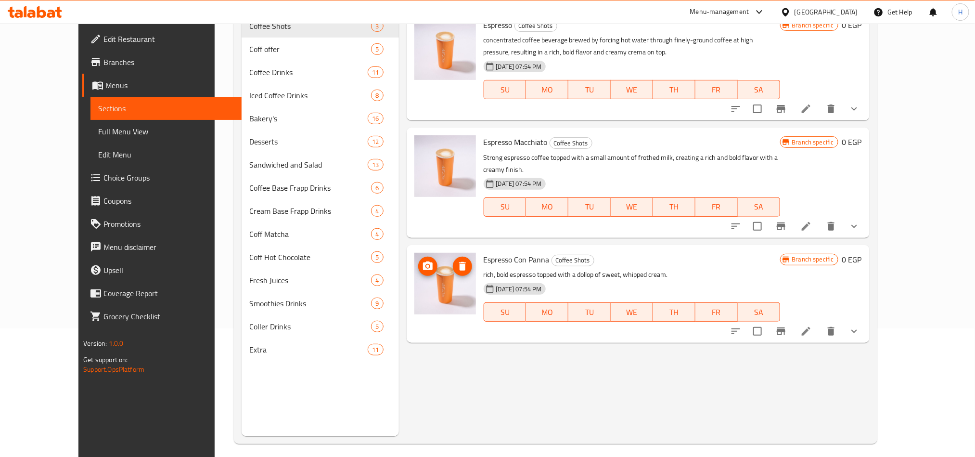
scroll to position [135, 0]
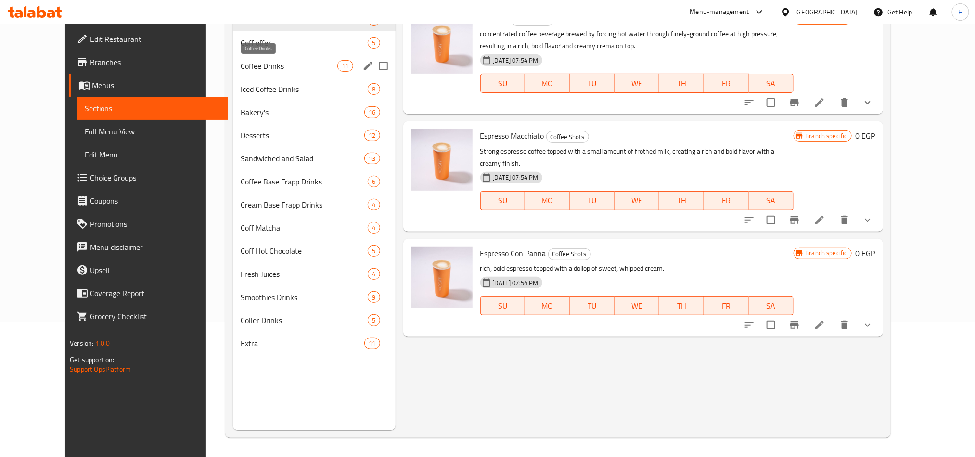
click at [273, 64] on span "Coffee Drinks" at bounding box center [289, 66] width 97 height 12
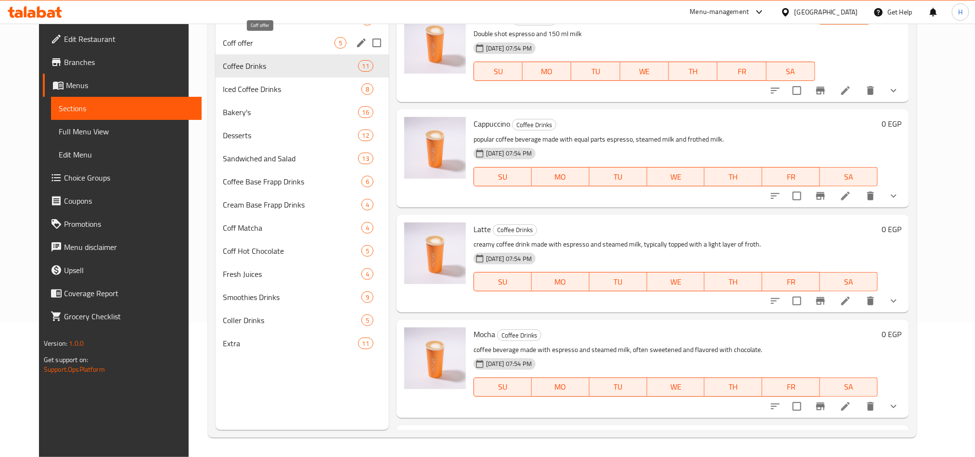
click at [256, 42] on span "Coff offer" at bounding box center [278, 43] width 111 height 12
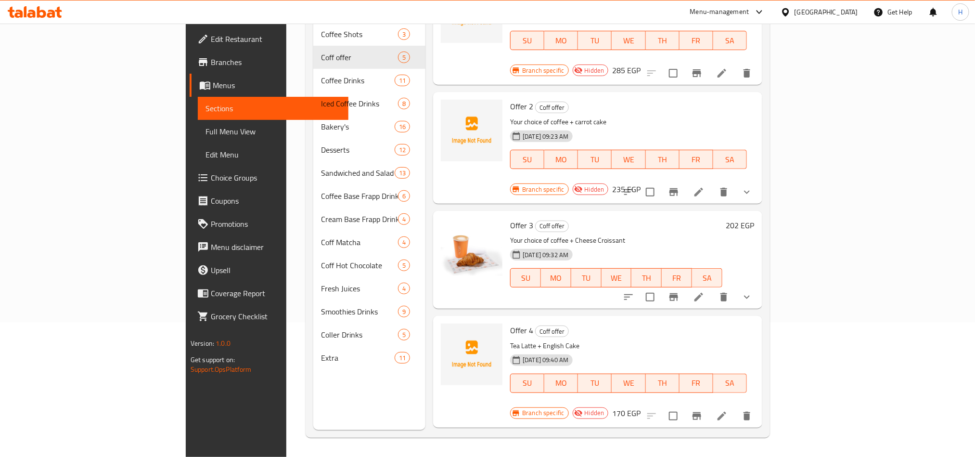
scroll to position [92, 0]
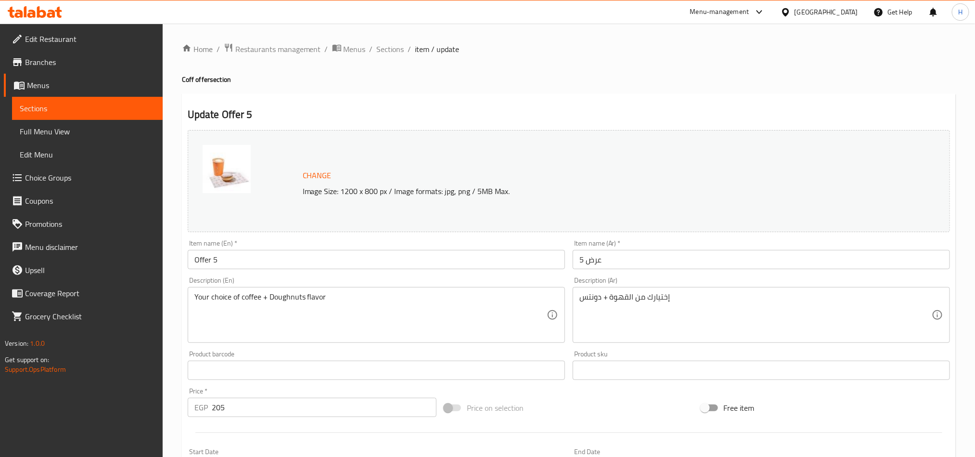
click at [386, 281] on div "Description (En) Your choice of coffee + Doughnuts flavor Description (En)" at bounding box center [376, 310] width 377 height 66
click at [39, 53] on link "Branches" at bounding box center [83, 62] width 159 height 23
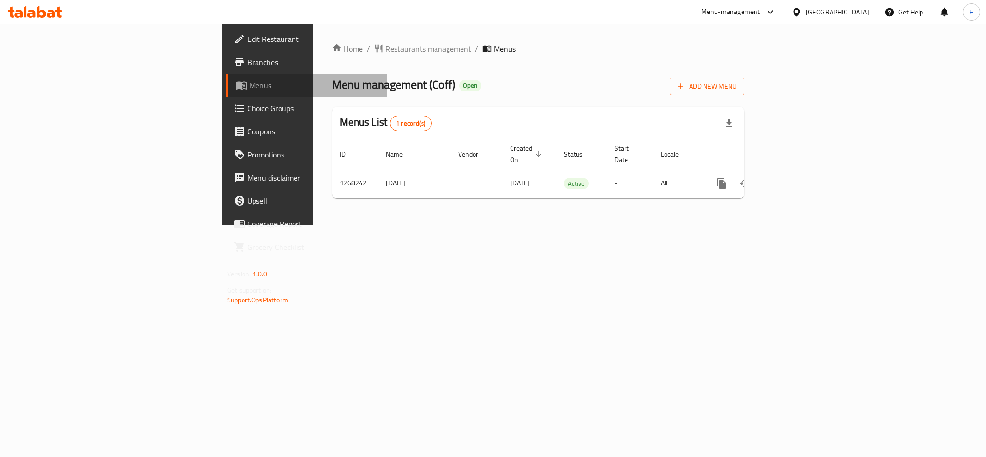
click at [226, 91] on link "Menus" at bounding box center [306, 85] width 161 height 23
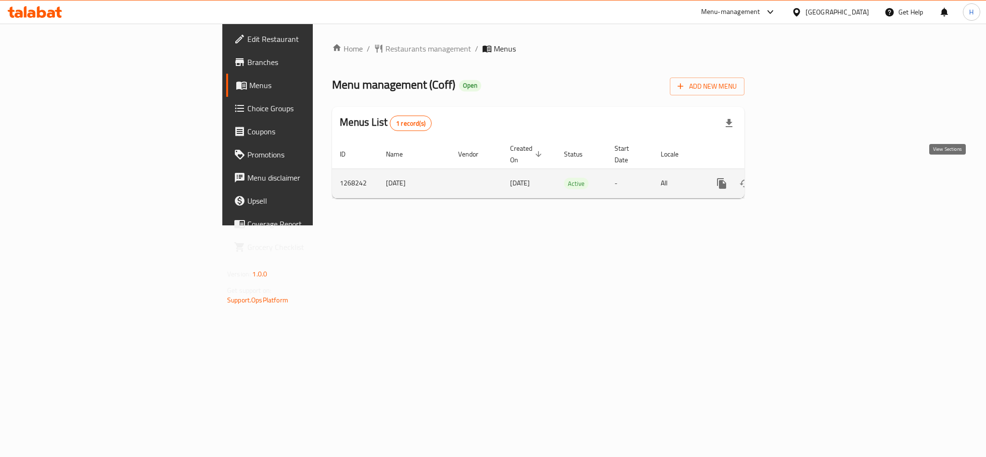
click at [803, 172] on link "enhanced table" at bounding box center [791, 183] width 23 height 23
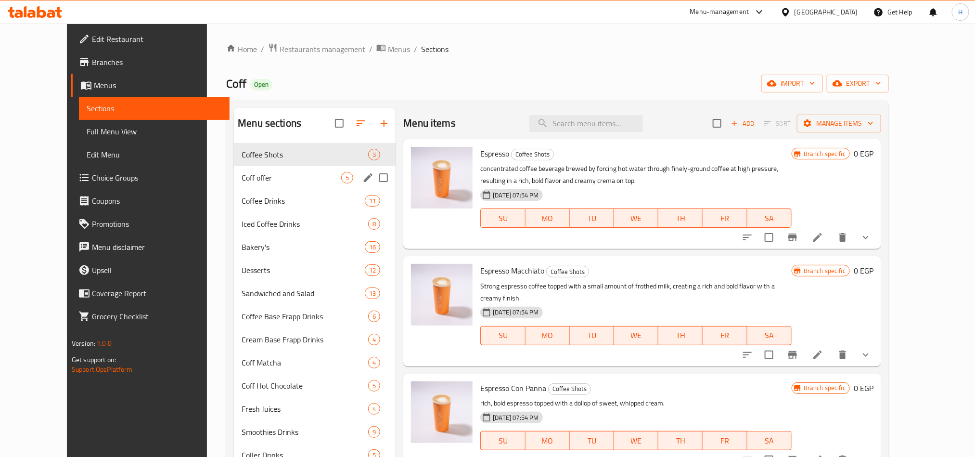
drag, startPoint x: 266, startPoint y: 171, endPoint x: 274, endPoint y: 169, distance: 8.3
click at [266, 171] on div "Coff offer 5" at bounding box center [315, 177] width 162 height 23
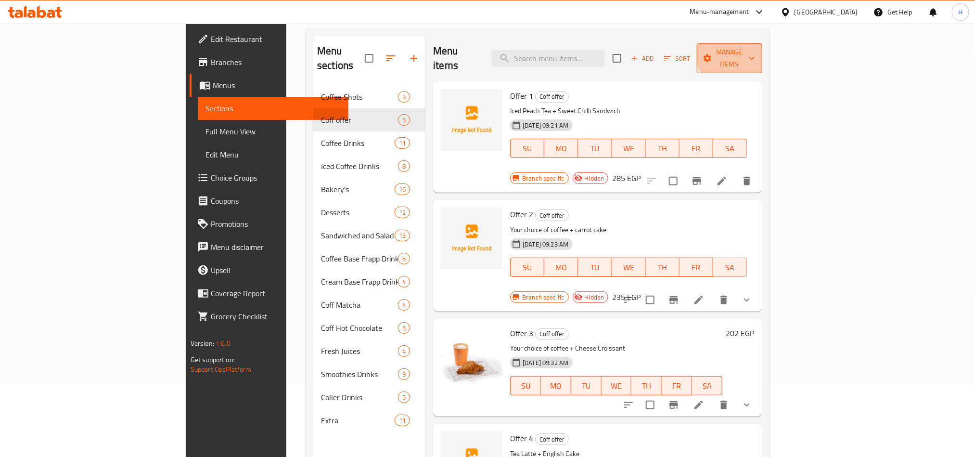
click at [755, 48] on span "Manage items" at bounding box center [730, 58] width 50 height 24
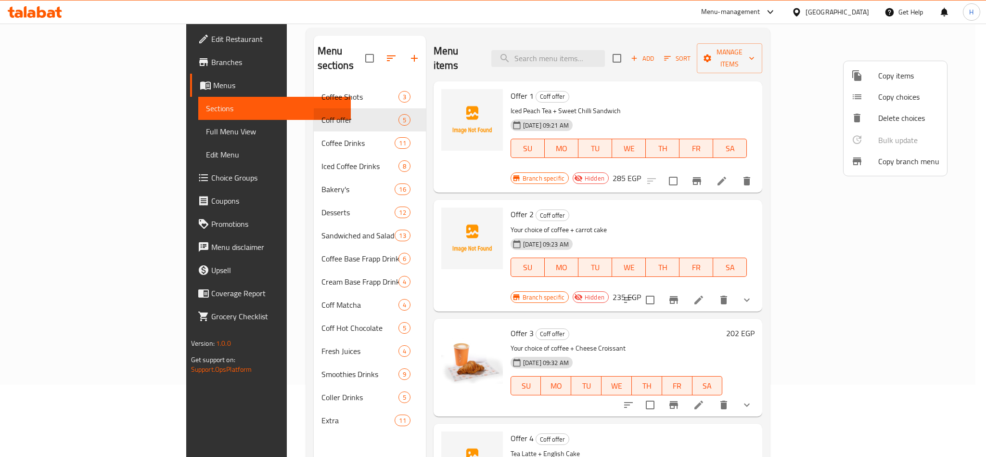
click at [765, 74] on div at bounding box center [493, 228] width 986 height 457
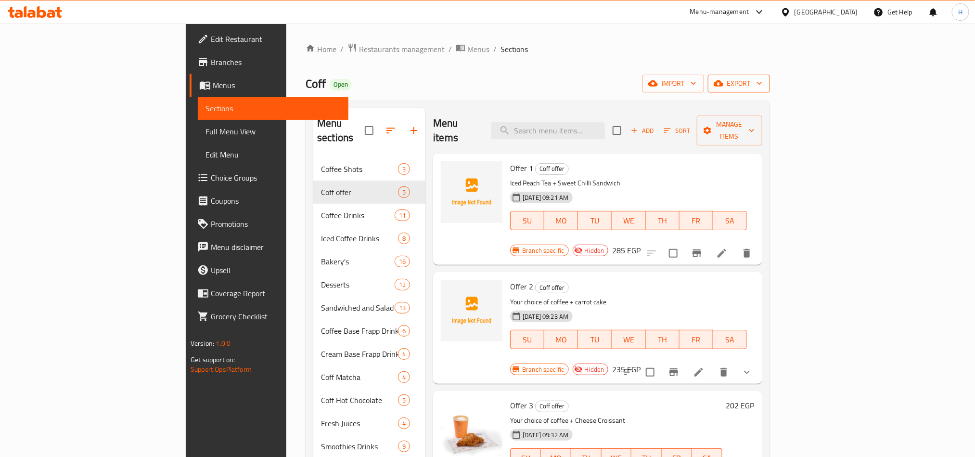
click at [763, 78] on span "export" at bounding box center [739, 84] width 47 height 12
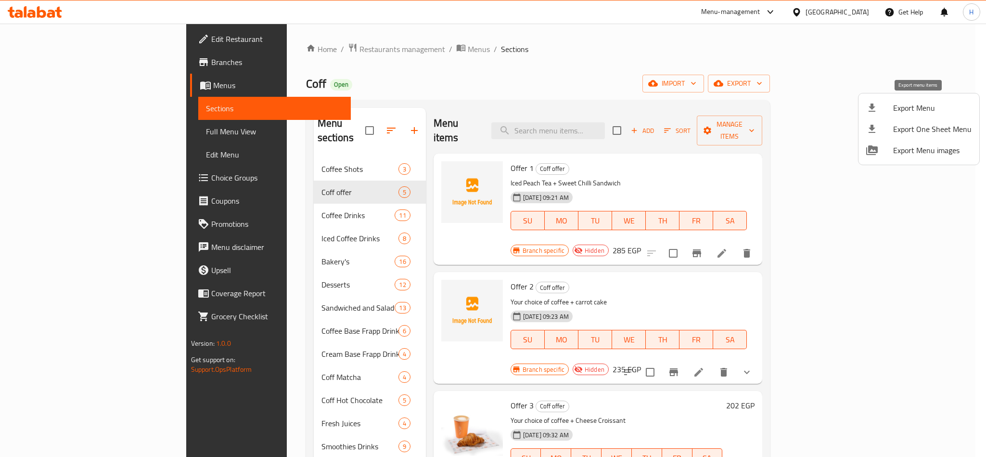
click at [905, 113] on span "Export Menu" at bounding box center [932, 108] width 78 height 12
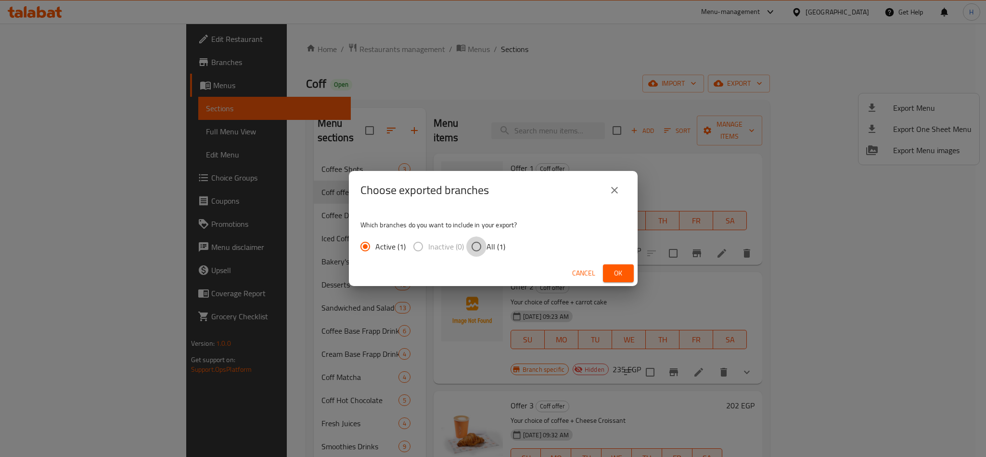
click at [474, 253] on input "All (1)" at bounding box center [476, 246] width 20 height 20
radio input "true"
click at [619, 267] on span "Ok" at bounding box center [618, 273] width 15 height 12
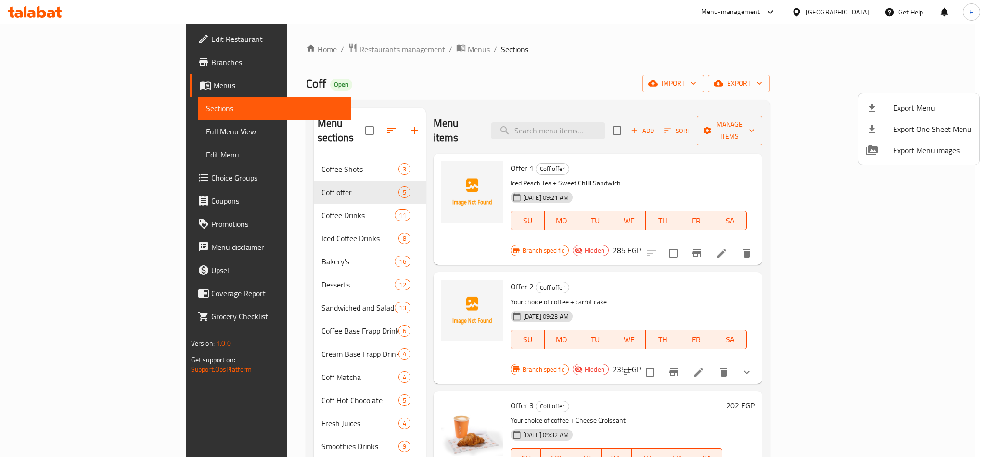
drag, startPoint x: 117, startPoint y: 129, endPoint x: 135, endPoint y: 136, distance: 19.2
click at [117, 129] on div at bounding box center [493, 228] width 986 height 457
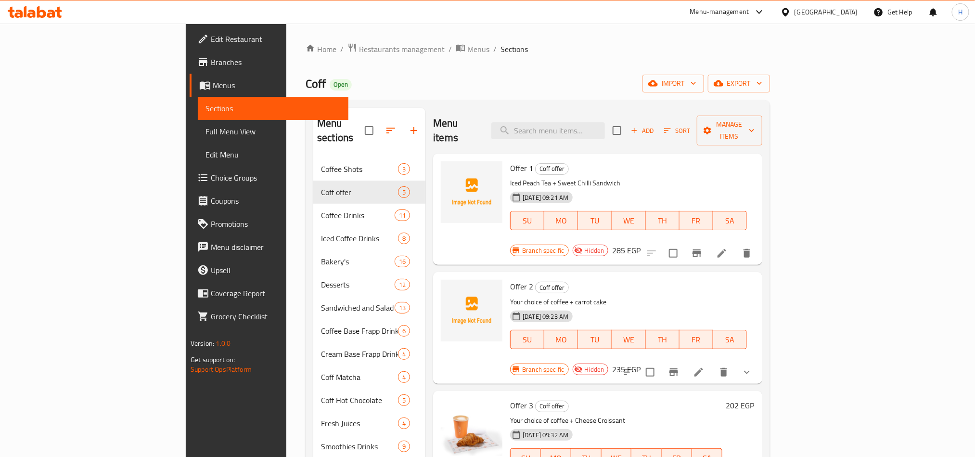
click at [206, 130] on span "Full Menu View" at bounding box center [273, 132] width 135 height 12
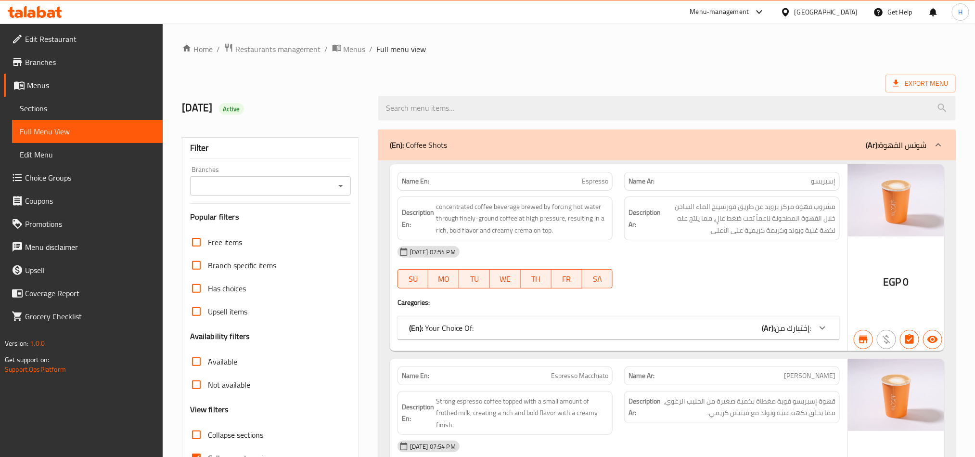
scroll to position [135, 0]
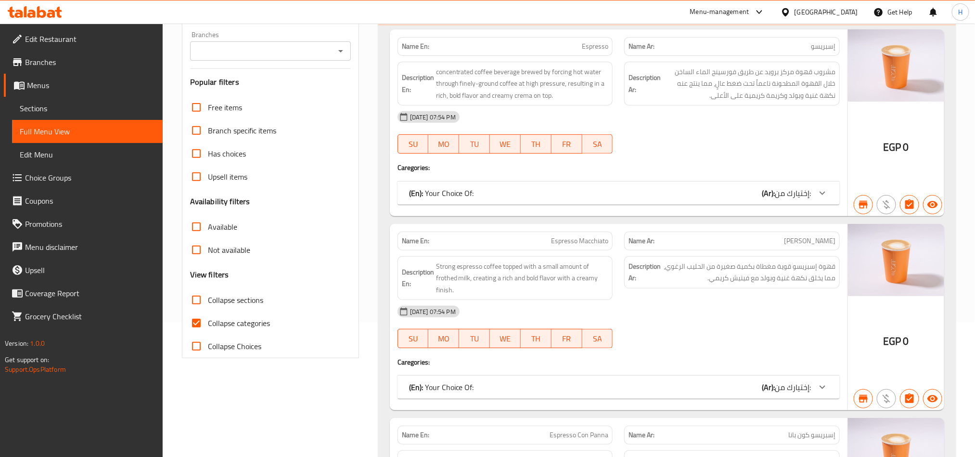
click at [205, 303] on input "Collapse sections" at bounding box center [196, 299] width 23 height 23
checkbox input "true"
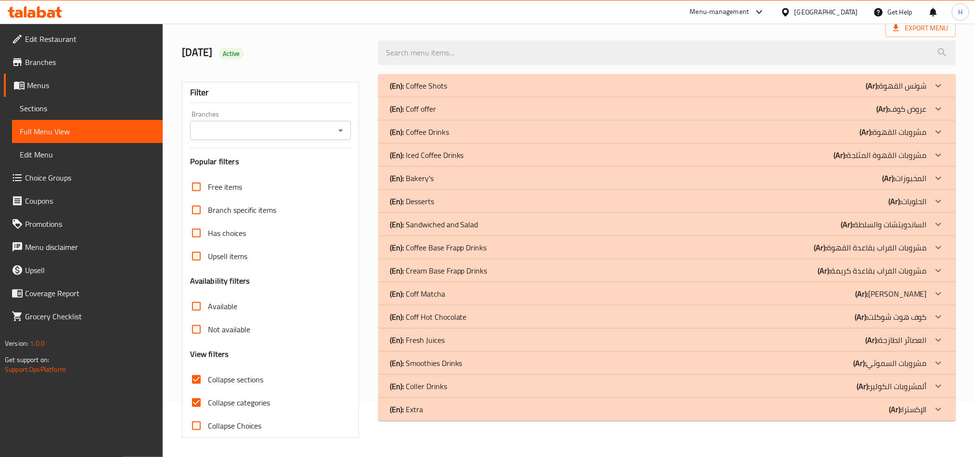
click at [210, 397] on span "Collapse categories" at bounding box center [239, 403] width 62 height 12
click at [208, 391] on input "Collapse categories" at bounding box center [196, 402] width 23 height 23
checkbox input "false"
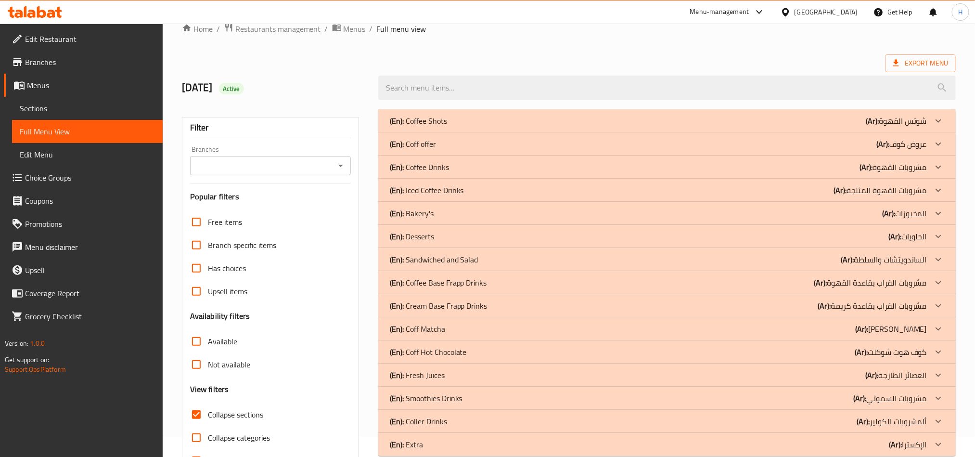
scroll to position [0, 0]
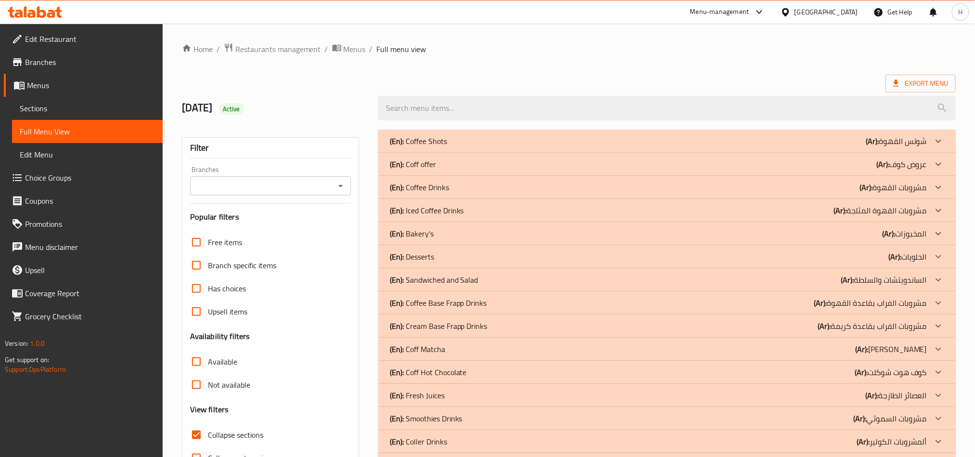
click at [488, 168] on div "(En): Coff offer (Ar): عروض كوف" at bounding box center [658, 164] width 537 height 12
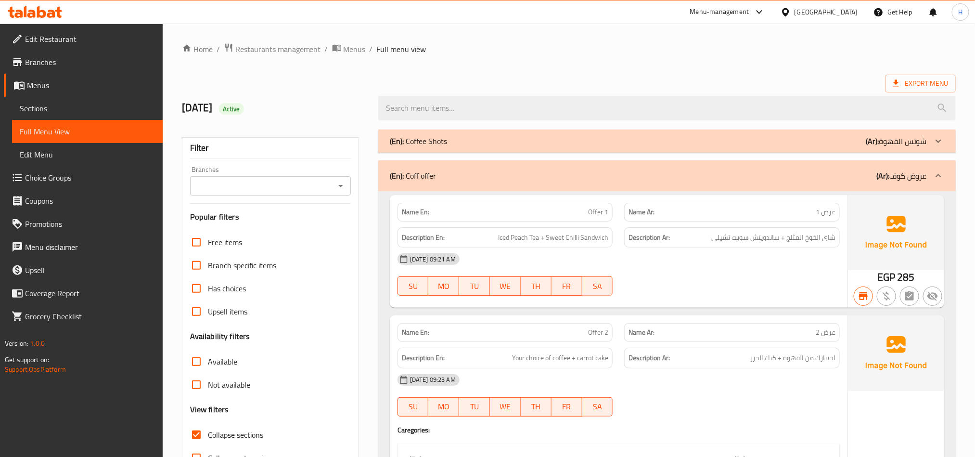
scroll to position [144, 0]
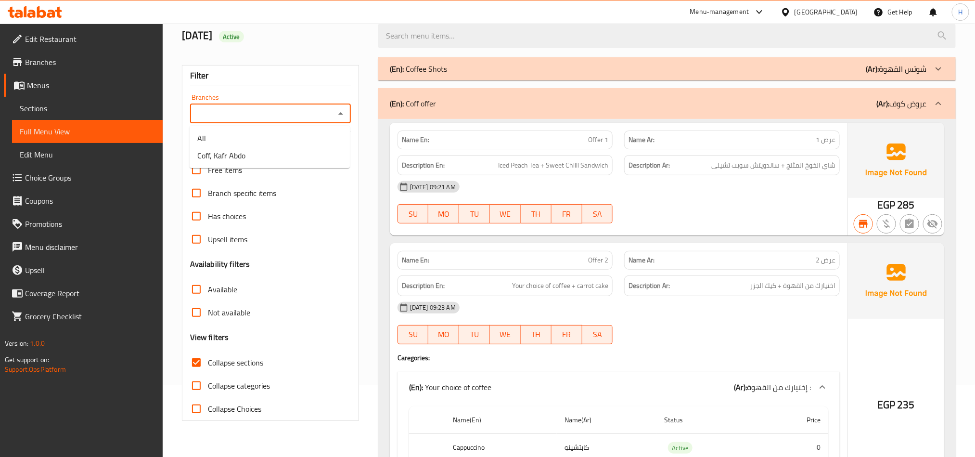
click at [286, 112] on input "Branches" at bounding box center [262, 113] width 139 height 13
click at [295, 162] on li "Coff, Kafr Abdo" at bounding box center [270, 155] width 160 height 17
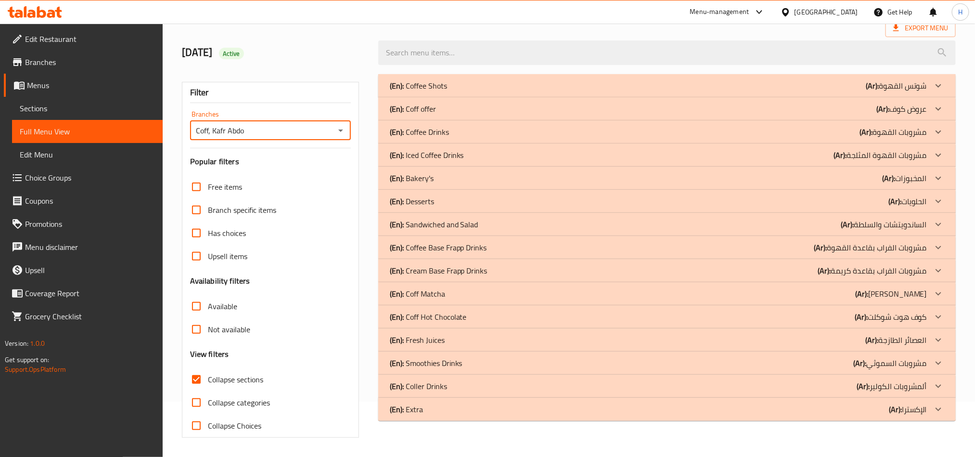
click at [457, 116] on div "(En): Coff offer (Ar): عروض كوف" at bounding box center [667, 108] width 578 height 23
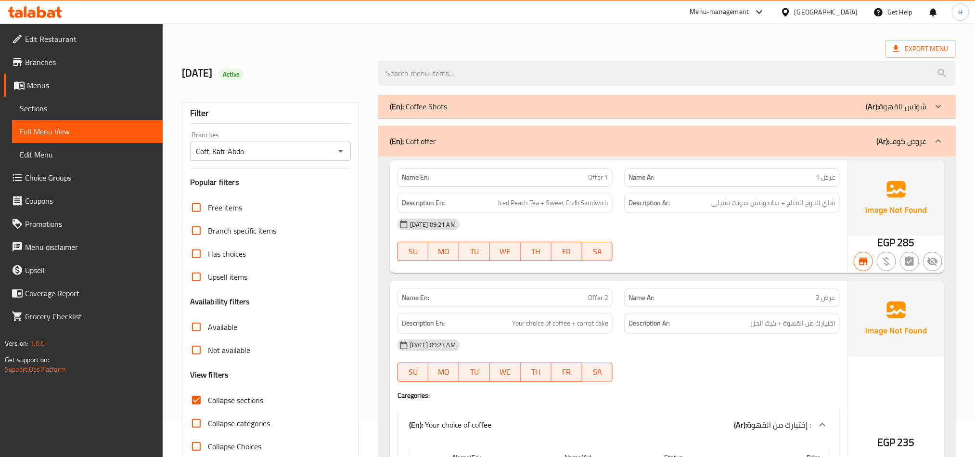
scroll to position [0, 0]
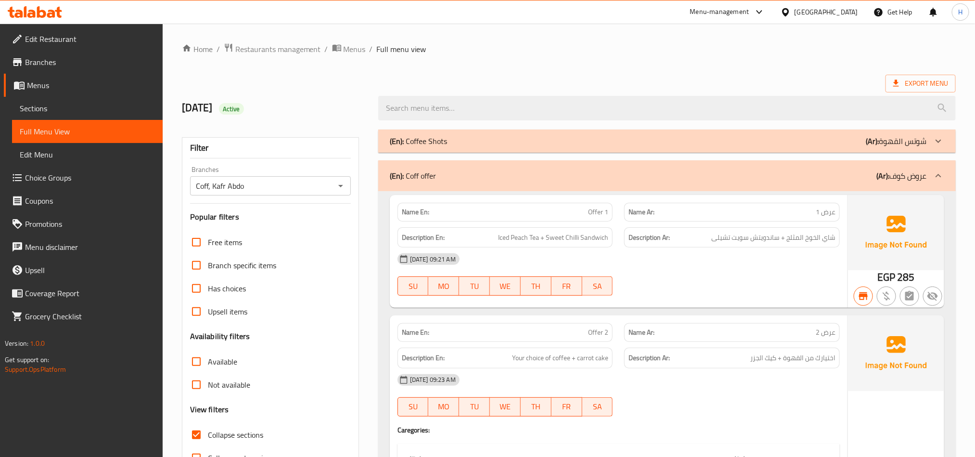
click at [294, 193] on input "Coff, Kafr Abdo" at bounding box center [262, 185] width 139 height 13
click at [298, 189] on input "Coff, Kafr Abdo" at bounding box center [262, 185] width 139 height 13
click at [332, 185] on div "Coff, Kafr Abdo Branches" at bounding box center [270, 185] width 161 height 19
click at [338, 183] on icon "Open" at bounding box center [341, 186] width 12 height 12
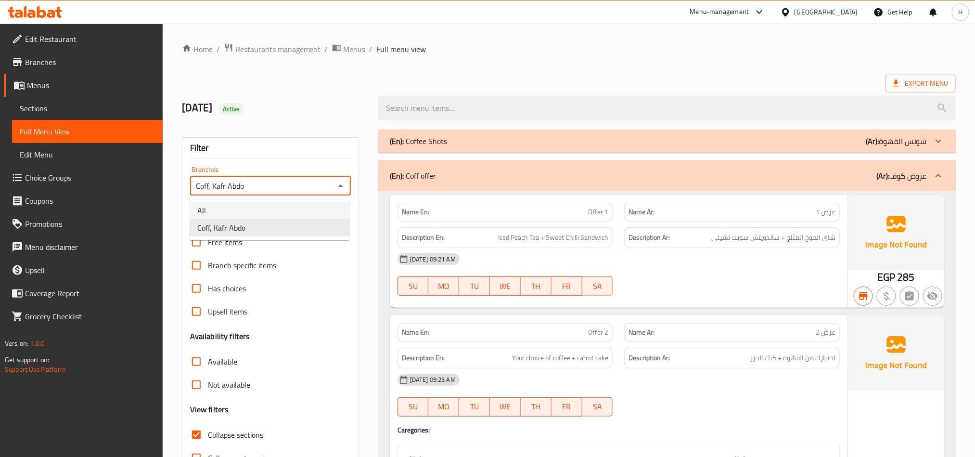
click at [311, 205] on li "All" at bounding box center [270, 210] width 160 height 17
type input "All"
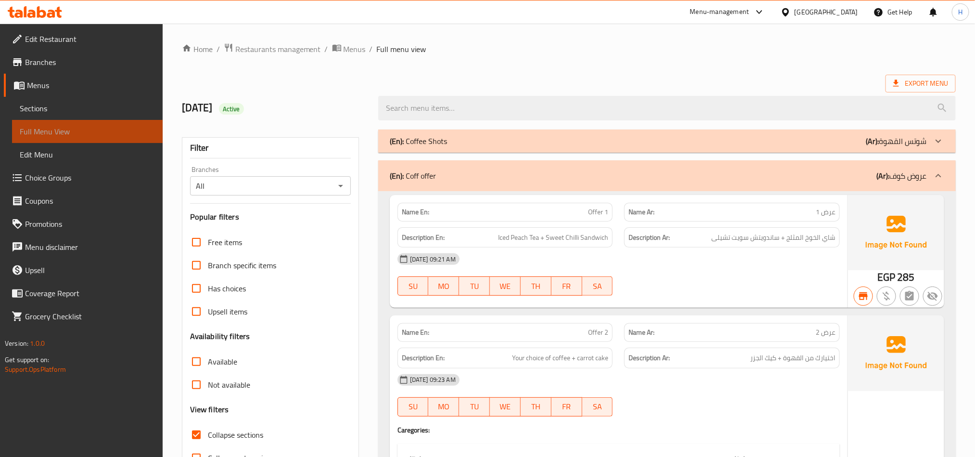
click at [120, 126] on span "Full Menu View" at bounding box center [87, 132] width 135 height 12
click at [109, 109] on span "Sections" at bounding box center [87, 109] width 135 height 12
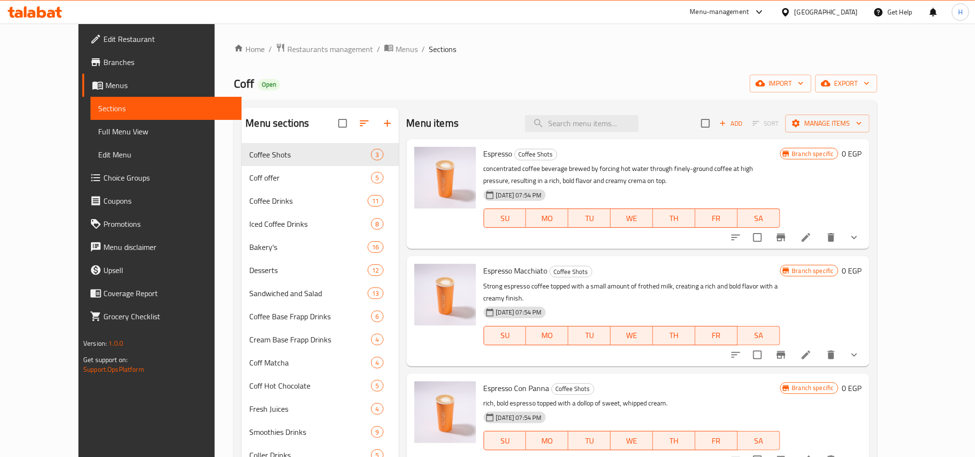
click at [112, 129] on span "Full Menu View" at bounding box center [165, 132] width 135 height 12
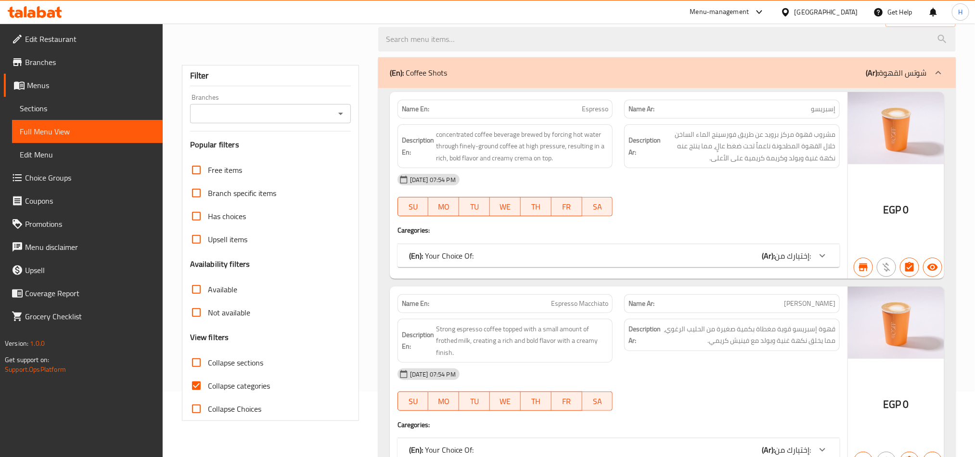
scroll to position [144, 0]
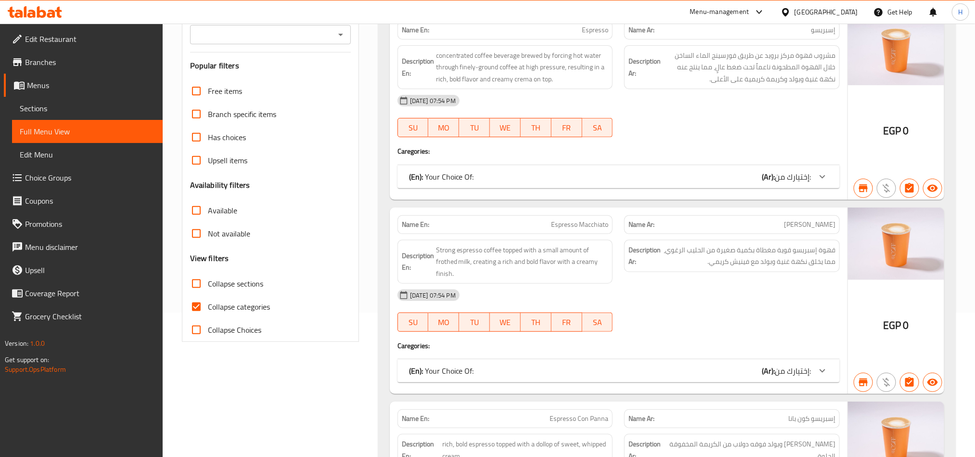
click at [216, 285] on span "Collapse sections" at bounding box center [235, 284] width 55 height 12
click at [208, 285] on input "Collapse sections" at bounding box center [196, 283] width 23 height 23
checkbox input "true"
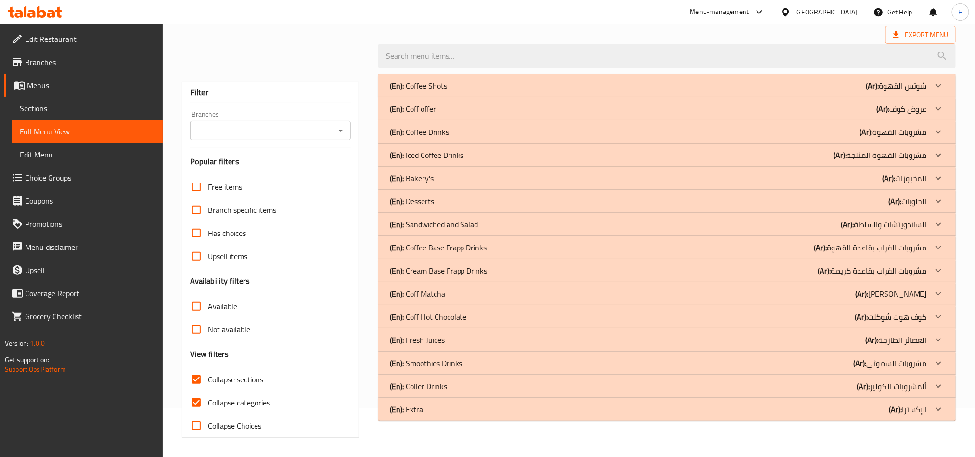
click at [191, 308] on input "Available" at bounding box center [196, 306] width 23 height 23
click at [200, 308] on input "Available" at bounding box center [196, 306] width 23 height 23
checkbox input "false"
click at [200, 401] on input "Collapse categories" at bounding box center [196, 402] width 23 height 23
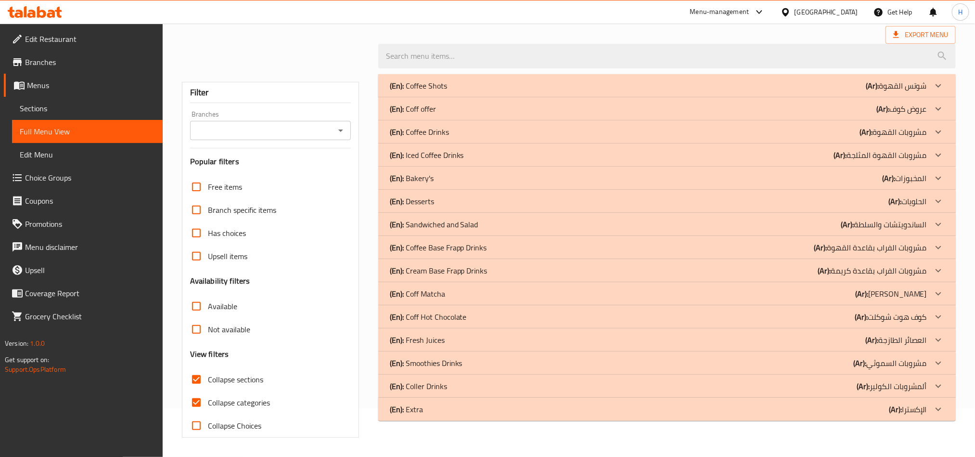
checkbox input "false"
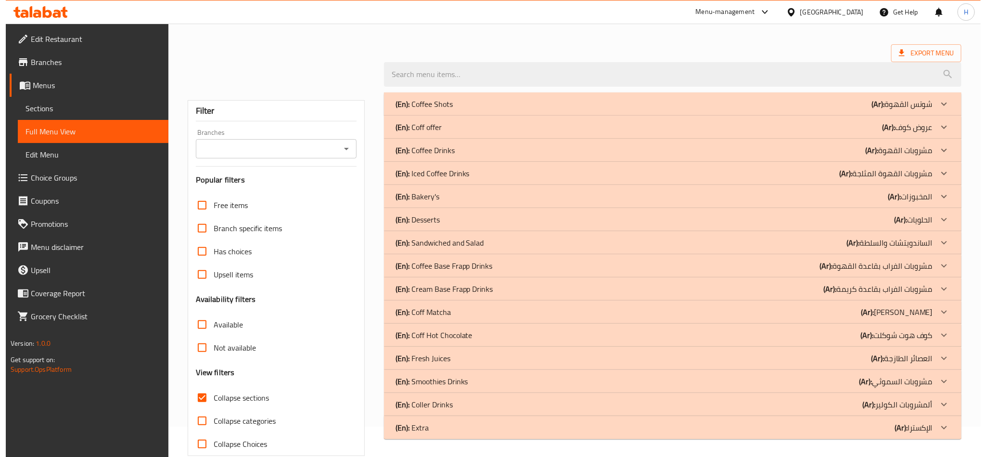
scroll to position [0, 0]
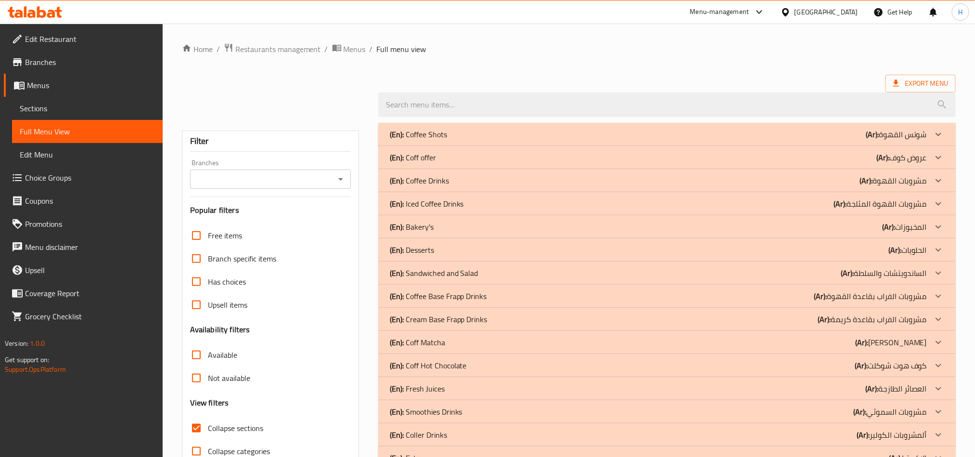
click at [438, 160] on div "(En): Coff offer (Ar): عروض كوف" at bounding box center [658, 158] width 537 height 12
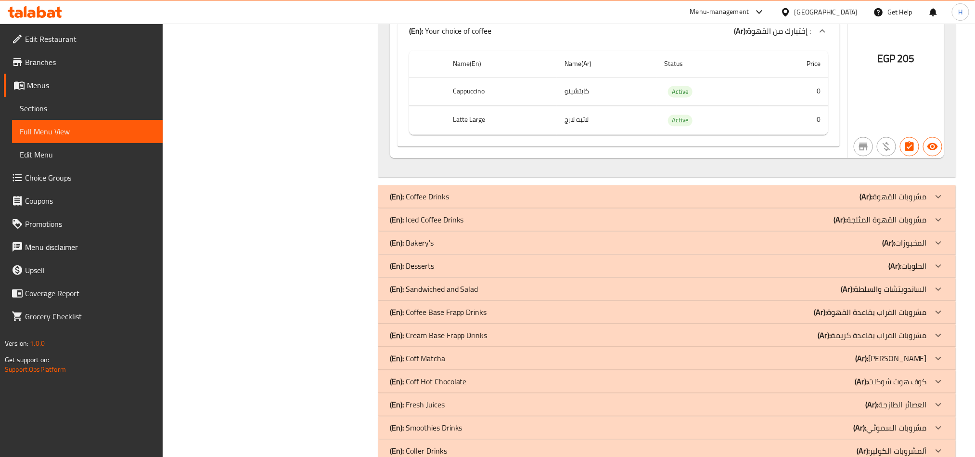
scroll to position [1081, 0]
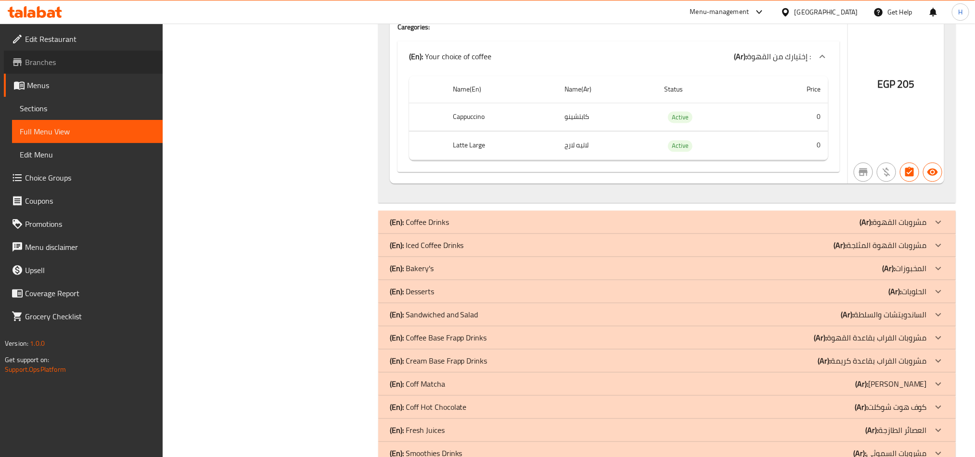
click at [94, 61] on span "Branches" at bounding box center [90, 62] width 130 height 12
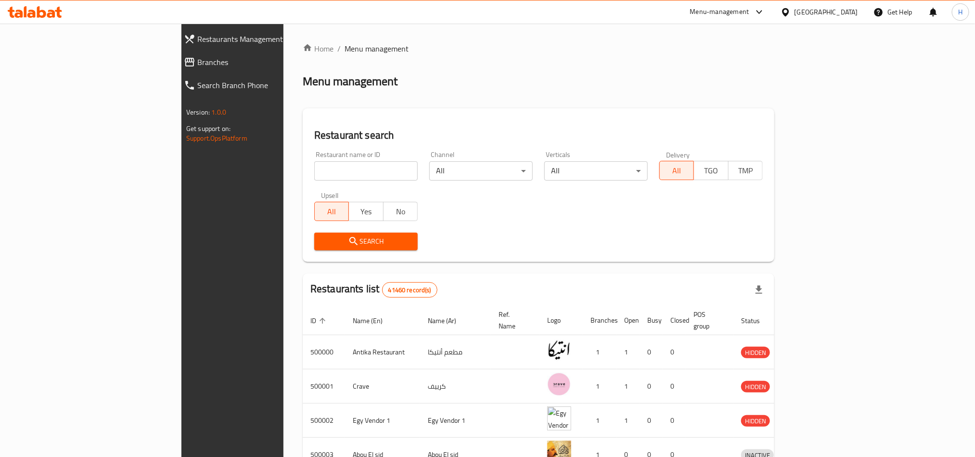
click at [197, 66] on span "Branches" at bounding box center [266, 62] width 139 height 12
